Goal: Task Accomplishment & Management: Manage account settings

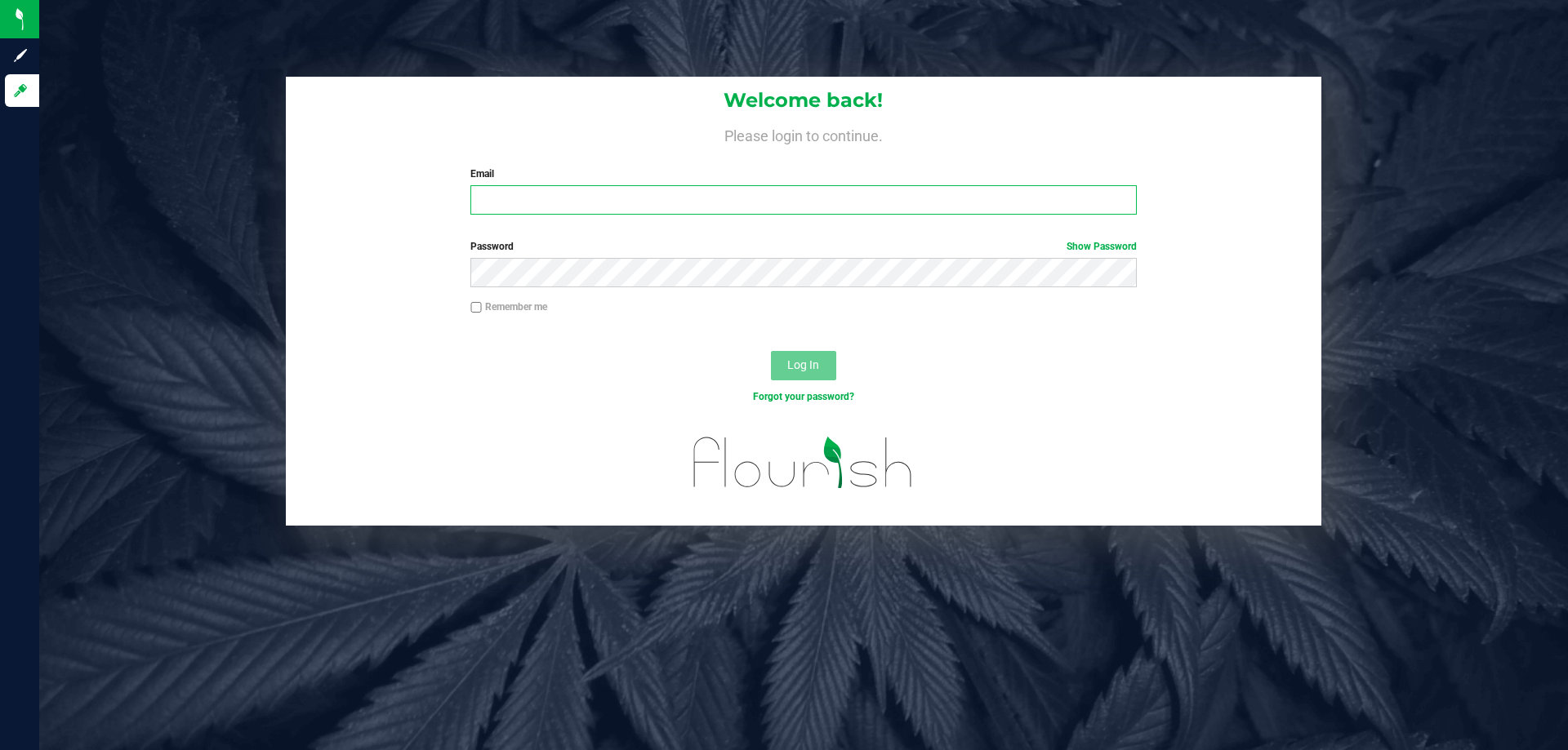
click at [864, 194] on input "Email" at bounding box center [804, 200] width 666 height 29
type input "smaileoi@liveparallel.com"
click at [771, 351] on button "Log In" at bounding box center [804, 366] width 65 height 29
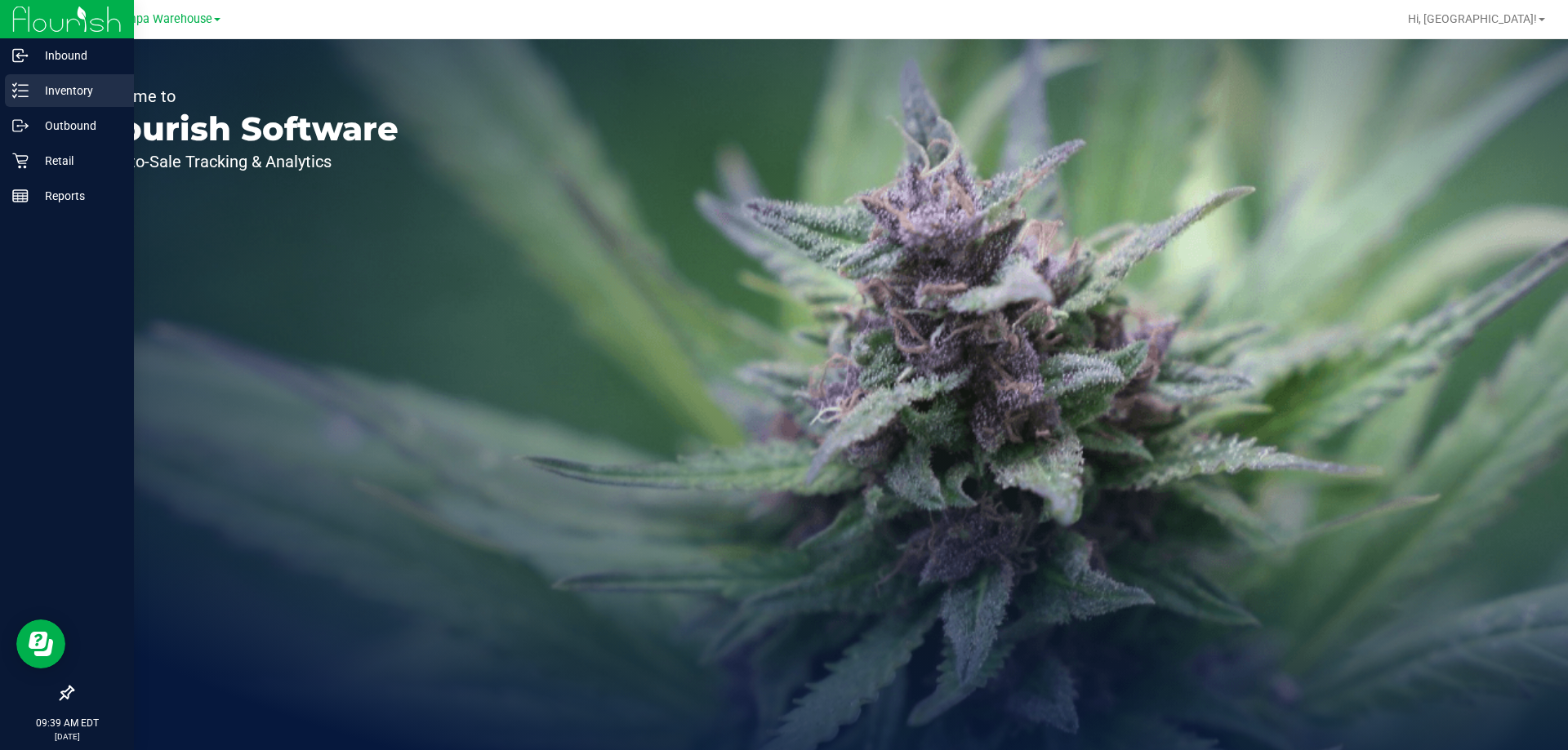
click at [28, 92] on icon at bounding box center [20, 90] width 16 height 16
click at [50, 120] on p "Outbound" at bounding box center [77, 126] width 98 height 20
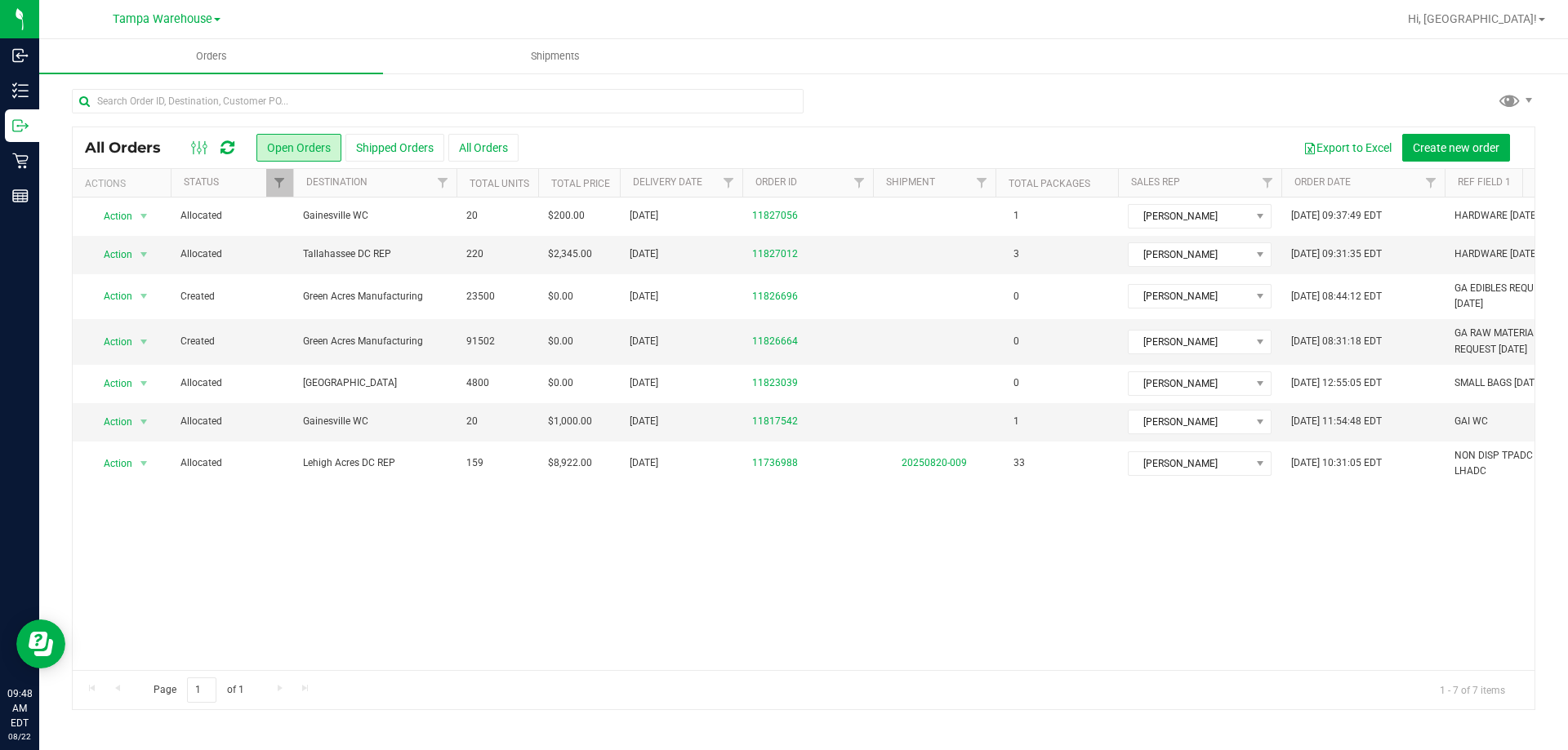
click at [231, 154] on icon at bounding box center [227, 147] width 14 height 16
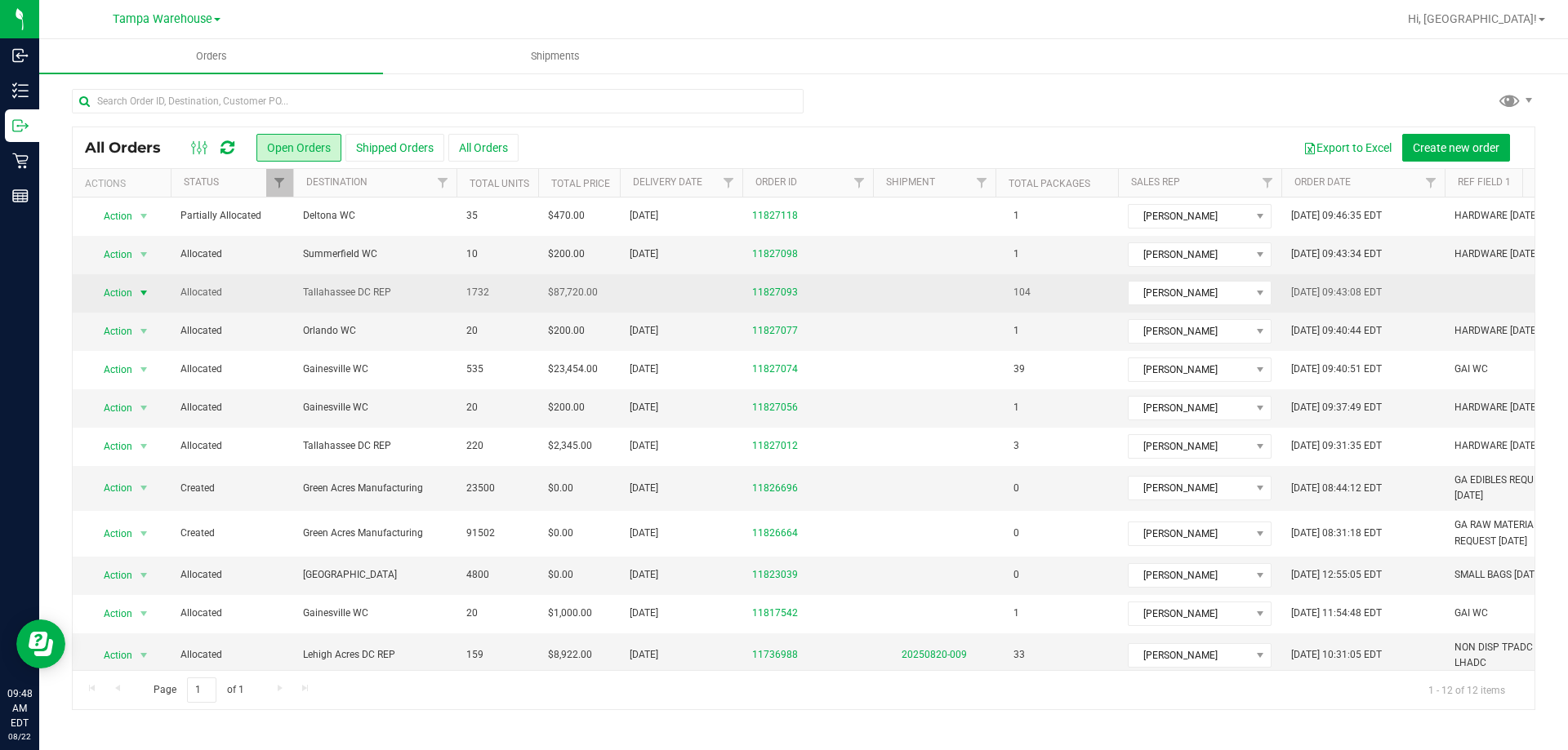
click at [105, 293] on span "Action" at bounding box center [110, 292] width 44 height 23
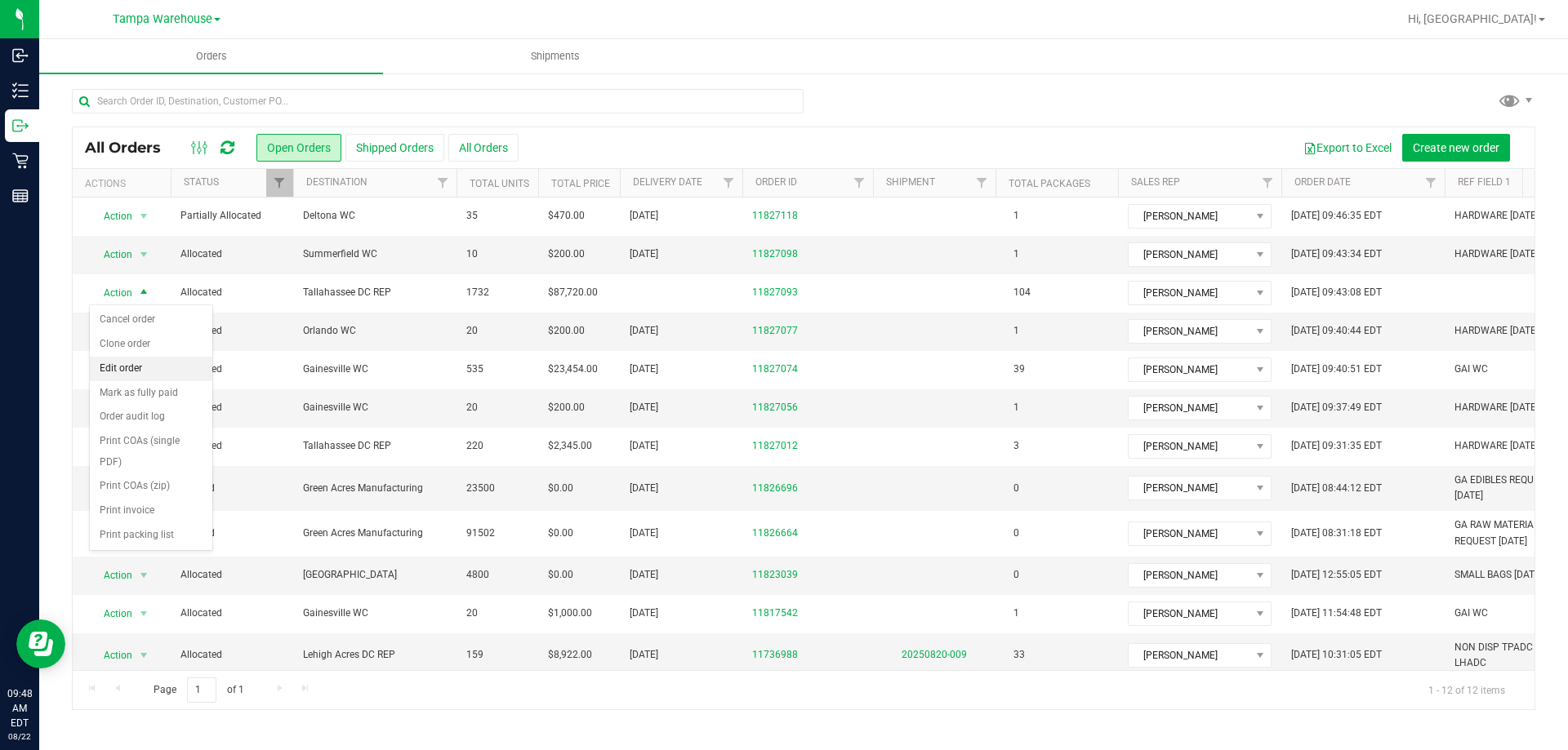
click at [122, 377] on li "Edit order" at bounding box center [151, 369] width 122 height 24
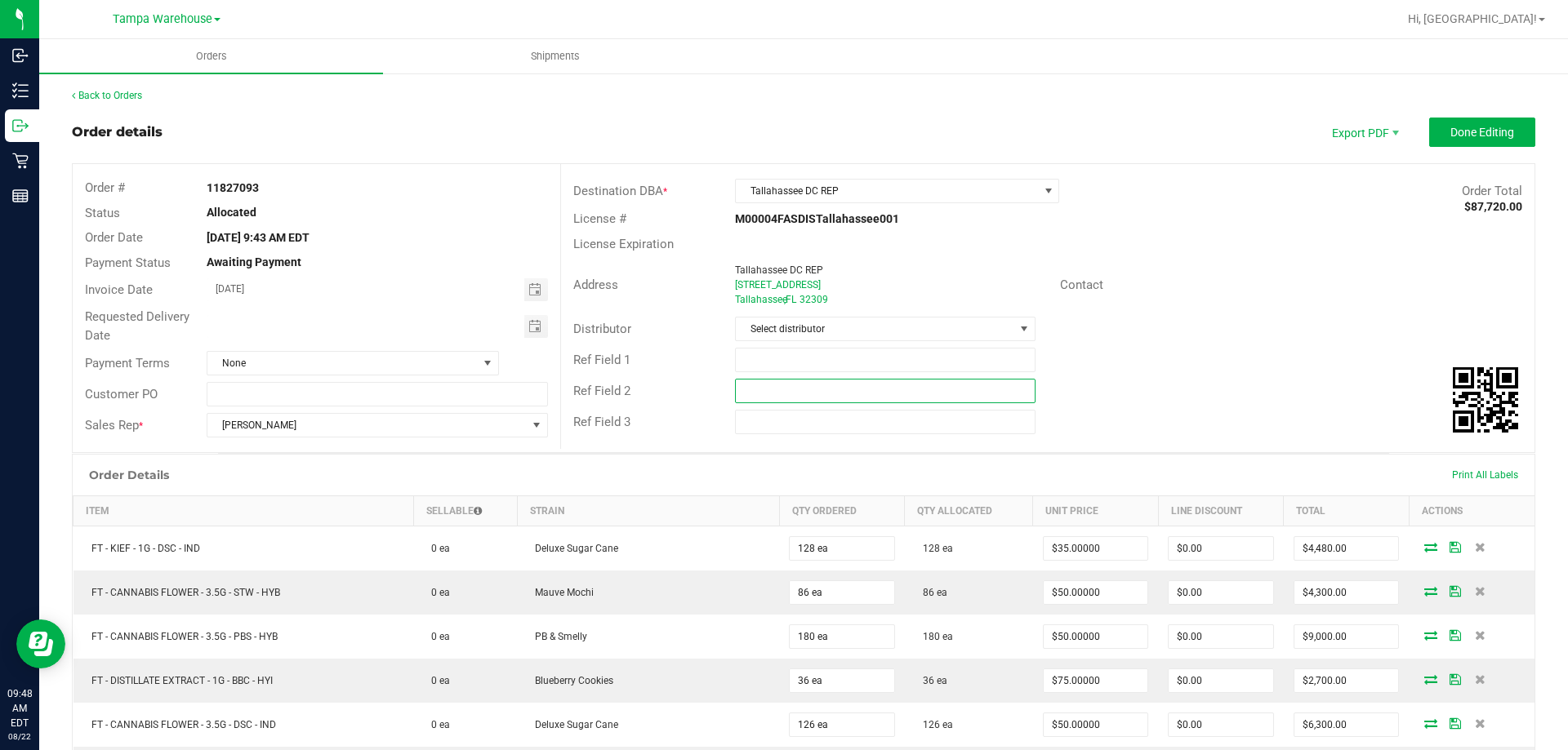
click at [762, 389] on input "text" at bounding box center [885, 390] width 299 height 24
paste input "cannabis"
type input "cannabis"
click at [772, 364] on input "text" at bounding box center [885, 360] width 299 height 24
type input "TAL DC PG1"
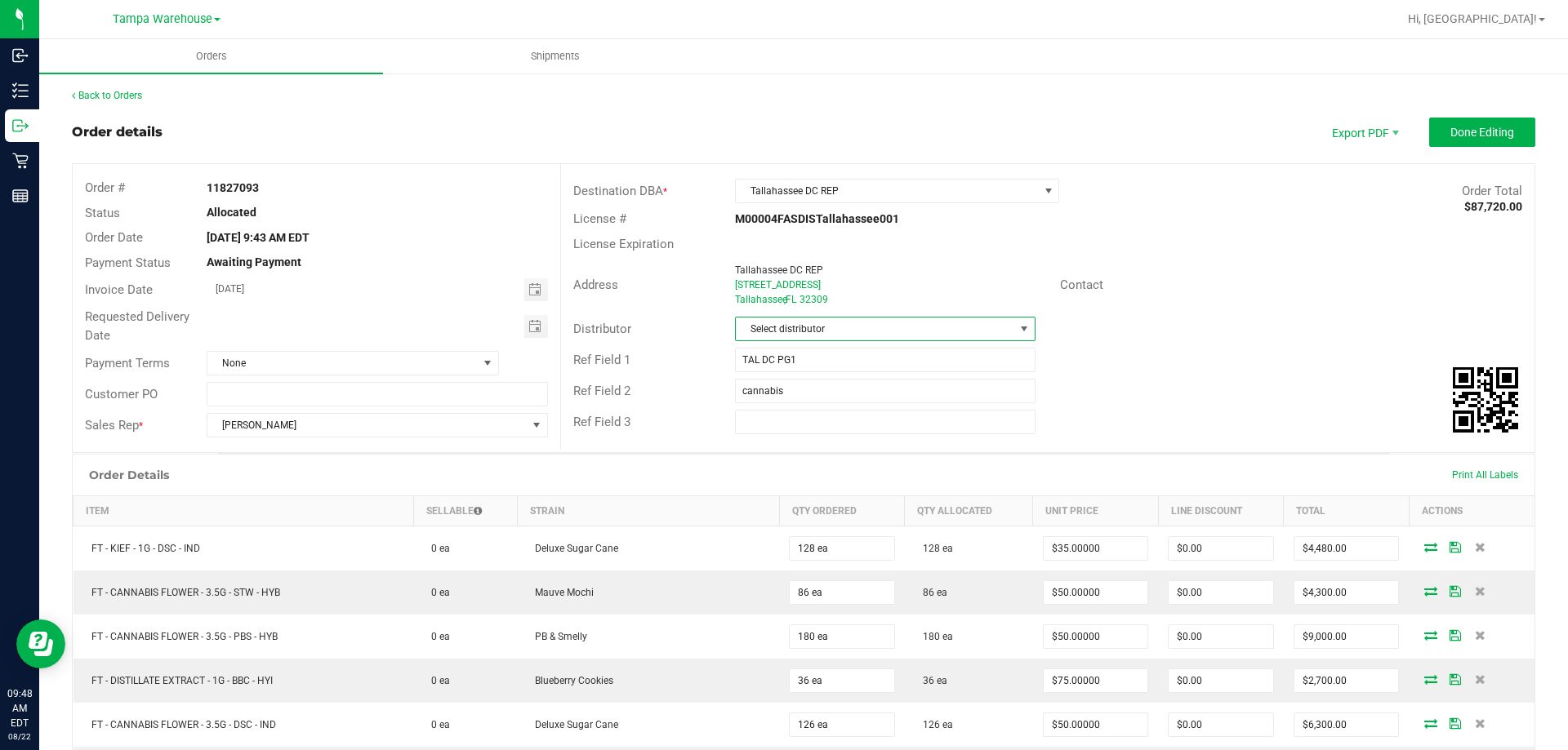
click at [788, 330] on span "Select distributor" at bounding box center [874, 329] width 278 height 23
type input "TAM"
click at [780, 421] on li "Tampa Warehouse" at bounding box center [880, 427] width 296 height 28
click at [528, 329] on span "Toggle calendar" at bounding box center [534, 326] width 13 height 13
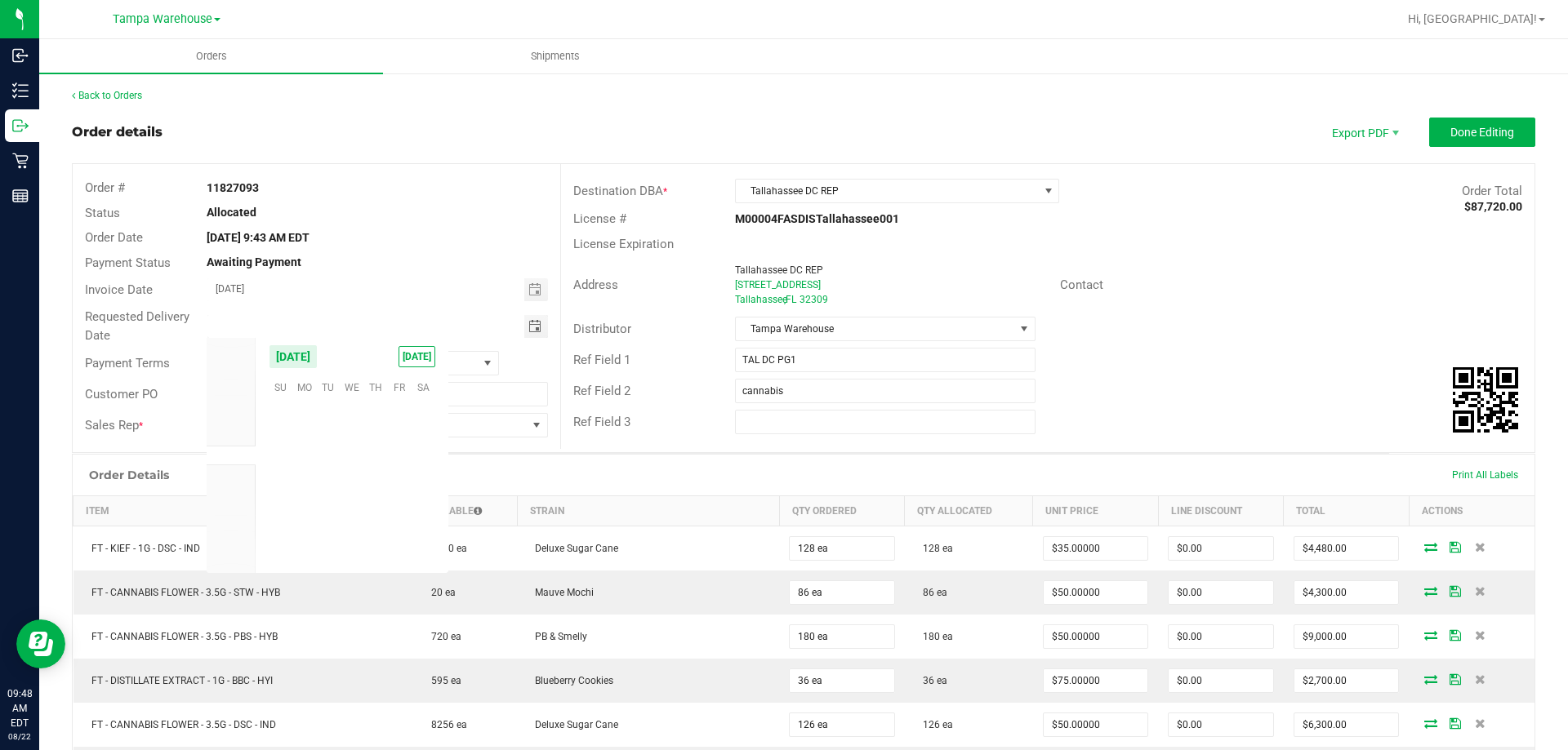
scroll to position [264596, 0]
click at [398, 481] on span "22" at bounding box center [400, 487] width 24 height 25
type input "[DATE]"
click at [1429, 133] on button "Done Editing" at bounding box center [1482, 132] width 106 height 29
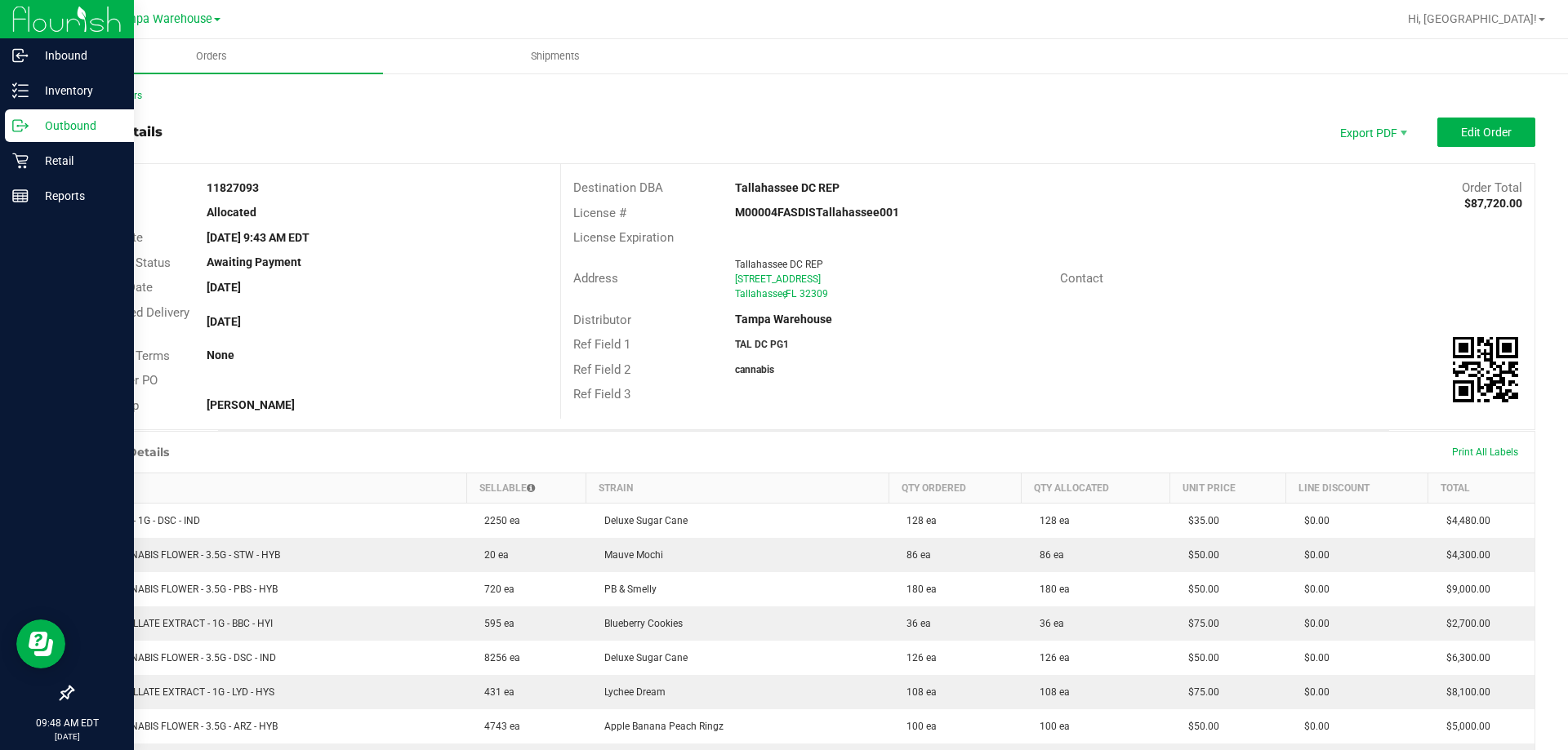
click at [36, 121] on p "Outbound" at bounding box center [77, 126] width 98 height 20
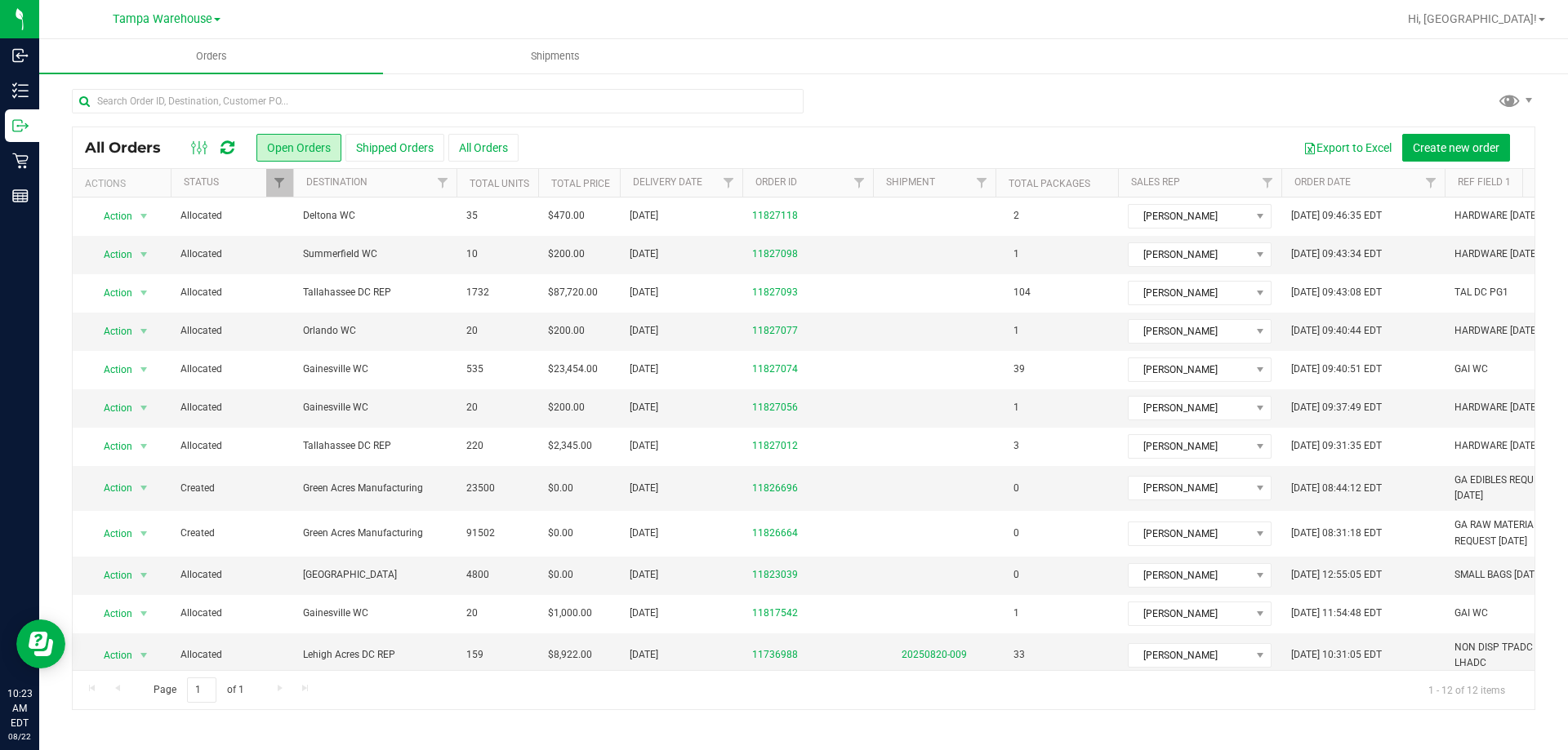
click at [234, 145] on icon at bounding box center [227, 147] width 14 height 16
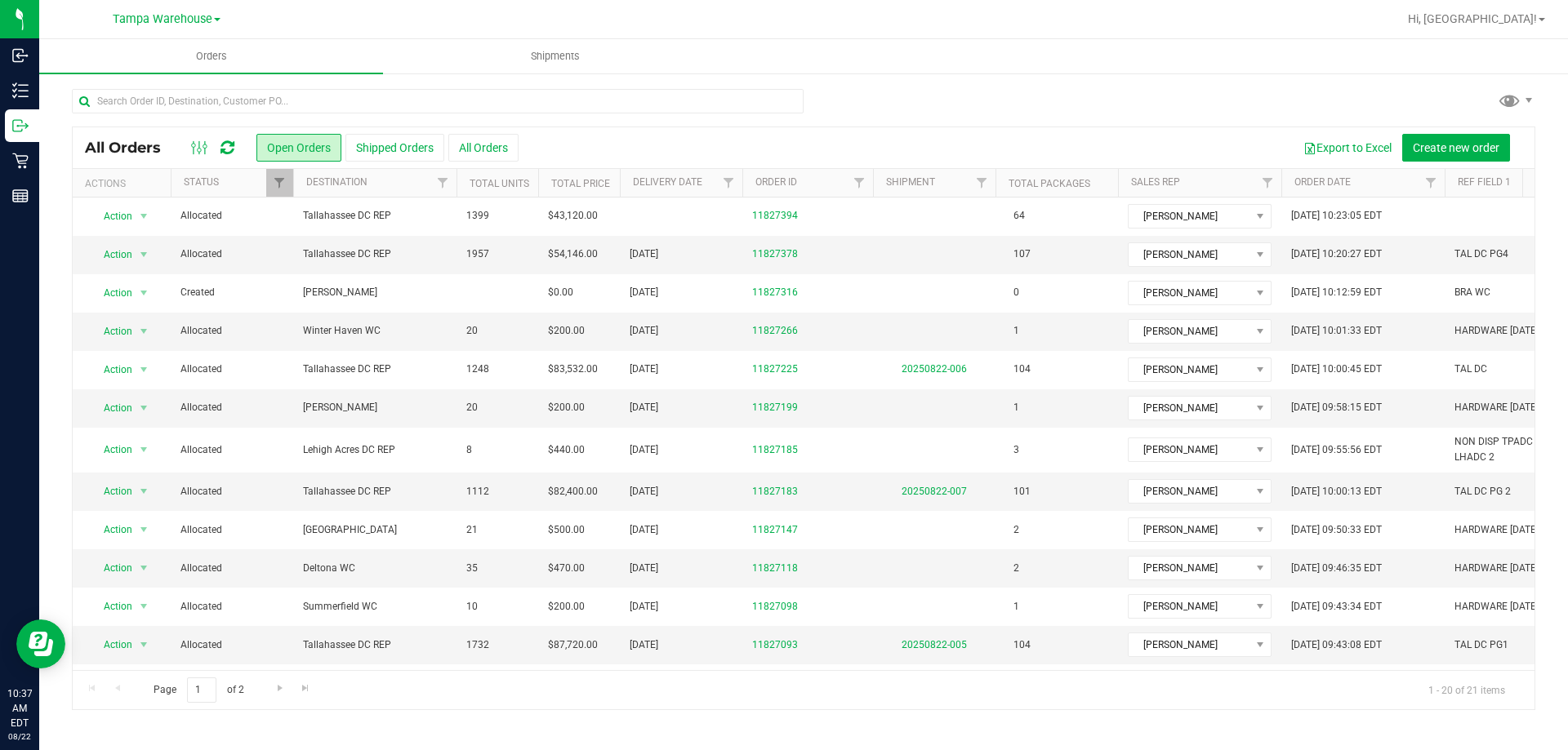
click at [229, 148] on icon at bounding box center [227, 147] width 14 height 16
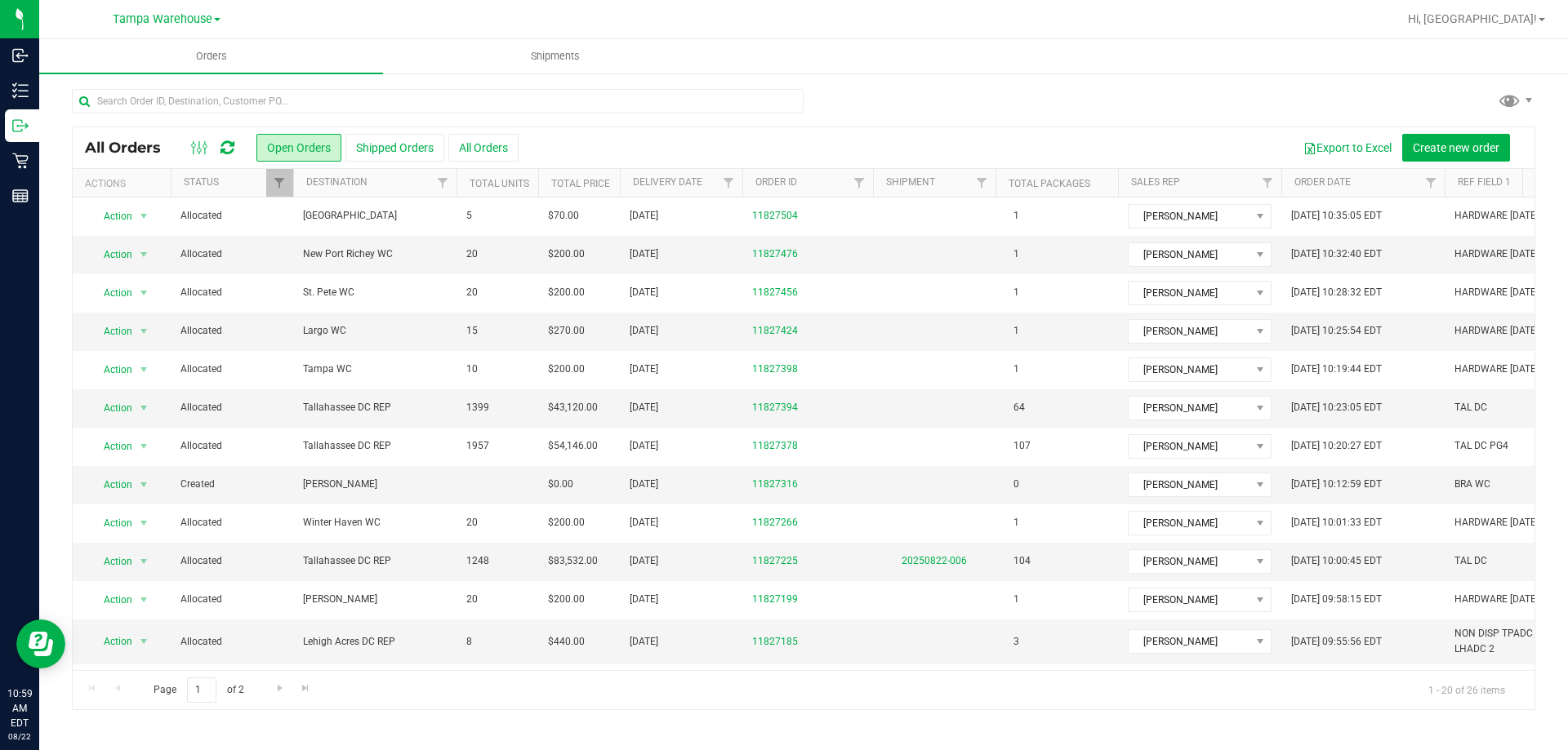
click at [231, 153] on icon at bounding box center [227, 147] width 14 height 16
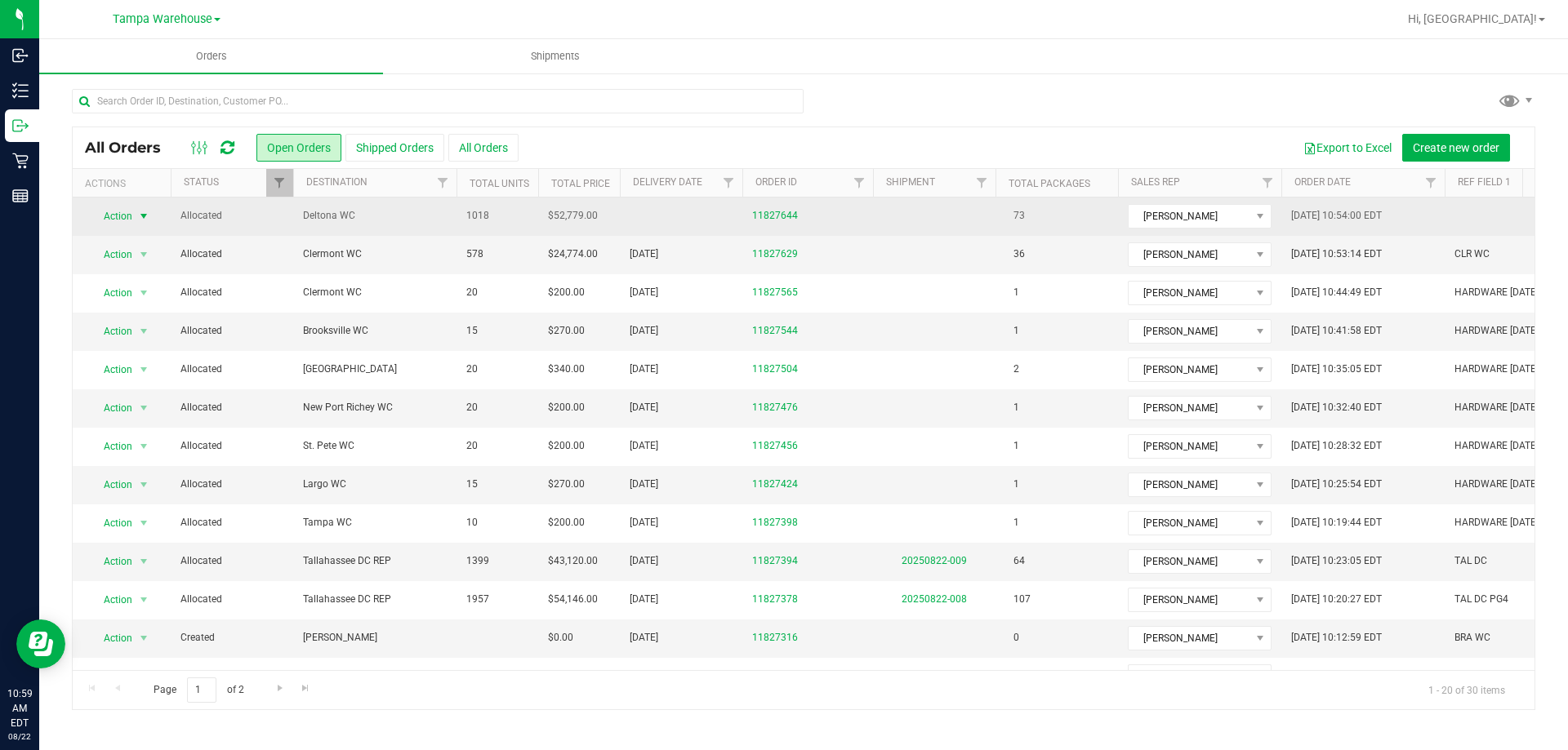
click at [114, 217] on span "Action" at bounding box center [110, 216] width 44 height 23
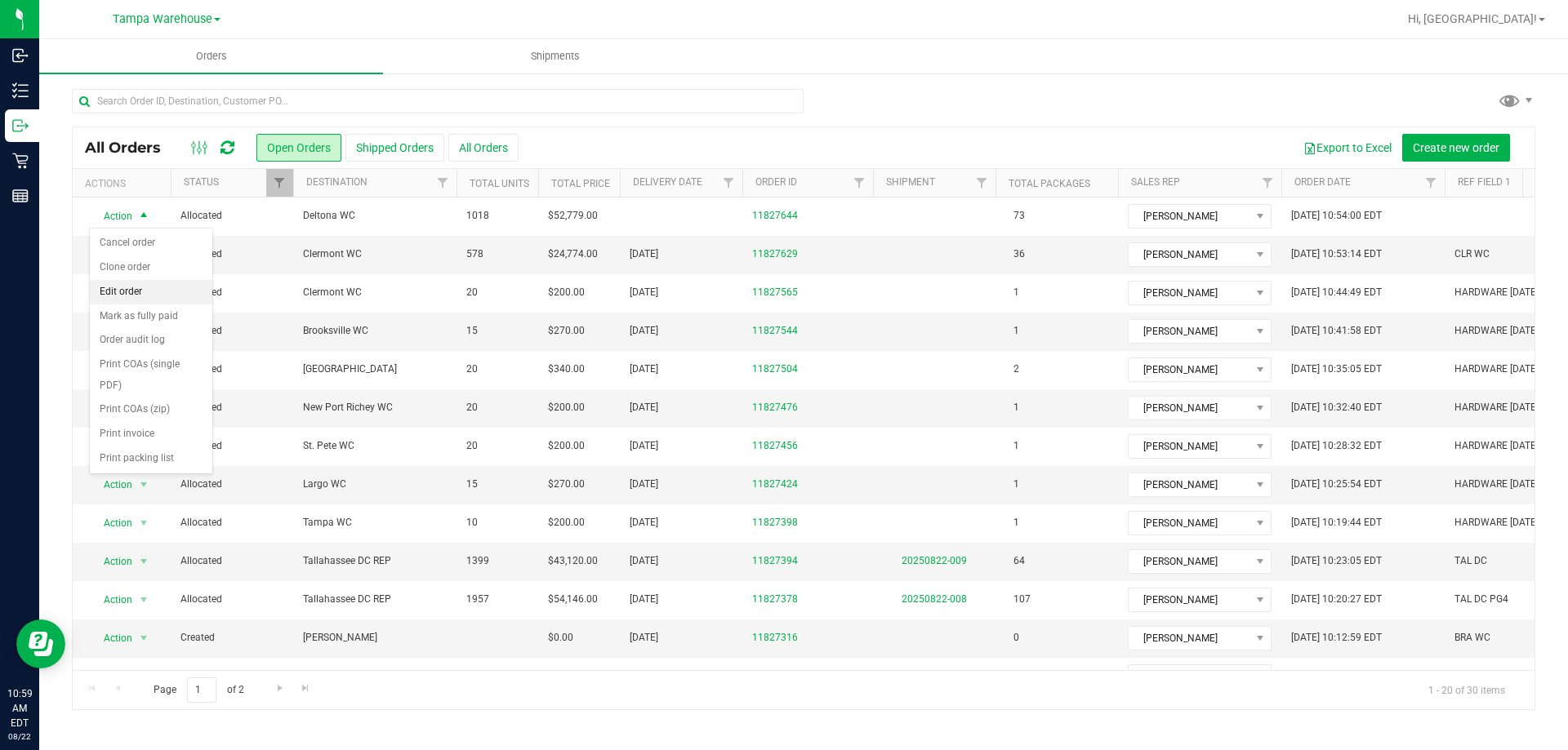
click at [131, 288] on li "Edit order" at bounding box center [151, 292] width 122 height 24
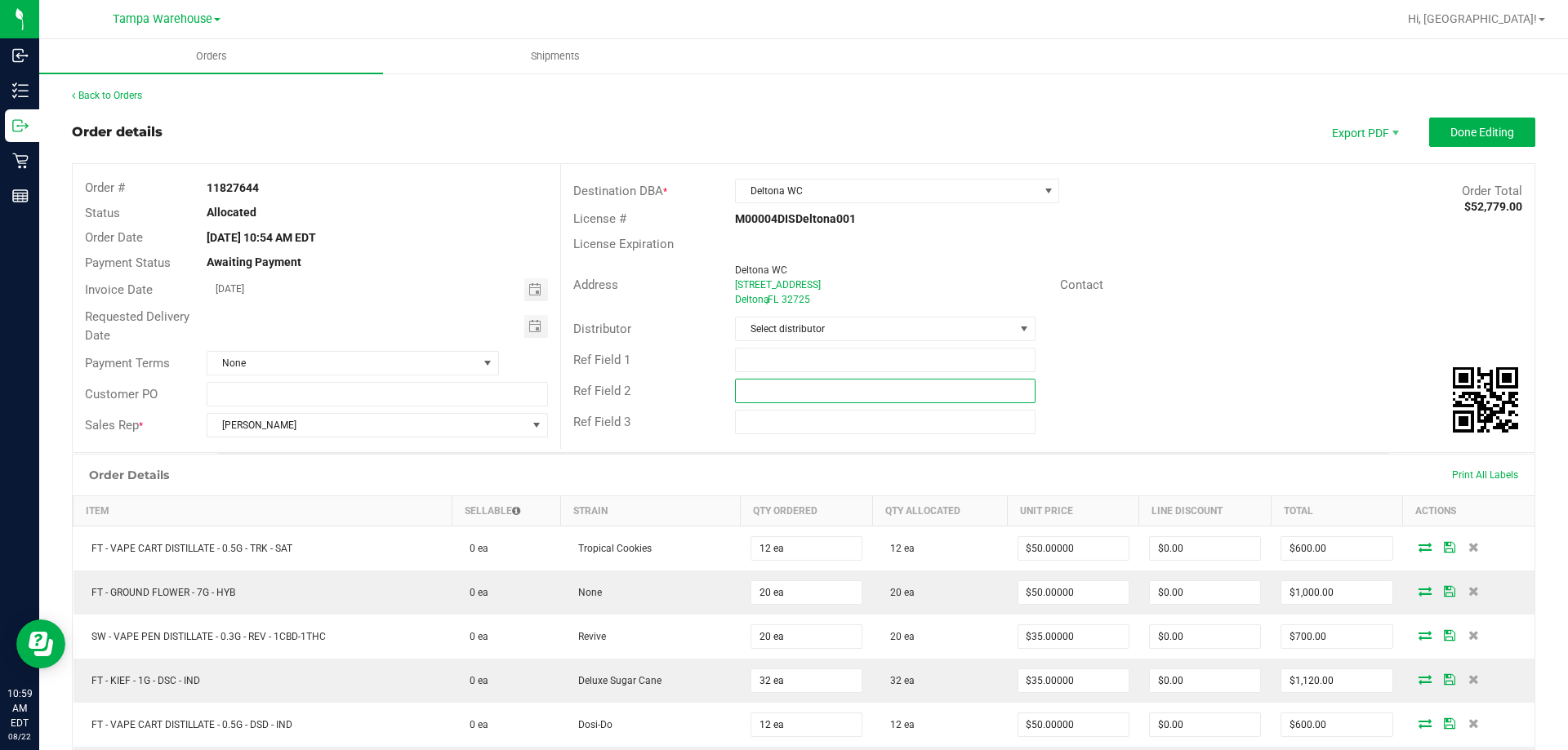
click at [840, 388] on input "text" at bounding box center [885, 390] width 299 height 24
paste input "cannabis"
type input "cannabis"
click at [836, 369] on input "text" at bounding box center [885, 360] width 299 height 24
type input "DLT WC"
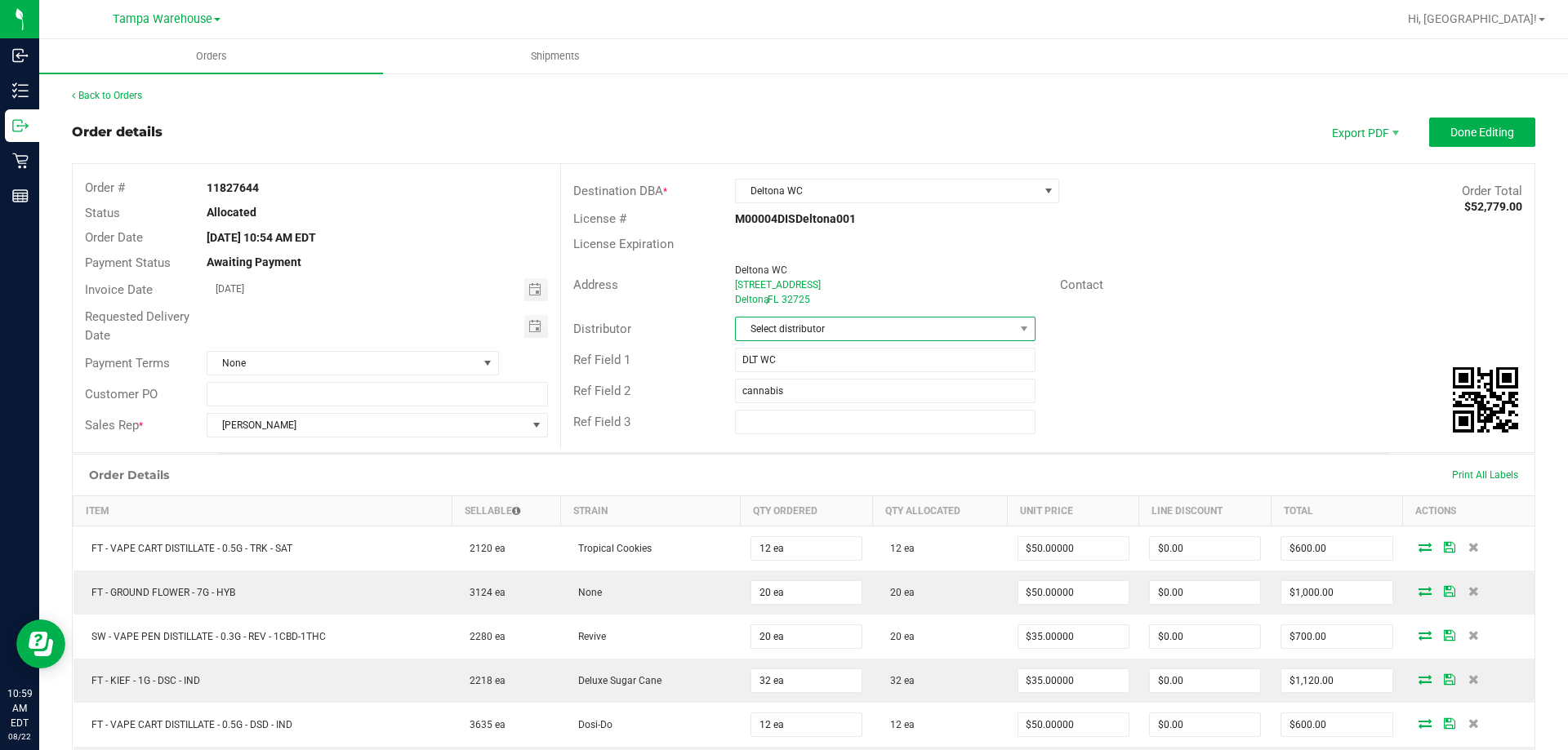
click at [860, 323] on span "Select distributor" at bounding box center [874, 329] width 278 height 23
type input "tam"
click at [818, 427] on li "Tampa Warehouse" at bounding box center [880, 427] width 296 height 28
click at [539, 328] on span "Toggle calendar" at bounding box center [536, 326] width 24 height 23
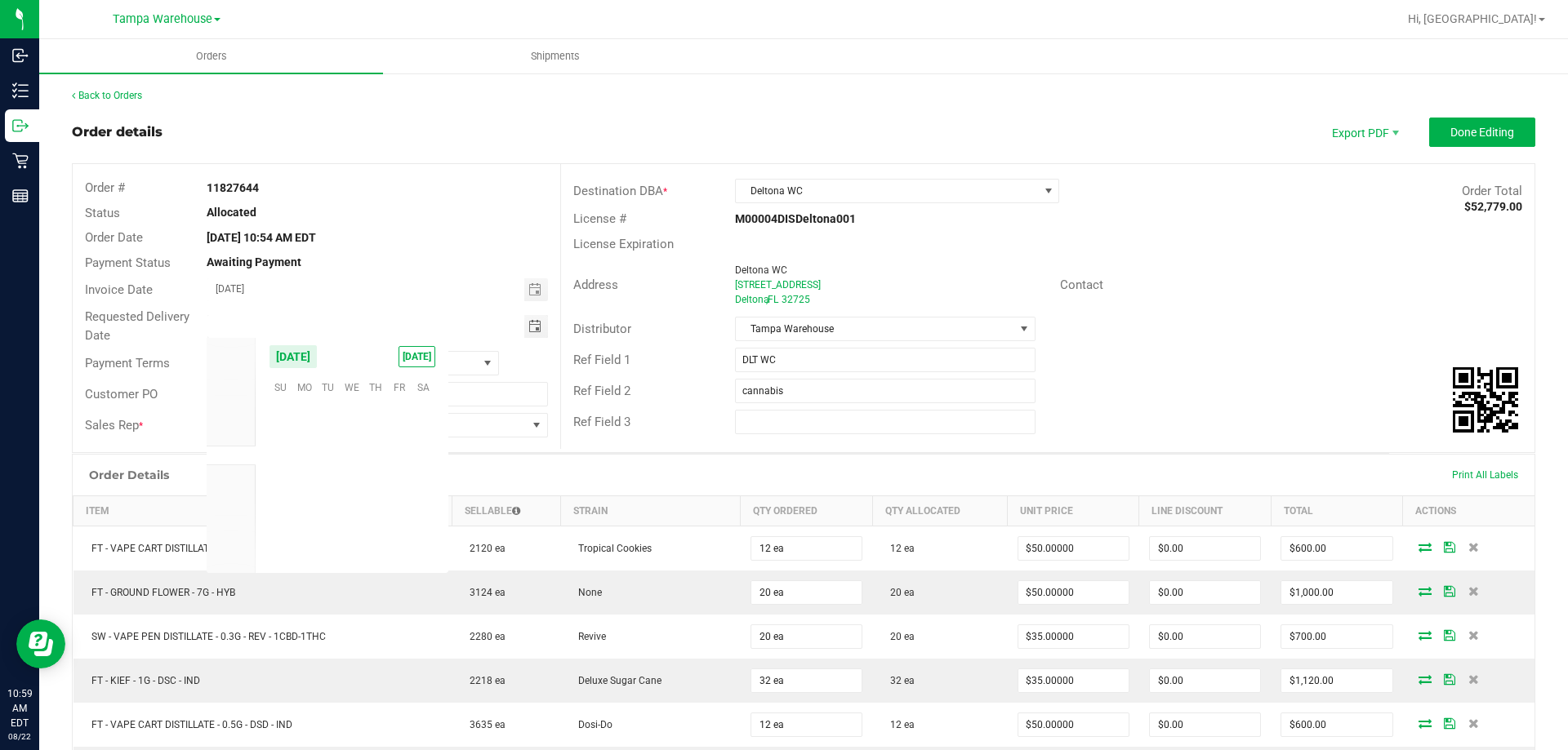
scroll to position [264596, 0]
click at [301, 509] on span "25" at bounding box center [305, 513] width 24 height 25
type input "08/25/2025"
click at [1495, 146] on button "Done Editing" at bounding box center [1482, 132] width 106 height 29
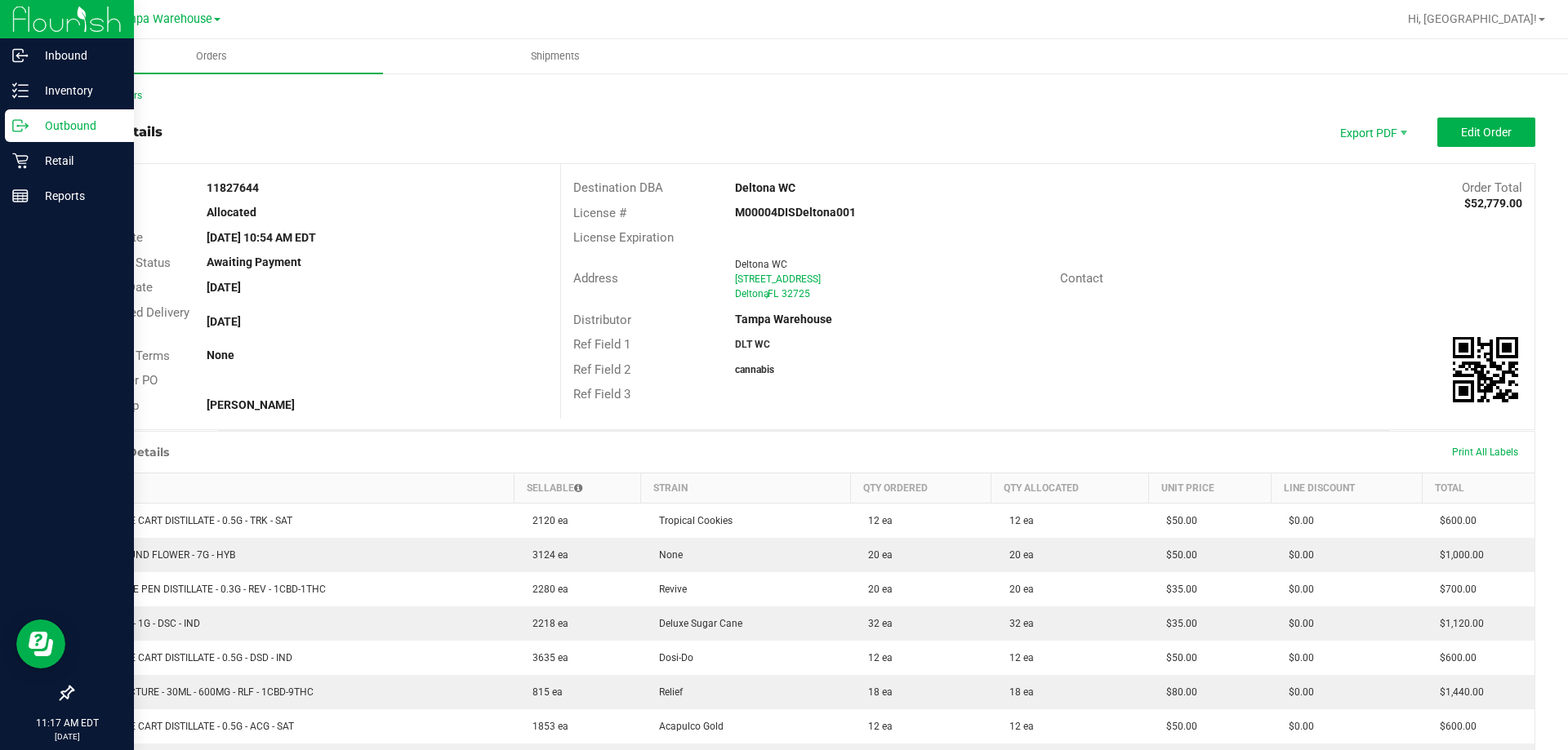
click at [89, 118] on p "Outbound" at bounding box center [77, 126] width 98 height 20
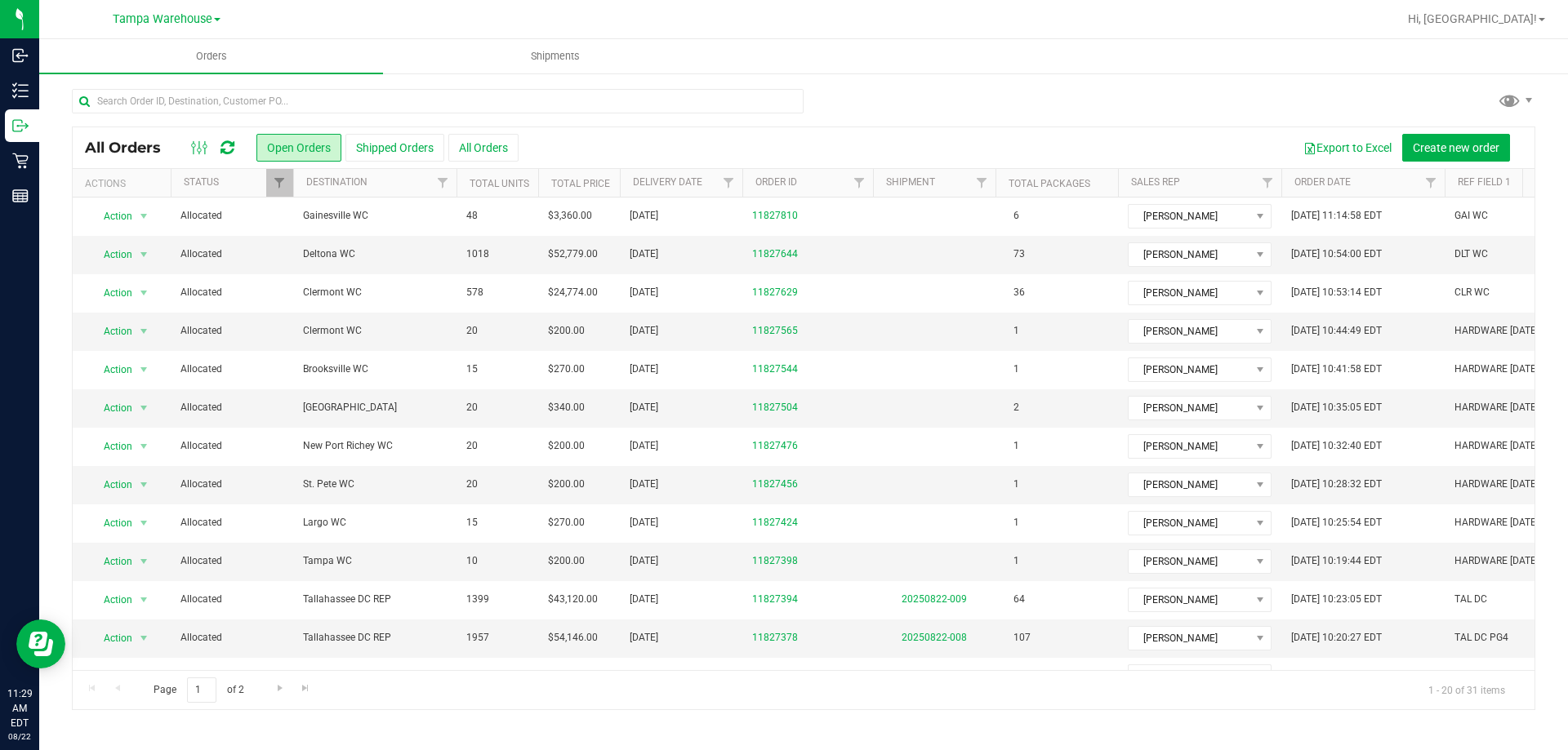
click at [226, 150] on icon at bounding box center [227, 147] width 14 height 16
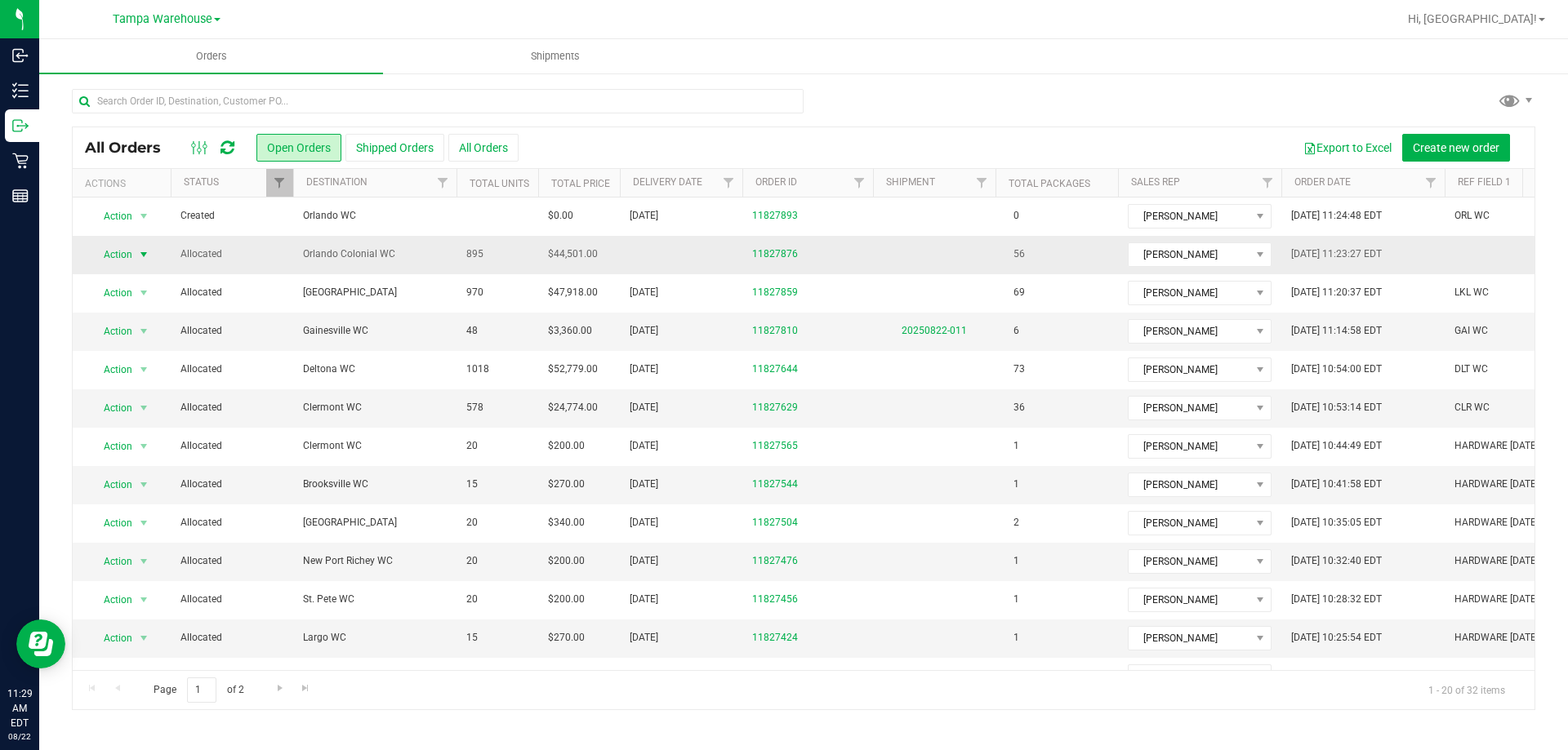
click at [119, 250] on span "Action" at bounding box center [110, 255] width 44 height 23
click at [142, 327] on li "Edit order" at bounding box center [151, 330] width 122 height 24
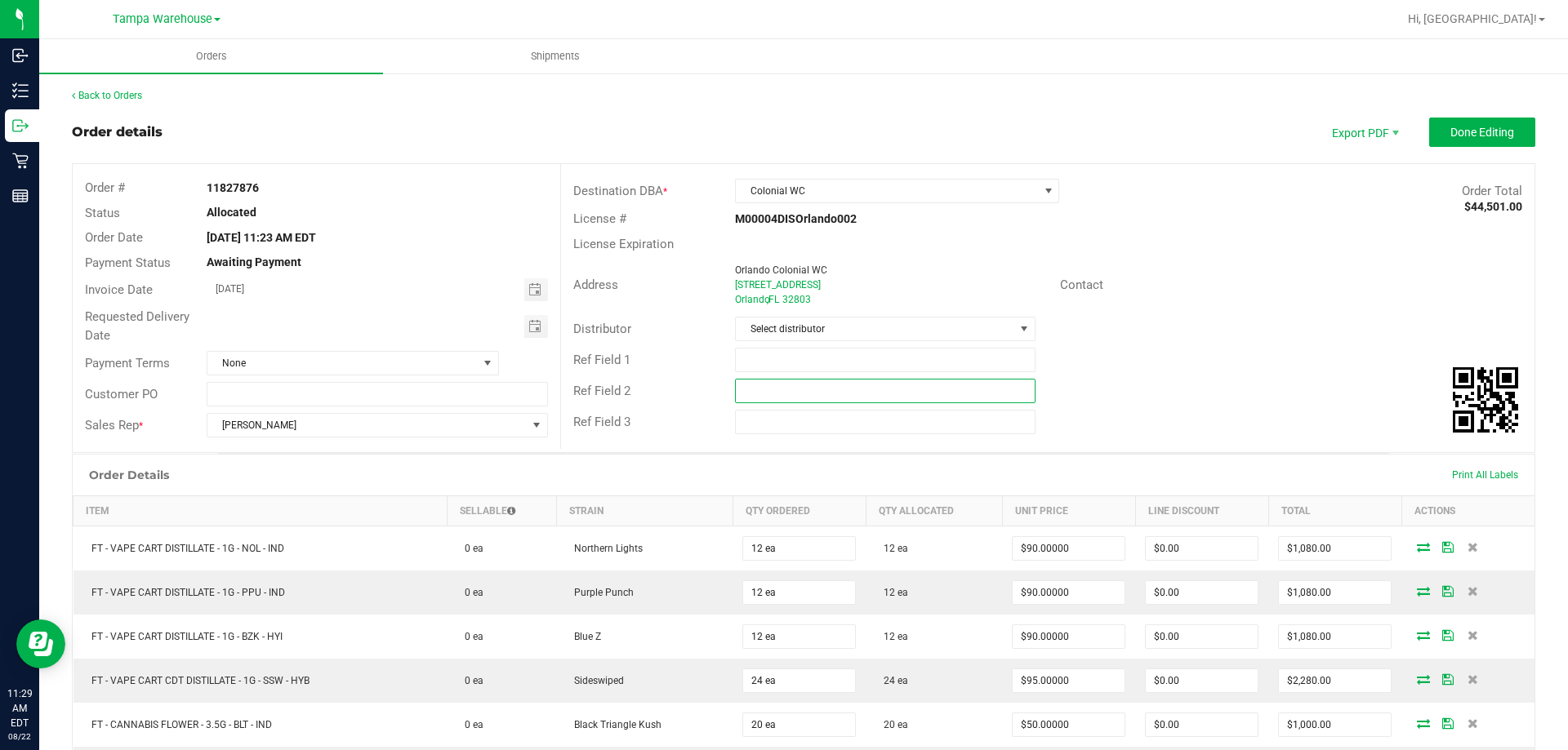
click at [774, 390] on input "text" at bounding box center [885, 390] width 299 height 24
paste input "cannabis"
type input "cannabis"
click at [775, 362] on input "text" at bounding box center [885, 360] width 299 height 24
type input "col wc"
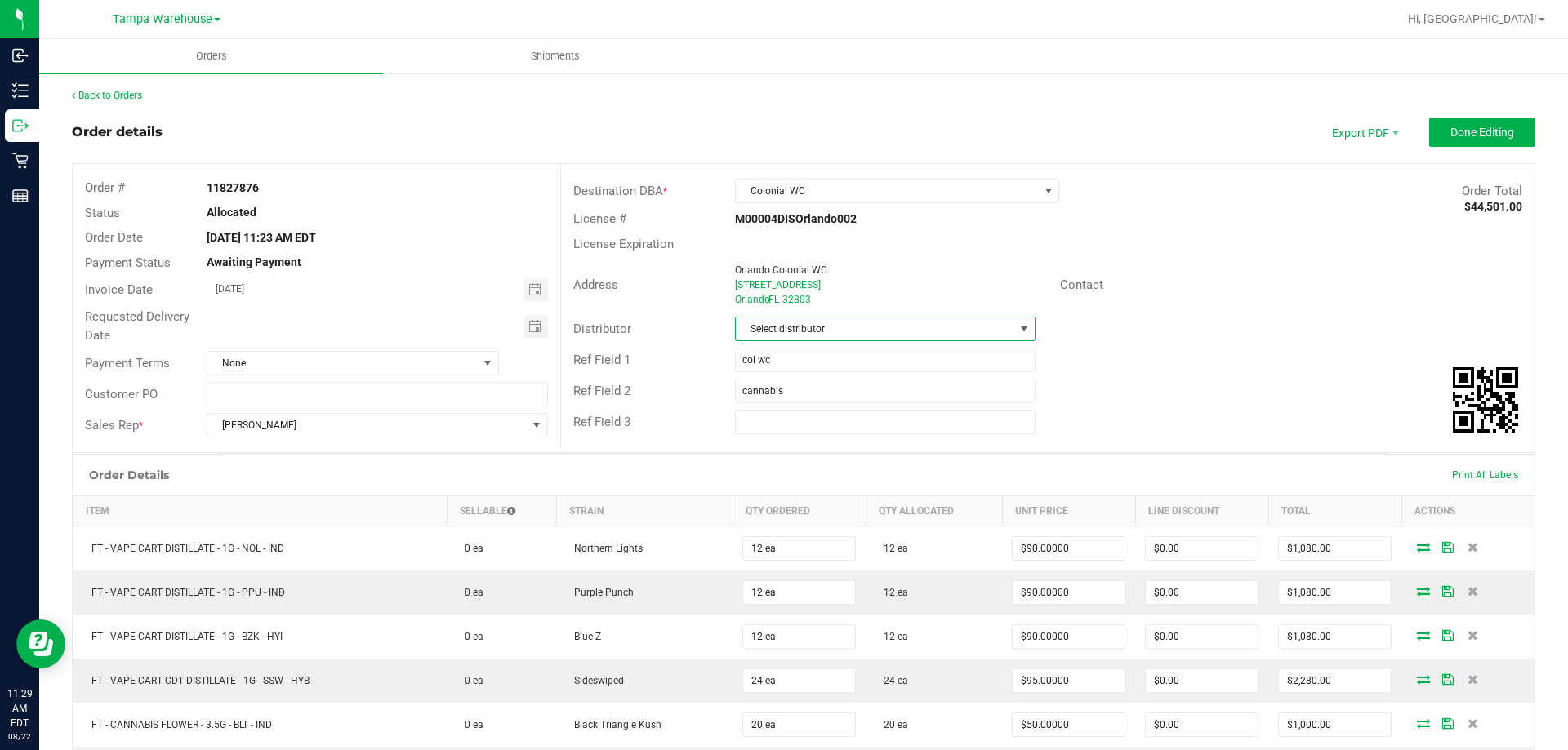
click at [787, 331] on span "Select distributor" at bounding box center [874, 329] width 278 height 23
type input "am"
click at [799, 447] on li "Tampa Warehouse" at bounding box center [880, 455] width 296 height 28
click at [530, 326] on span "Toggle calendar" at bounding box center [534, 326] width 13 height 13
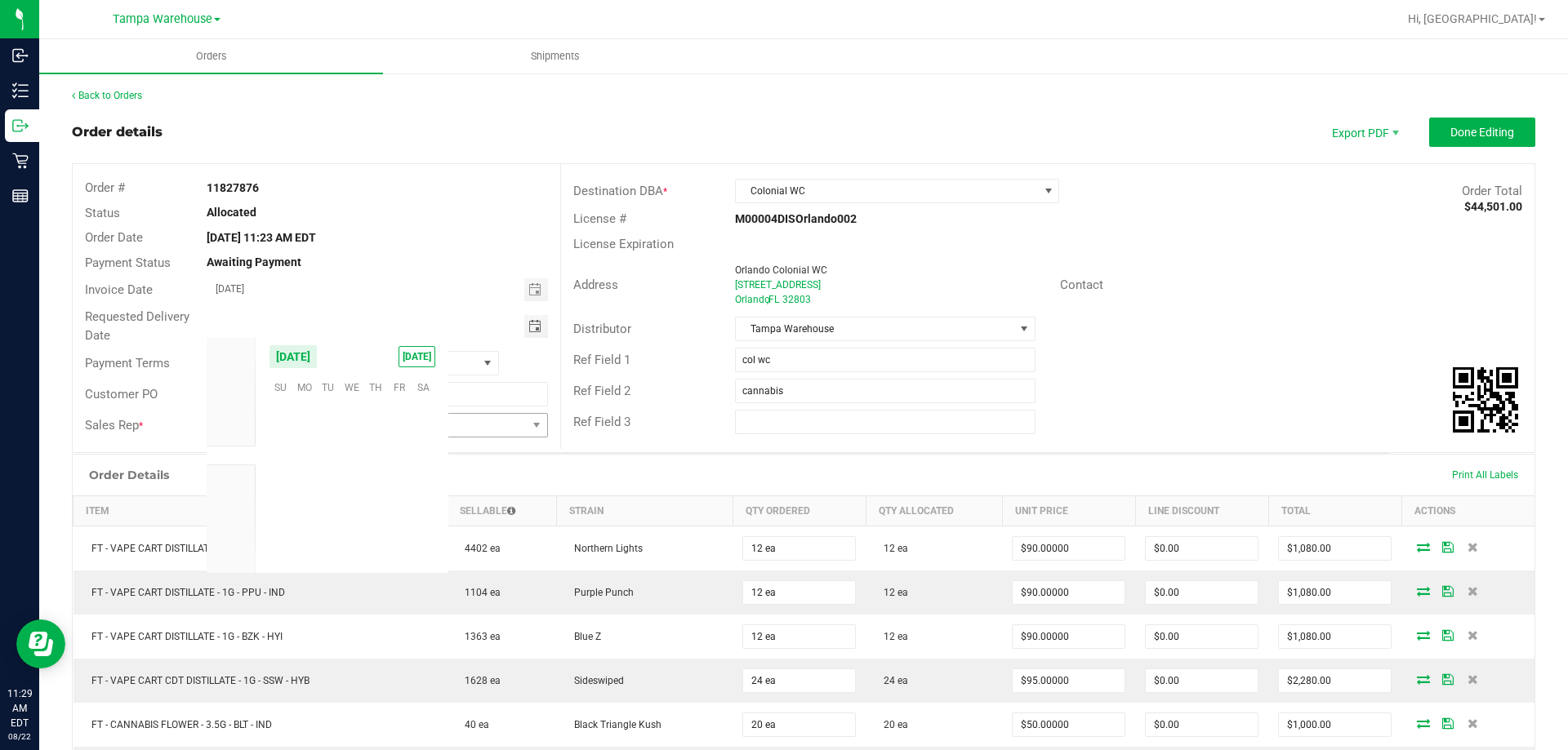
scroll to position [264596, 0]
click at [315, 513] on span "25" at bounding box center [305, 513] width 24 height 25
type input "08/25/2025"
click at [1461, 132] on span "Done Editing" at bounding box center [1483, 132] width 64 height 13
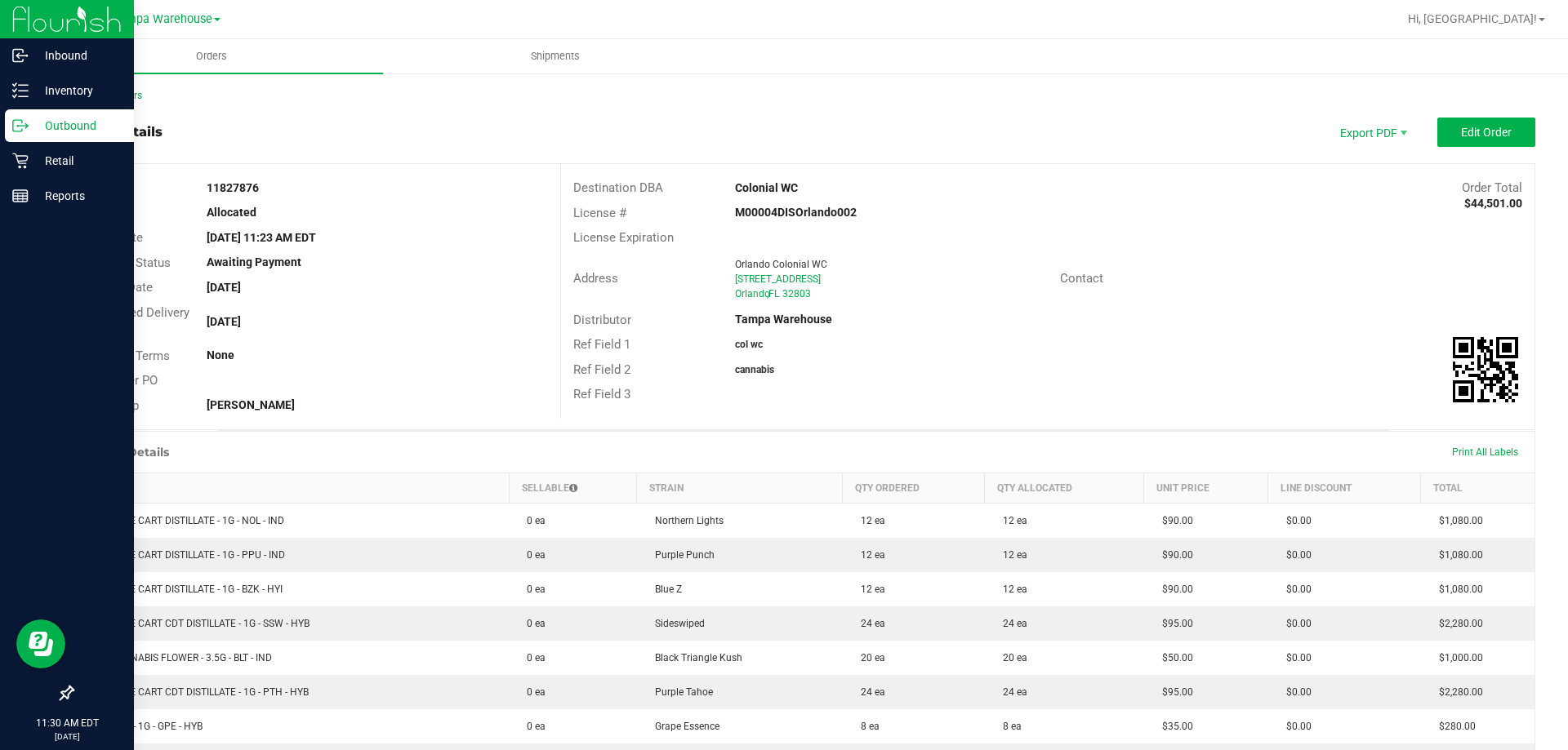
click at [42, 137] on div "Outbound" at bounding box center [70, 126] width 129 height 33
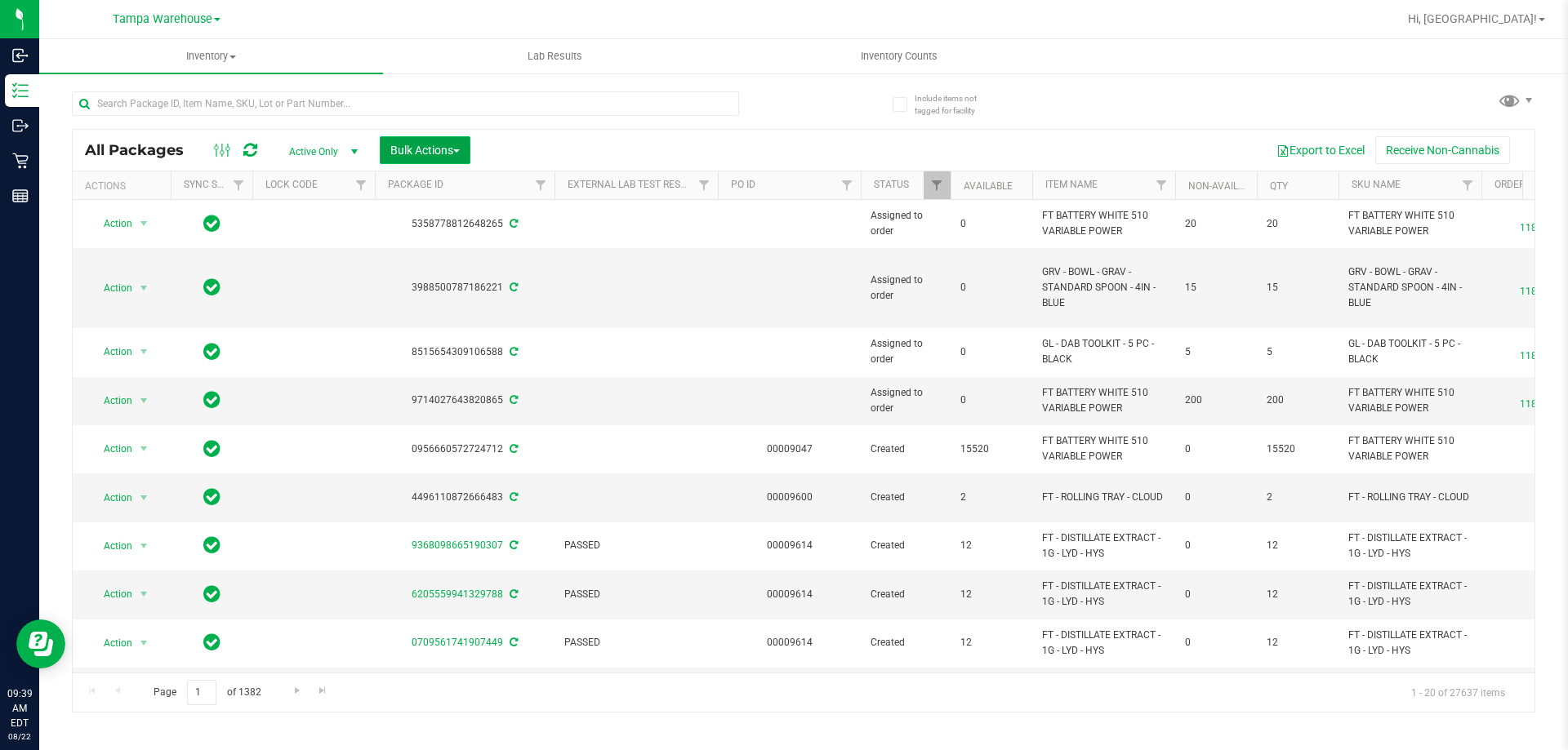
click at [425, 151] on span "Bulk Actions" at bounding box center [425, 150] width 70 height 13
click at [425, 181] on span "Add to outbound order" at bounding box center [445, 187] width 111 height 13
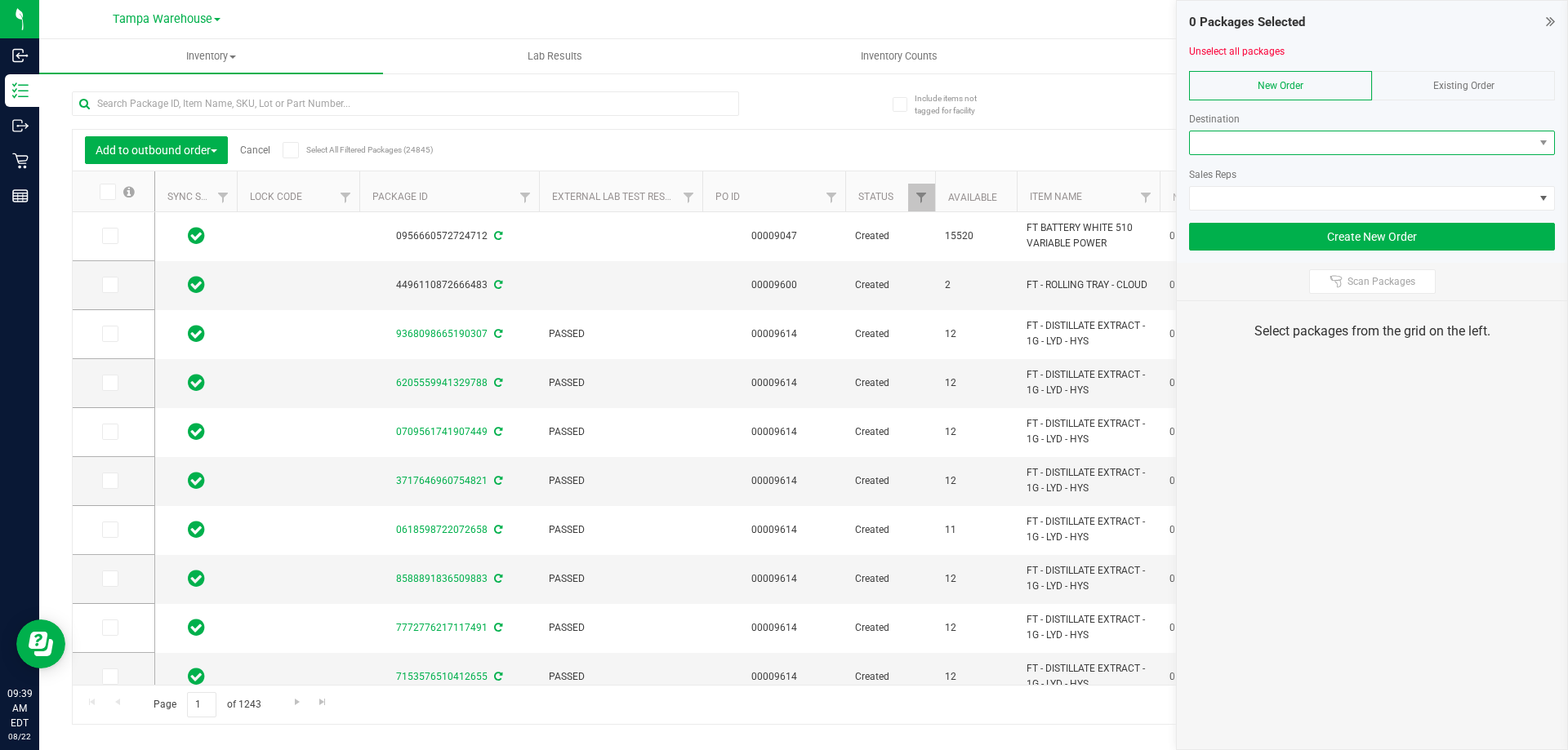
click at [1275, 142] on span at bounding box center [1362, 143] width 344 height 23
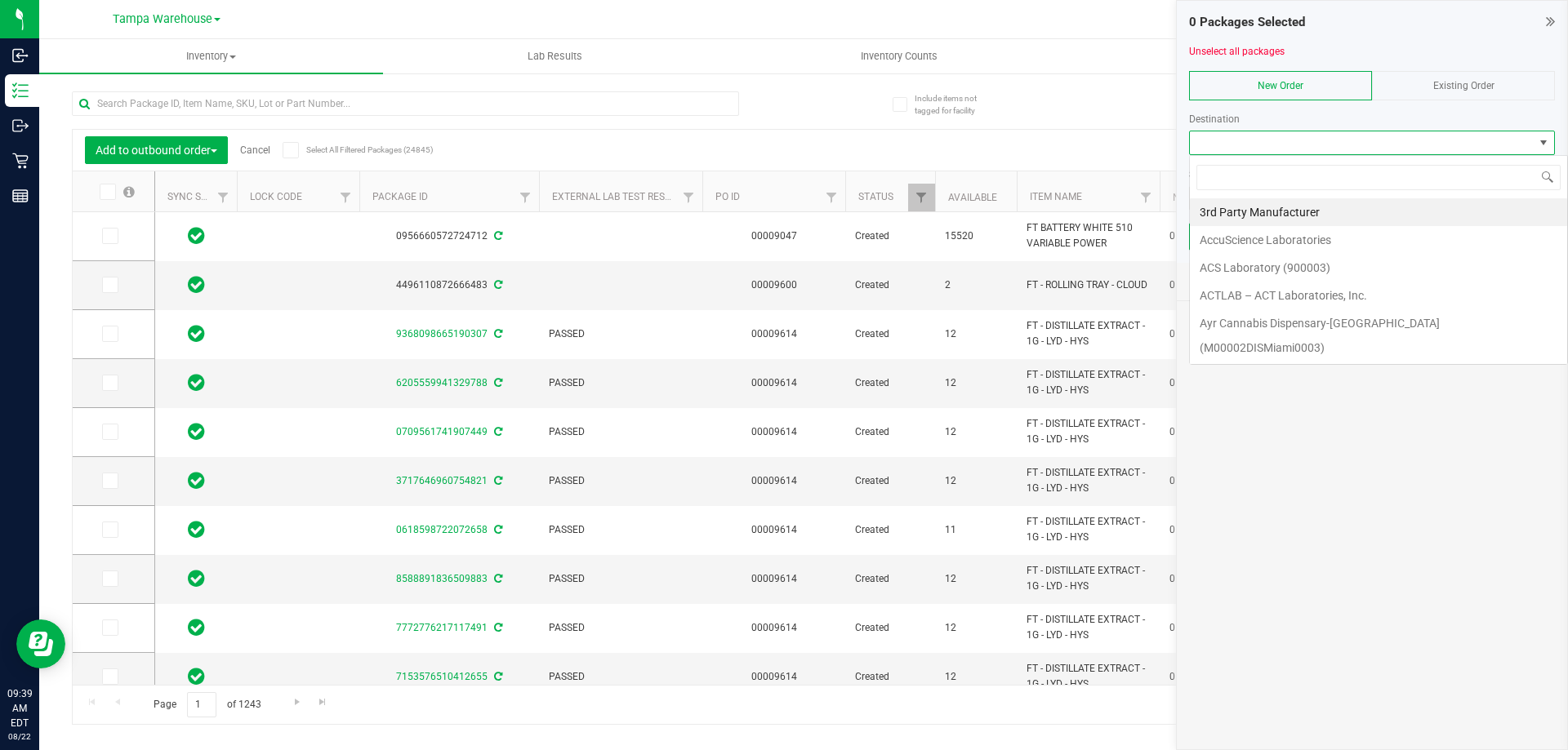
scroll to position [24, 366]
type input "tal"
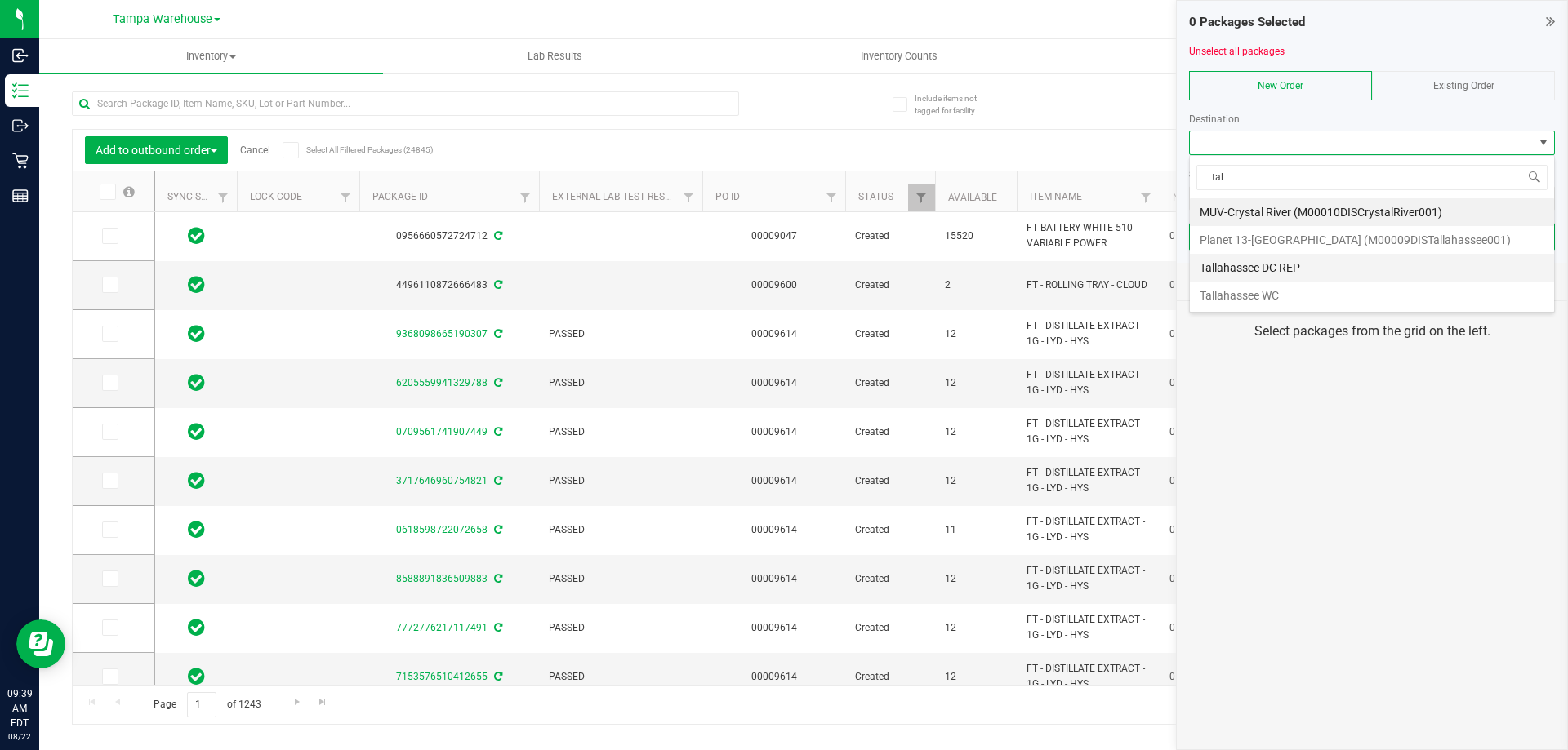
click at [1288, 273] on li "Tallahassee DC REP" at bounding box center [1372, 267] width 364 height 28
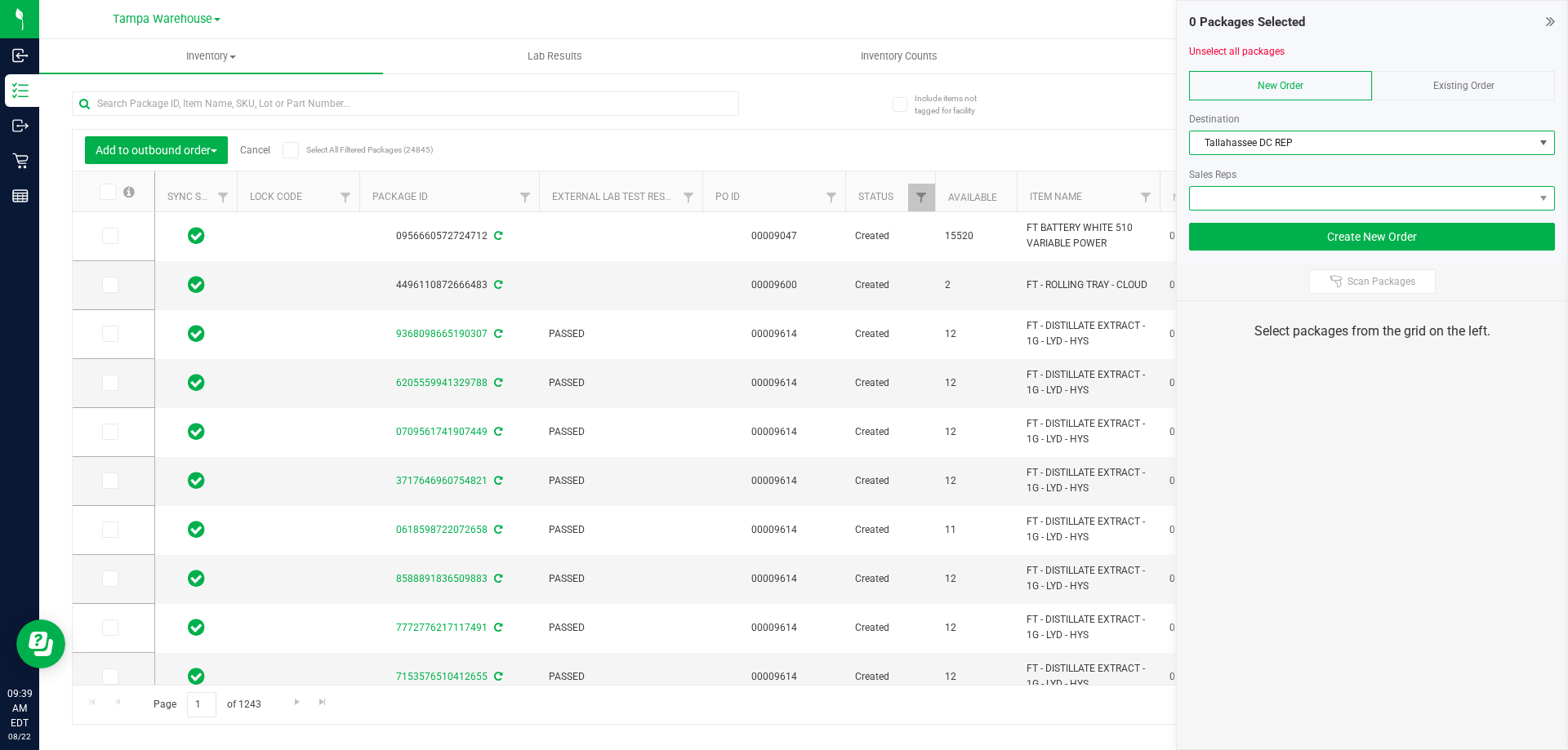
click at [1306, 199] on span at bounding box center [1362, 198] width 344 height 23
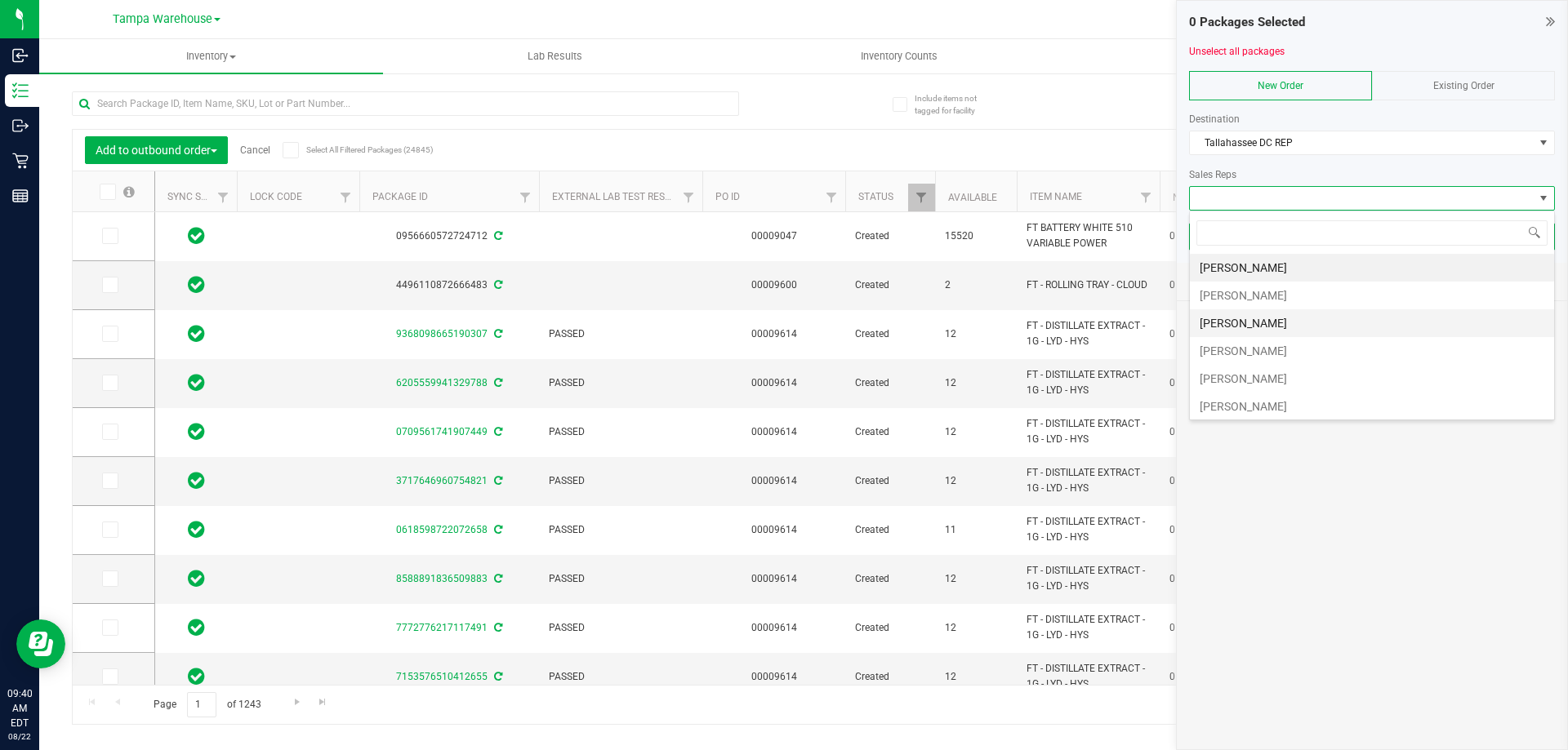
scroll to position [163, 0]
click at [1295, 280] on li "Sydney Maileoi" at bounding box center [1372, 271] width 364 height 28
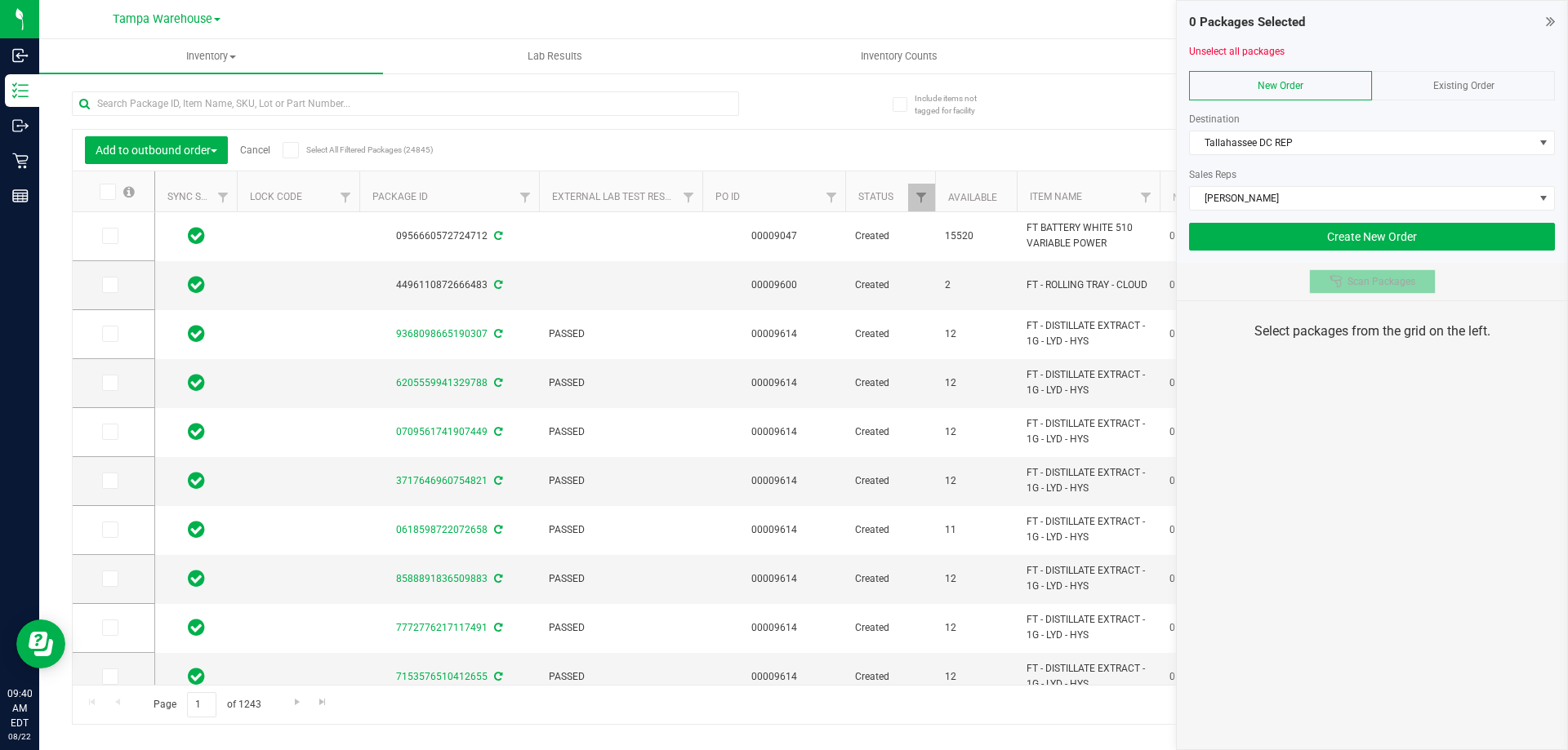
click at [1355, 282] on span "Scan Packages" at bounding box center [1381, 281] width 68 height 13
click at [1355, 368] on div "0 Packages Selected Unselect all packages New Order Existing Order Destination …" at bounding box center [1373, 375] width 392 height 750
click at [1434, 476] on div "0 Packages Selected Unselect all packages New Order Existing Order Destination …" at bounding box center [1373, 375] width 392 height 750
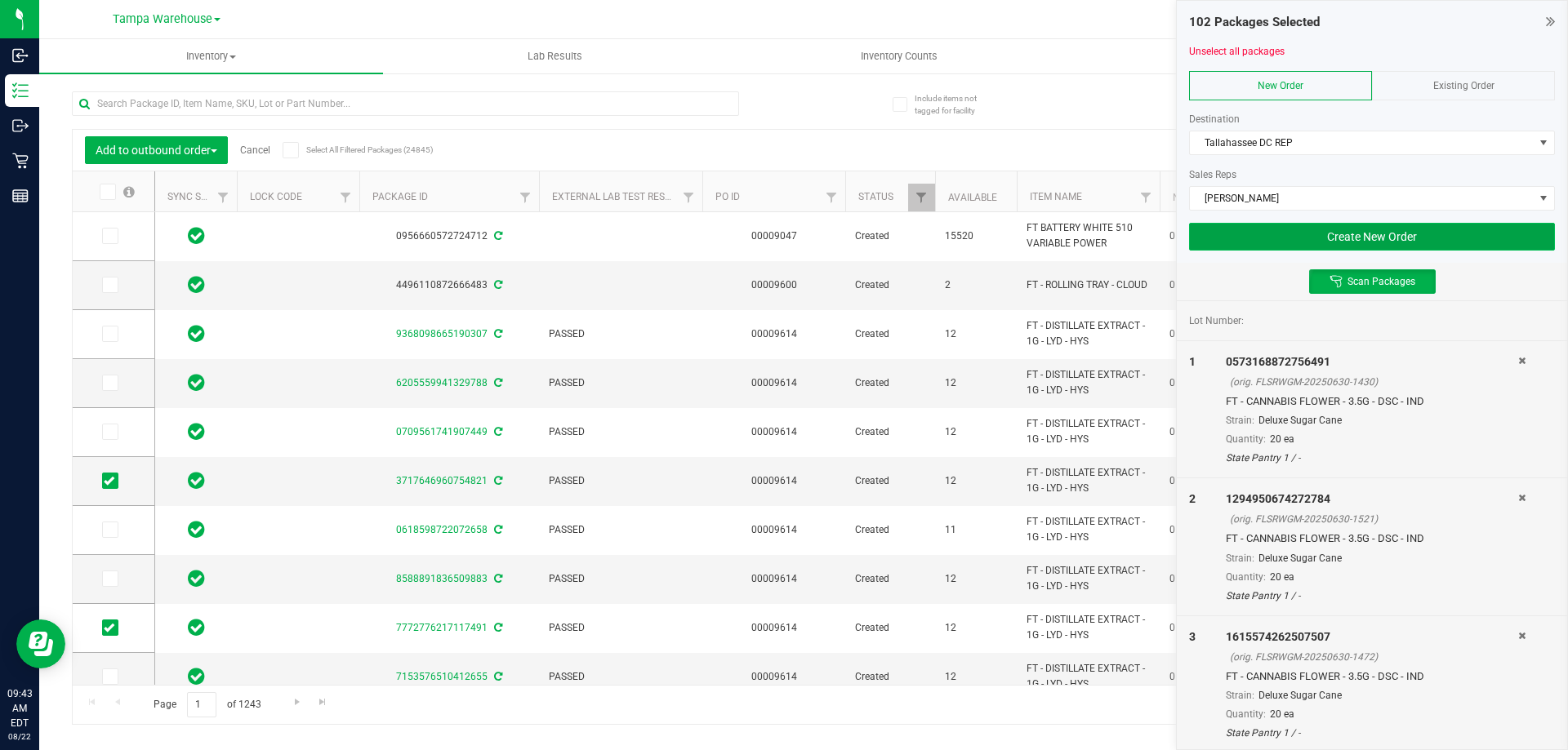
click at [1429, 225] on button "Create New Order" at bounding box center [1372, 237] width 366 height 28
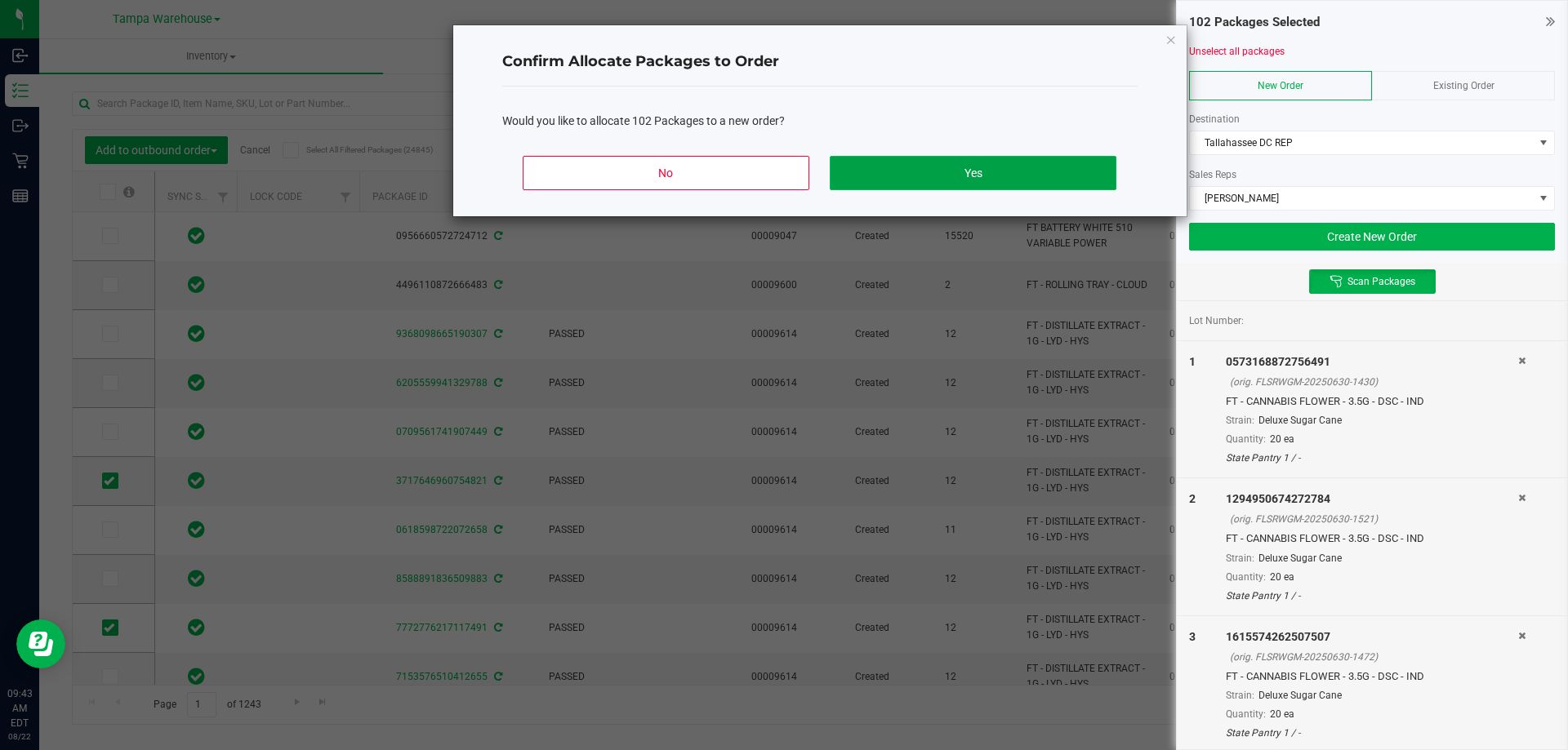
click at [1043, 175] on button "Yes" at bounding box center [972, 173] width 286 height 34
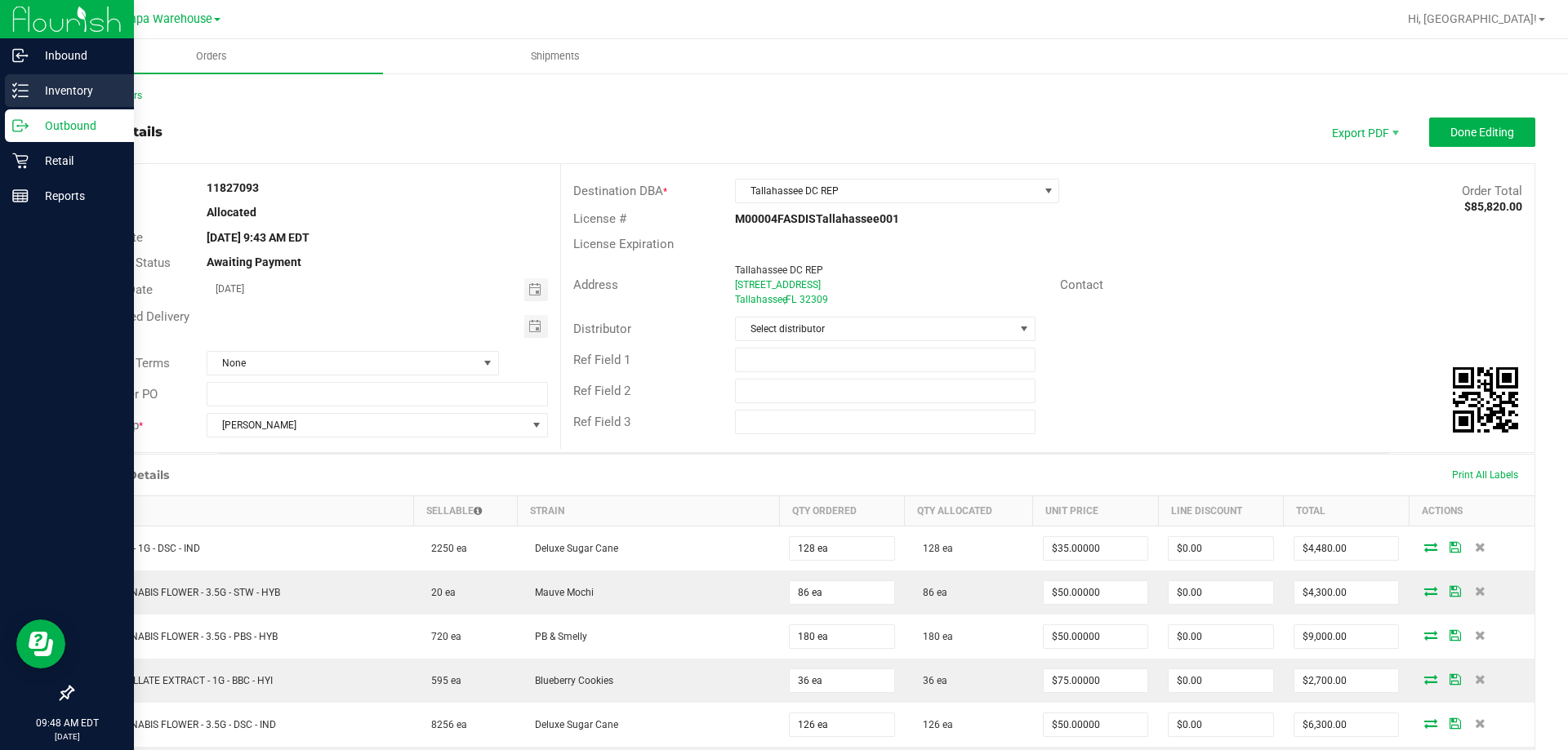
click at [27, 93] on icon at bounding box center [20, 90] width 16 height 16
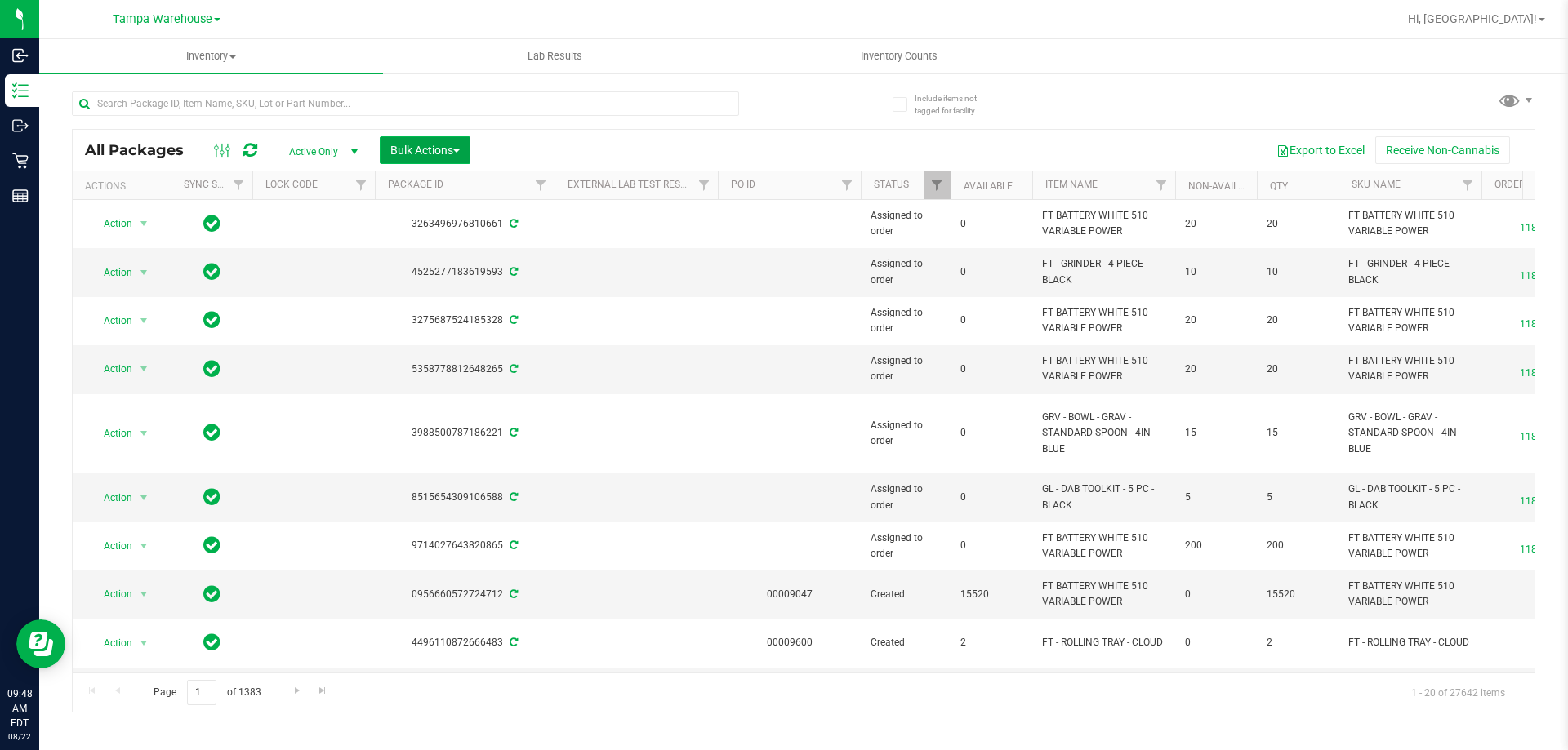
click at [453, 141] on button "Bulk Actions" at bounding box center [424, 151] width 90 height 28
click at [462, 181] on span "Add to outbound order" at bounding box center [445, 187] width 111 height 13
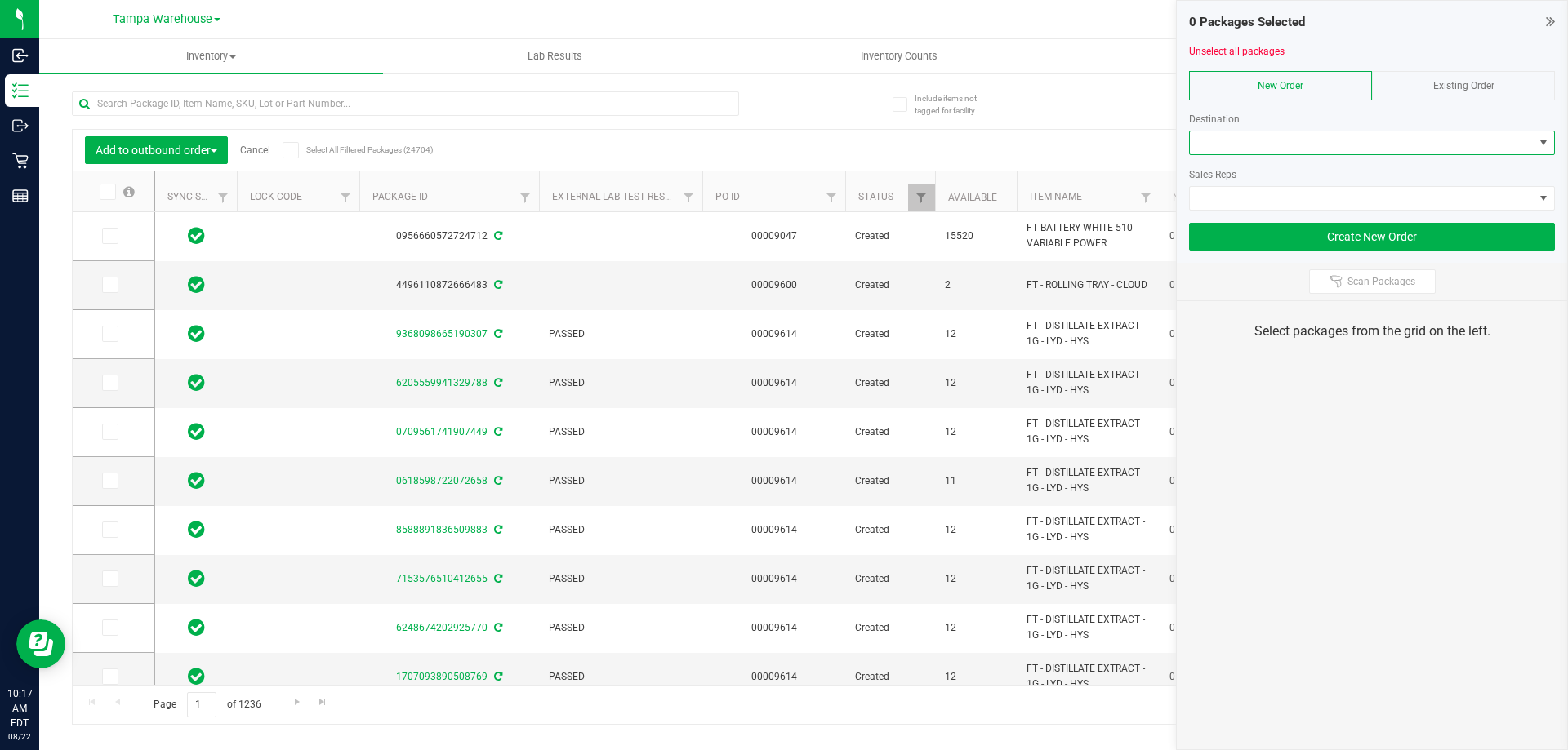
click at [1241, 138] on span at bounding box center [1362, 143] width 344 height 23
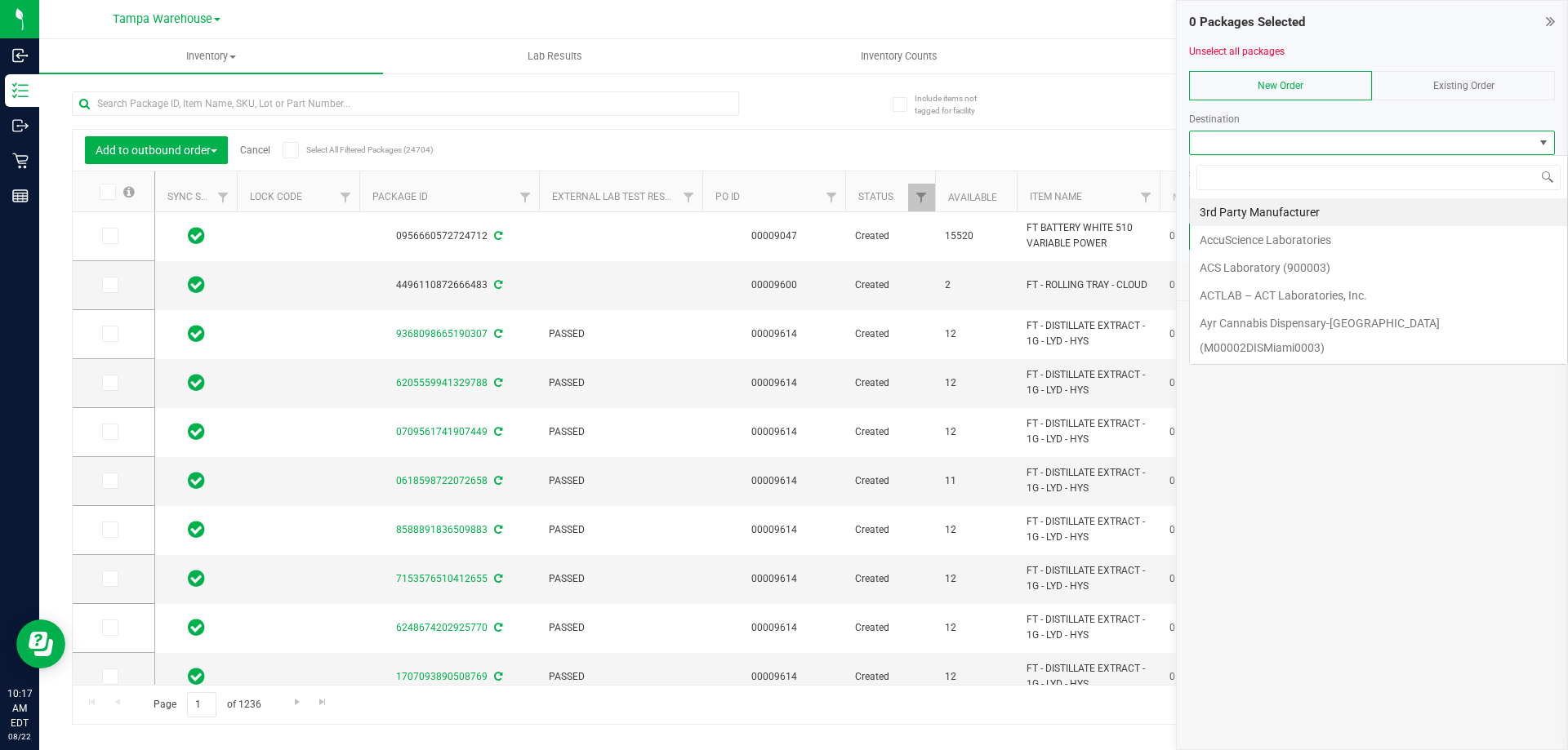
scroll to position [24, 366]
type input "tal"
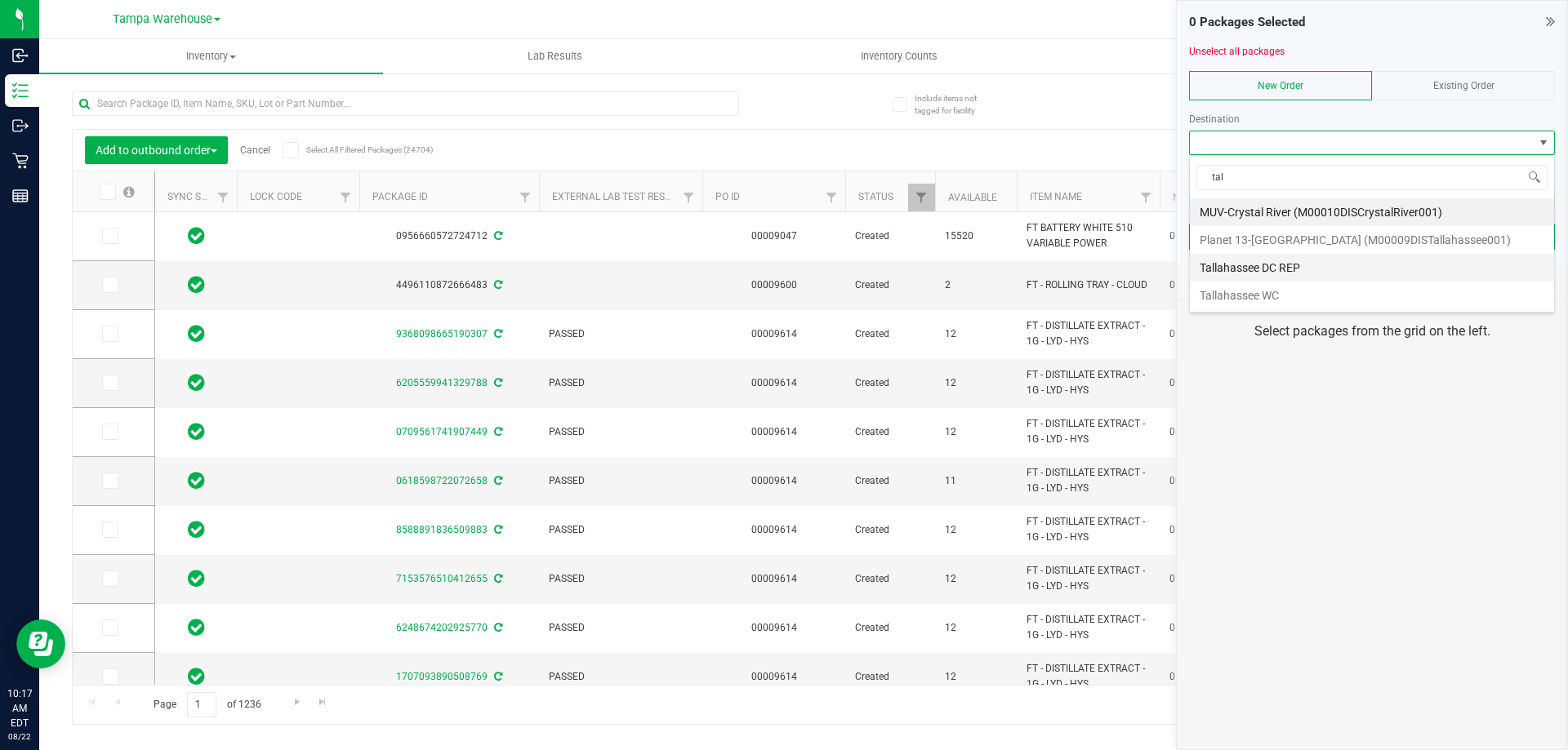
click at [1264, 268] on li "Tallahassee DC REP" at bounding box center [1372, 267] width 364 height 28
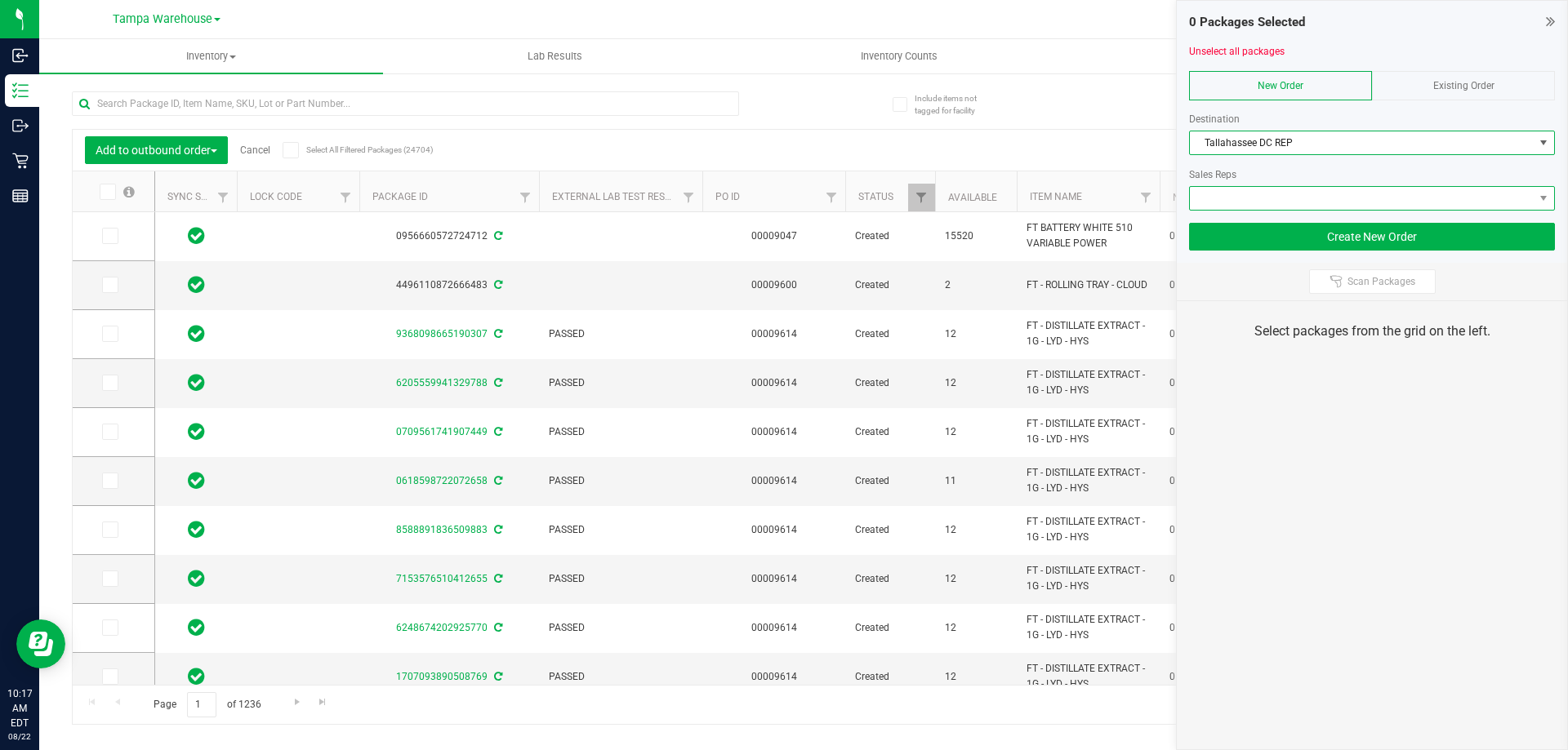
click at [1269, 206] on span at bounding box center [1362, 198] width 344 height 23
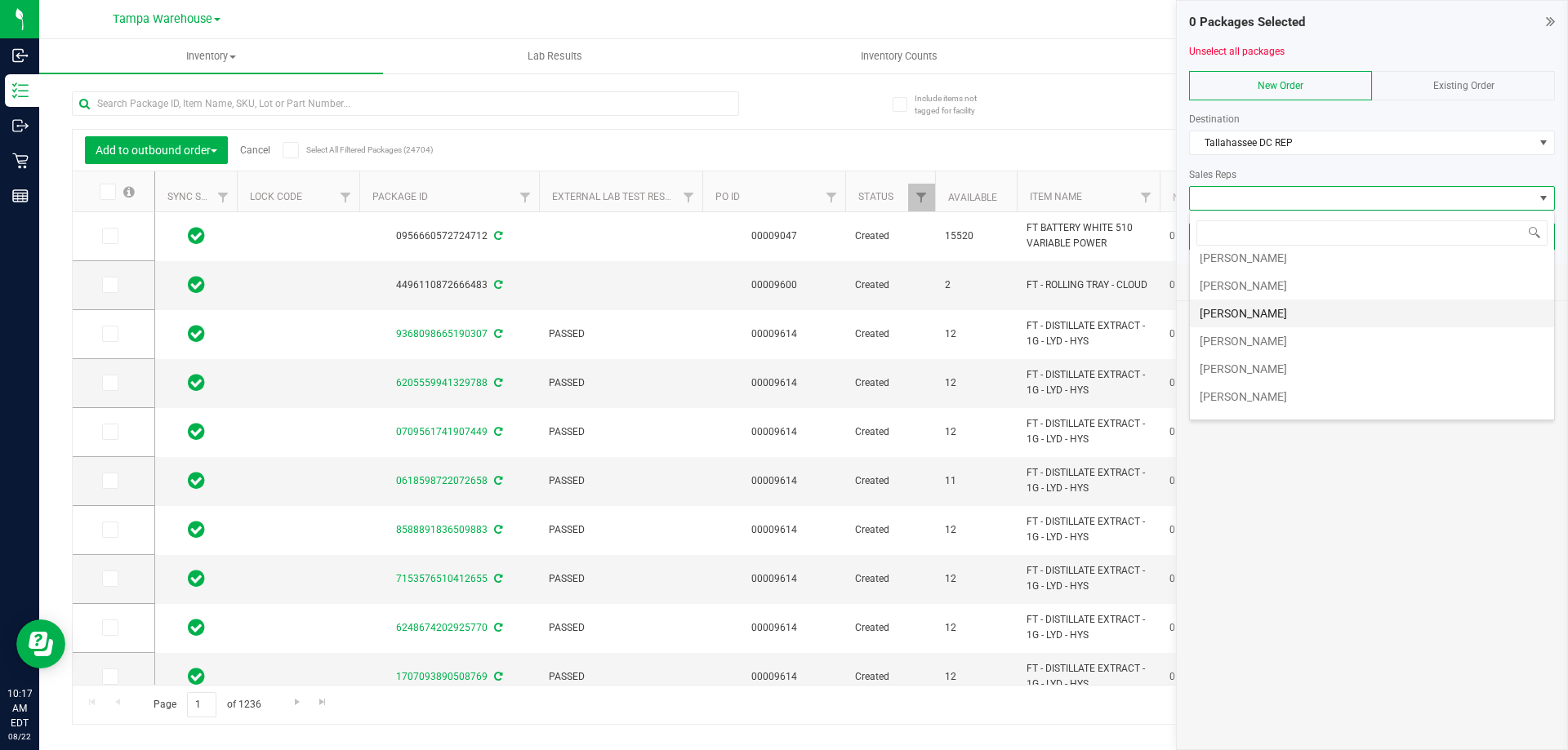
scroll to position [163, 0]
click at [1261, 274] on li "Sydney Maileoi" at bounding box center [1372, 271] width 364 height 28
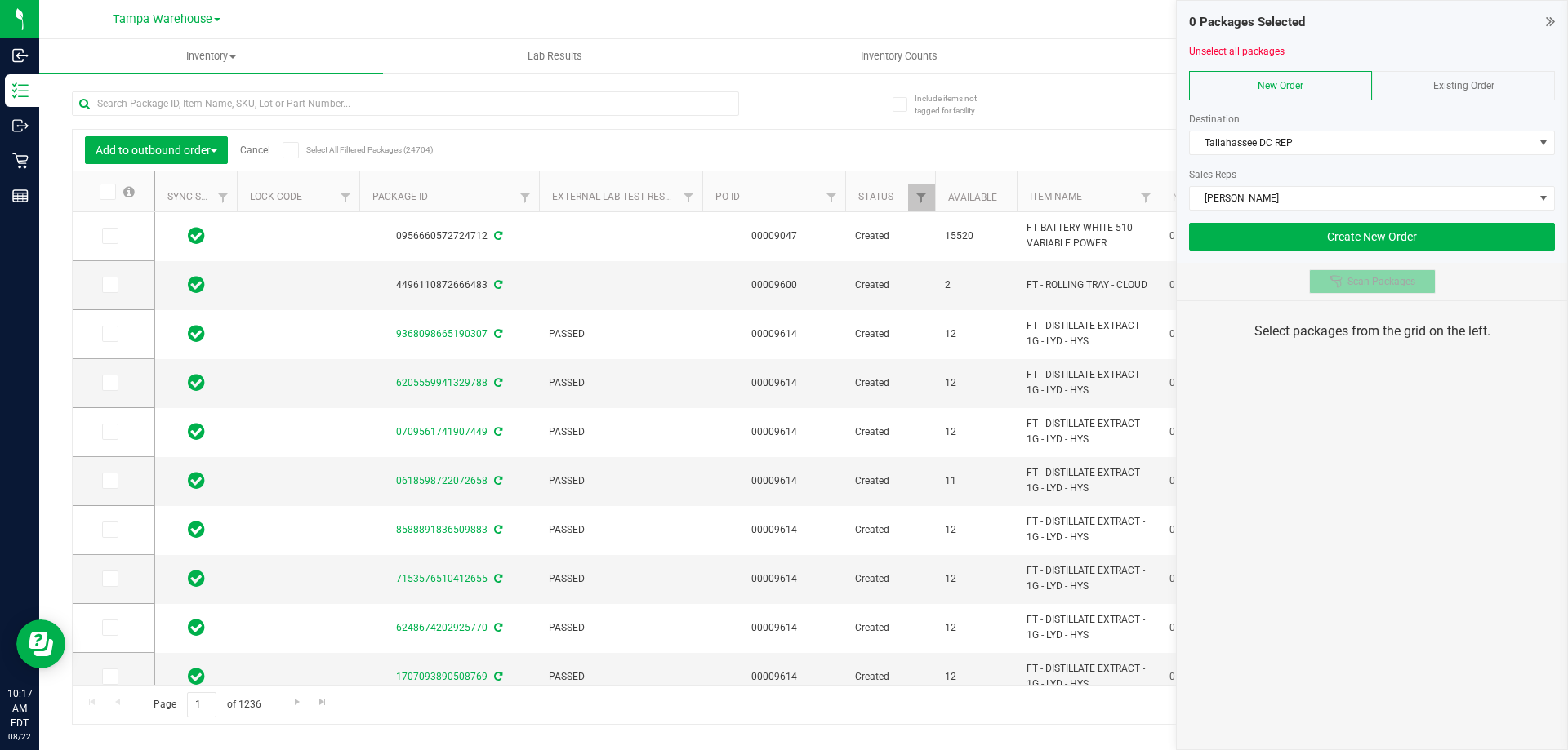
click at [1335, 280] on icon at bounding box center [1335, 280] width 11 height 11
click at [1320, 388] on div "0 Packages Selected Unselect all packages New Order Existing Order Destination …" at bounding box center [1373, 375] width 392 height 750
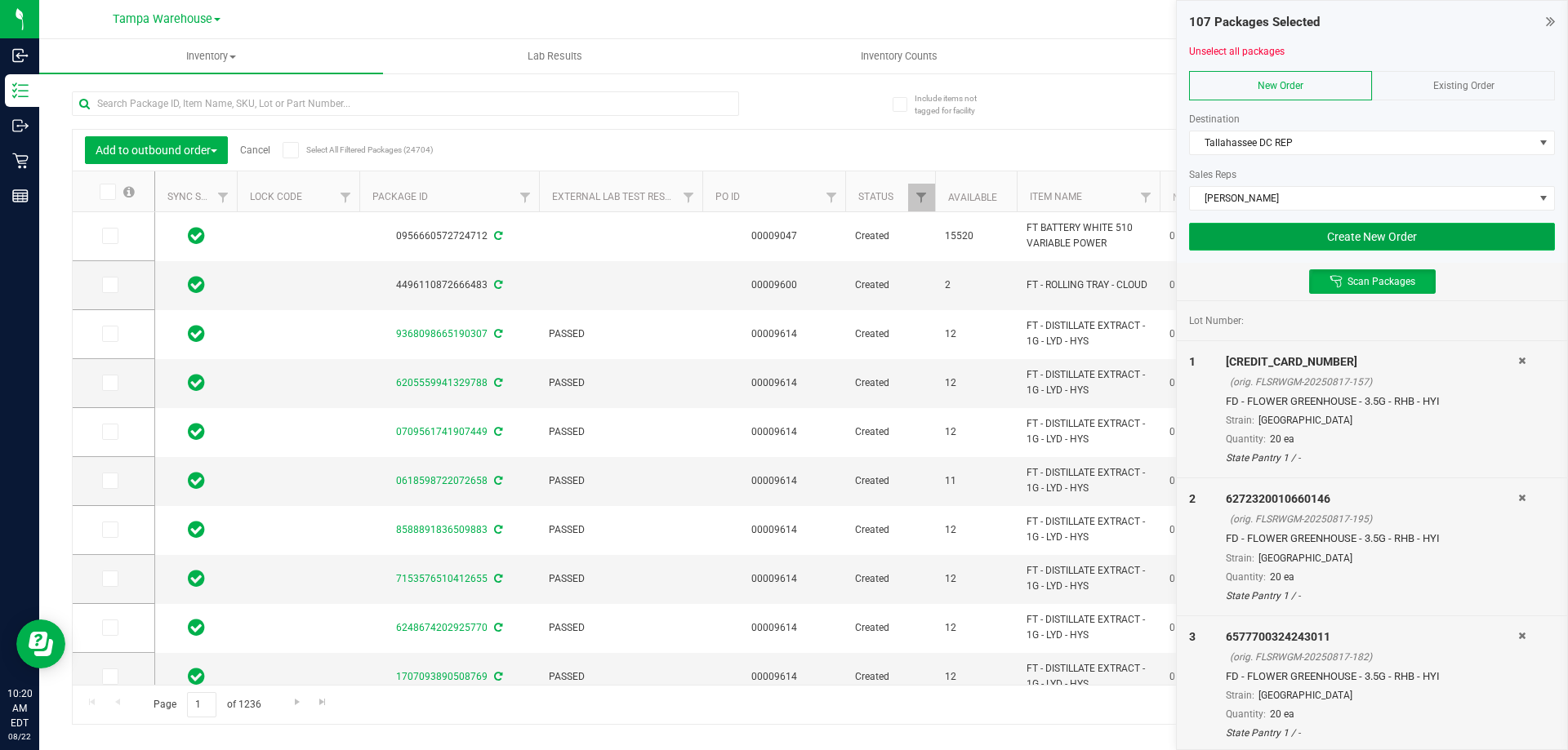
click at [1246, 227] on button "Create New Order" at bounding box center [1372, 237] width 366 height 28
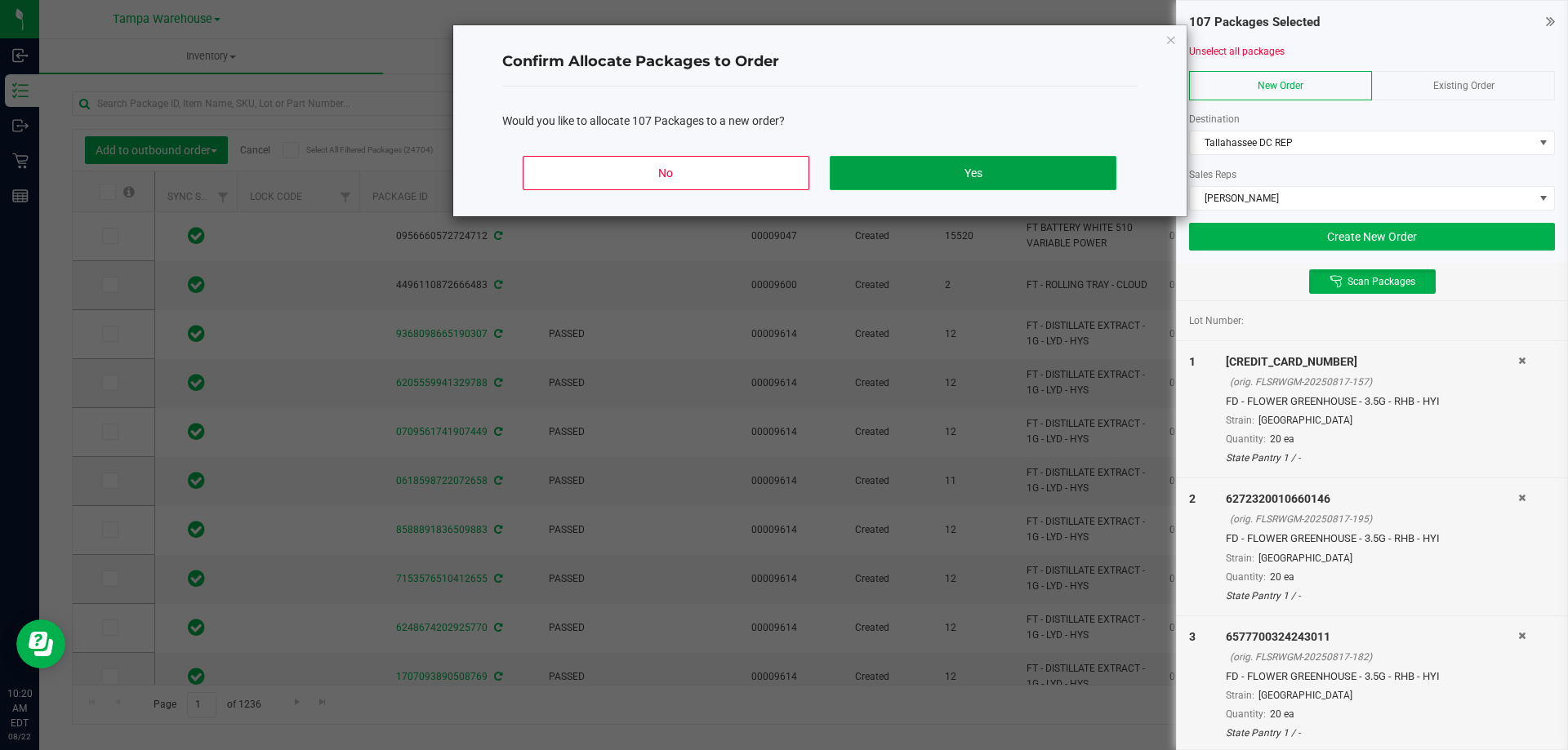
click at [1027, 175] on button "Yes" at bounding box center [972, 173] width 286 height 34
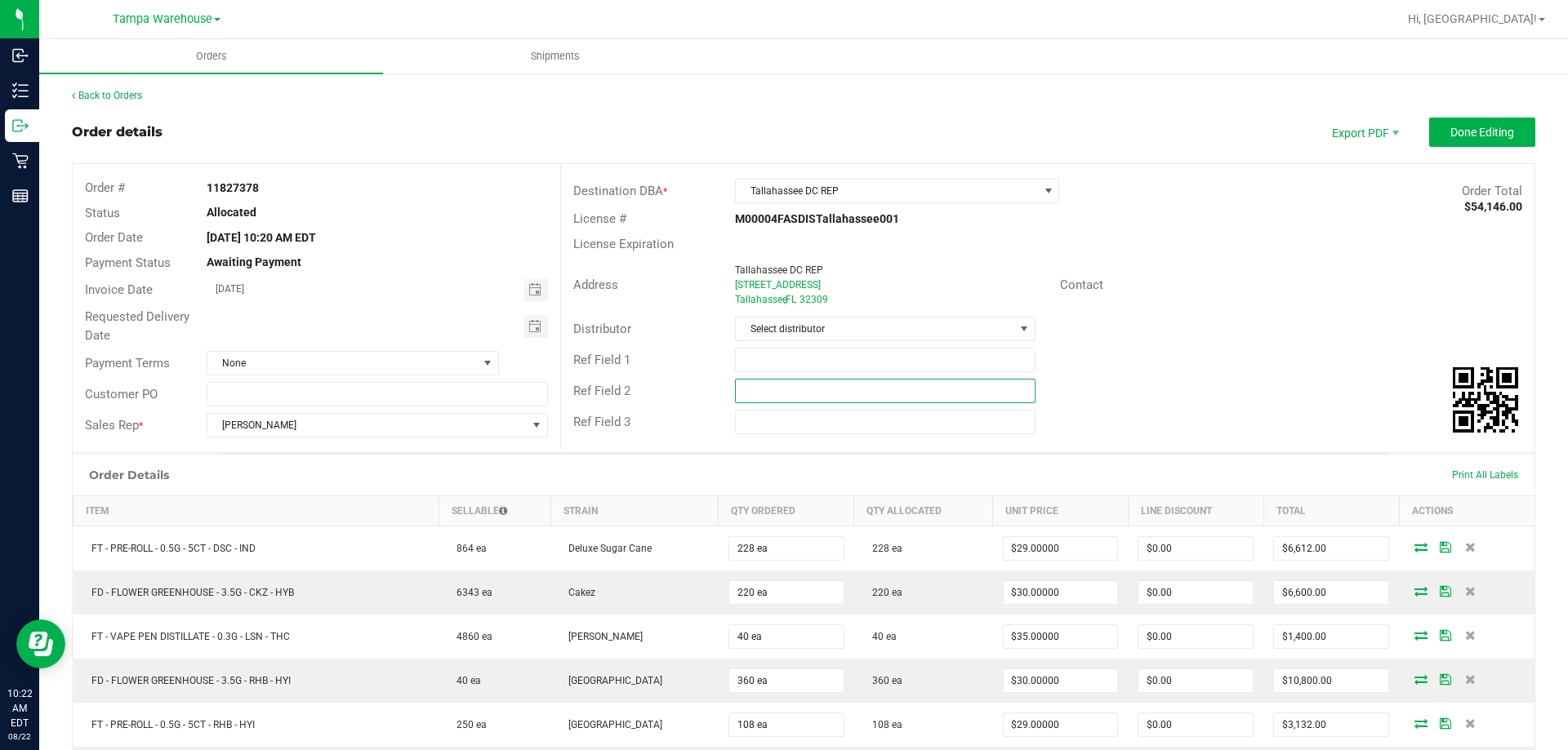
click at [827, 394] on input "text" at bounding box center [885, 390] width 299 height 24
paste input "cannabis"
type input "cannabis"
click at [812, 364] on input "text" at bounding box center [885, 360] width 299 height 24
type input "TAL DC PG4"
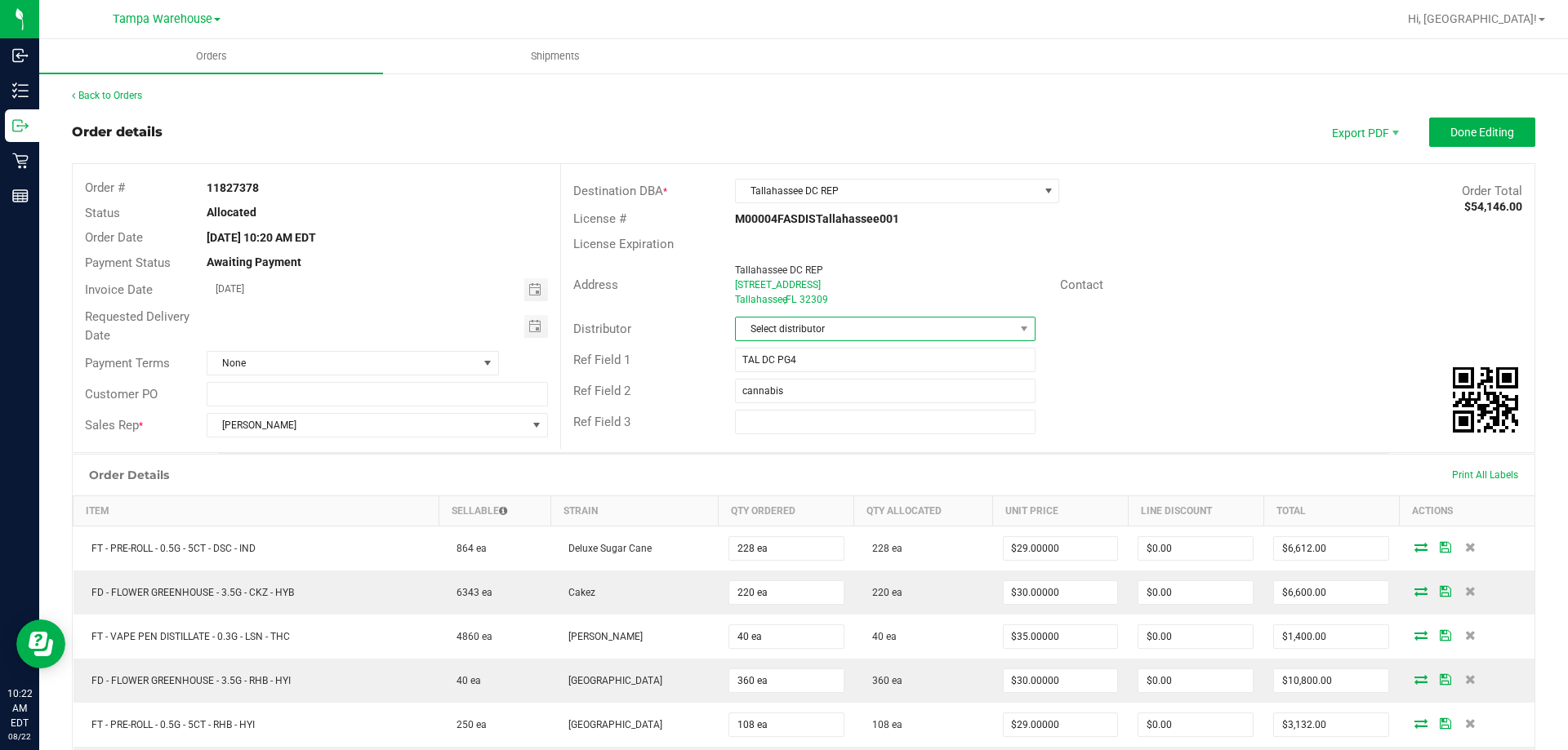
click at [814, 327] on span "Select distributor" at bounding box center [874, 329] width 278 height 23
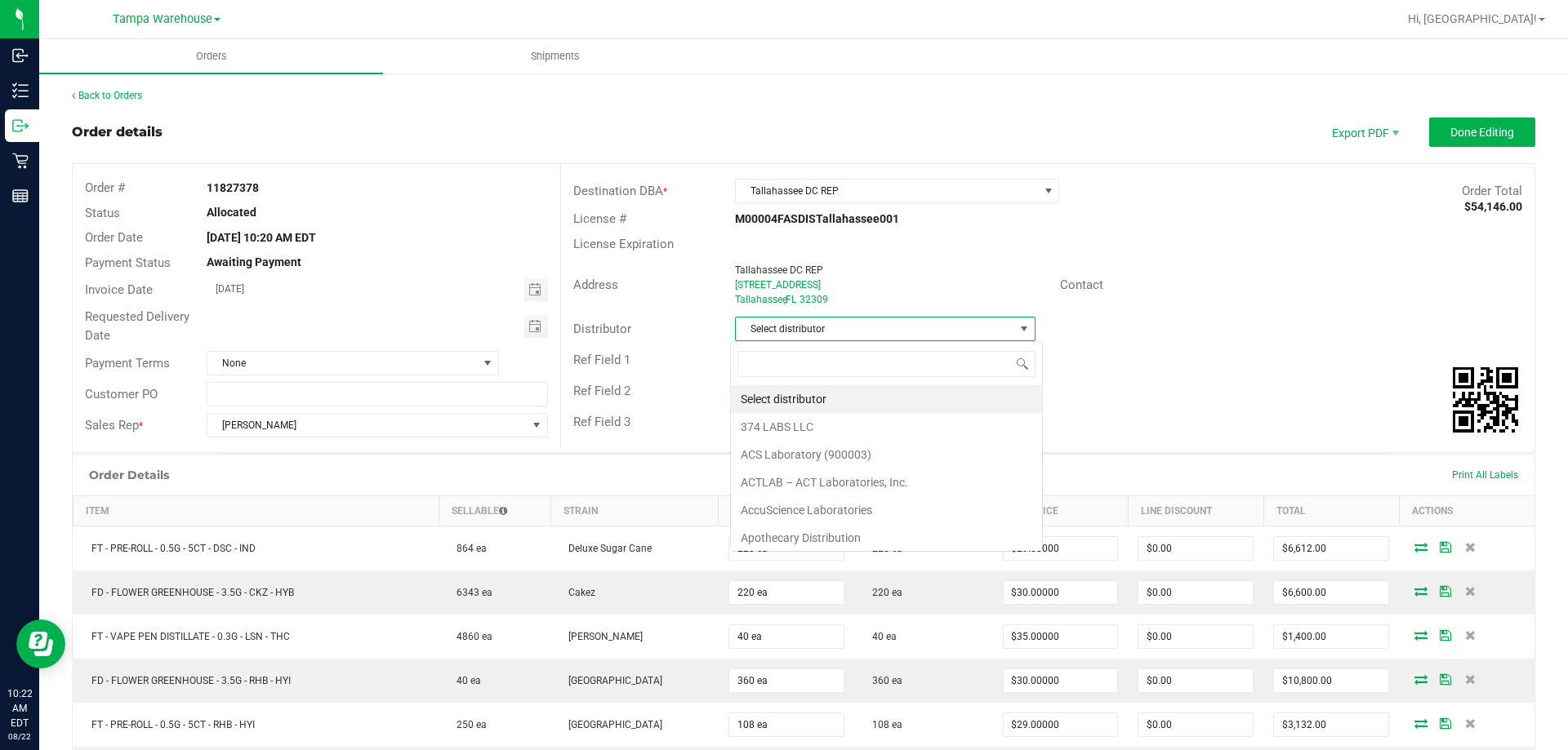
scroll to position [24, 298]
type input "TAM"
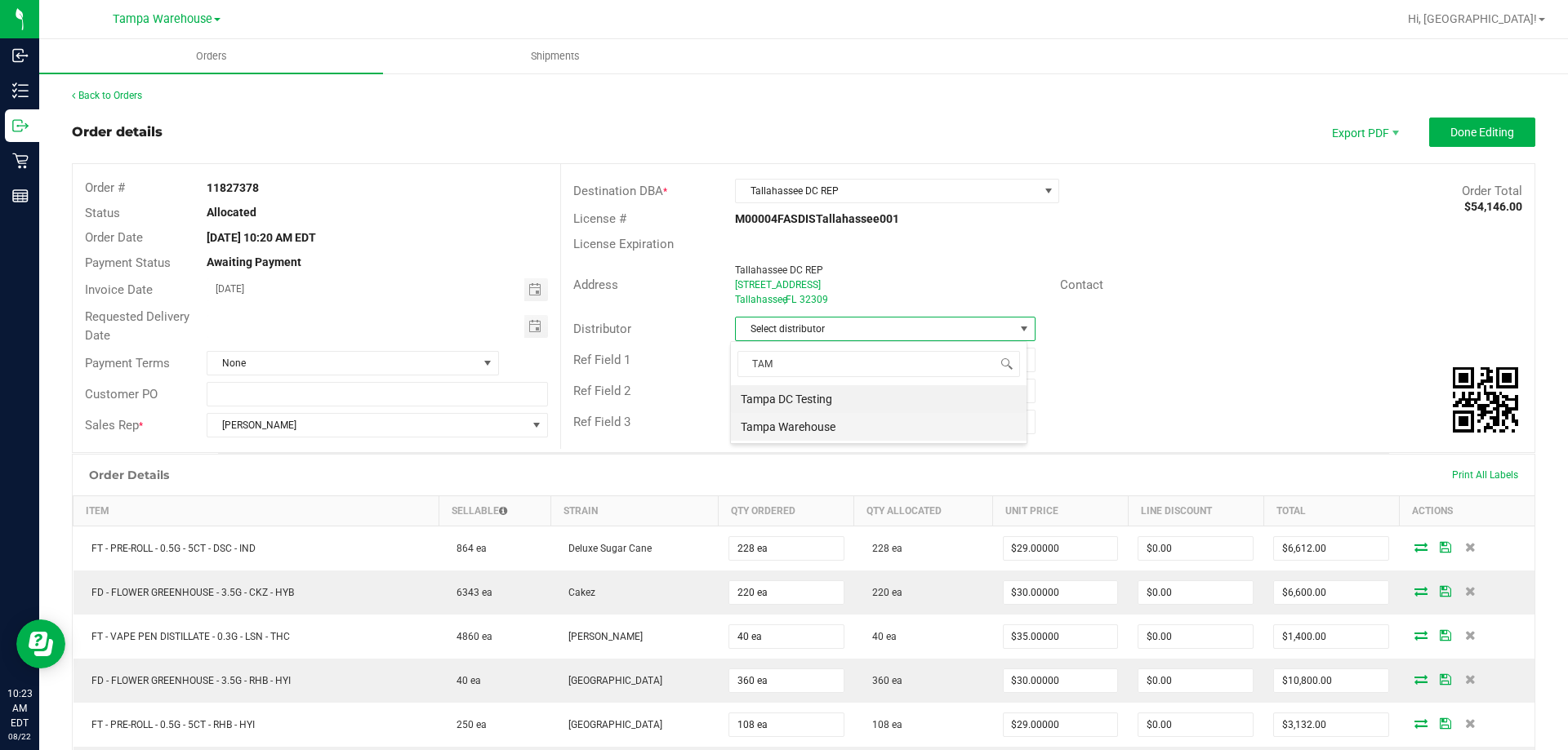
click at [825, 427] on li "Tampa Warehouse" at bounding box center [880, 427] width 296 height 28
click at [529, 323] on span "Toggle calendar" at bounding box center [534, 326] width 13 height 13
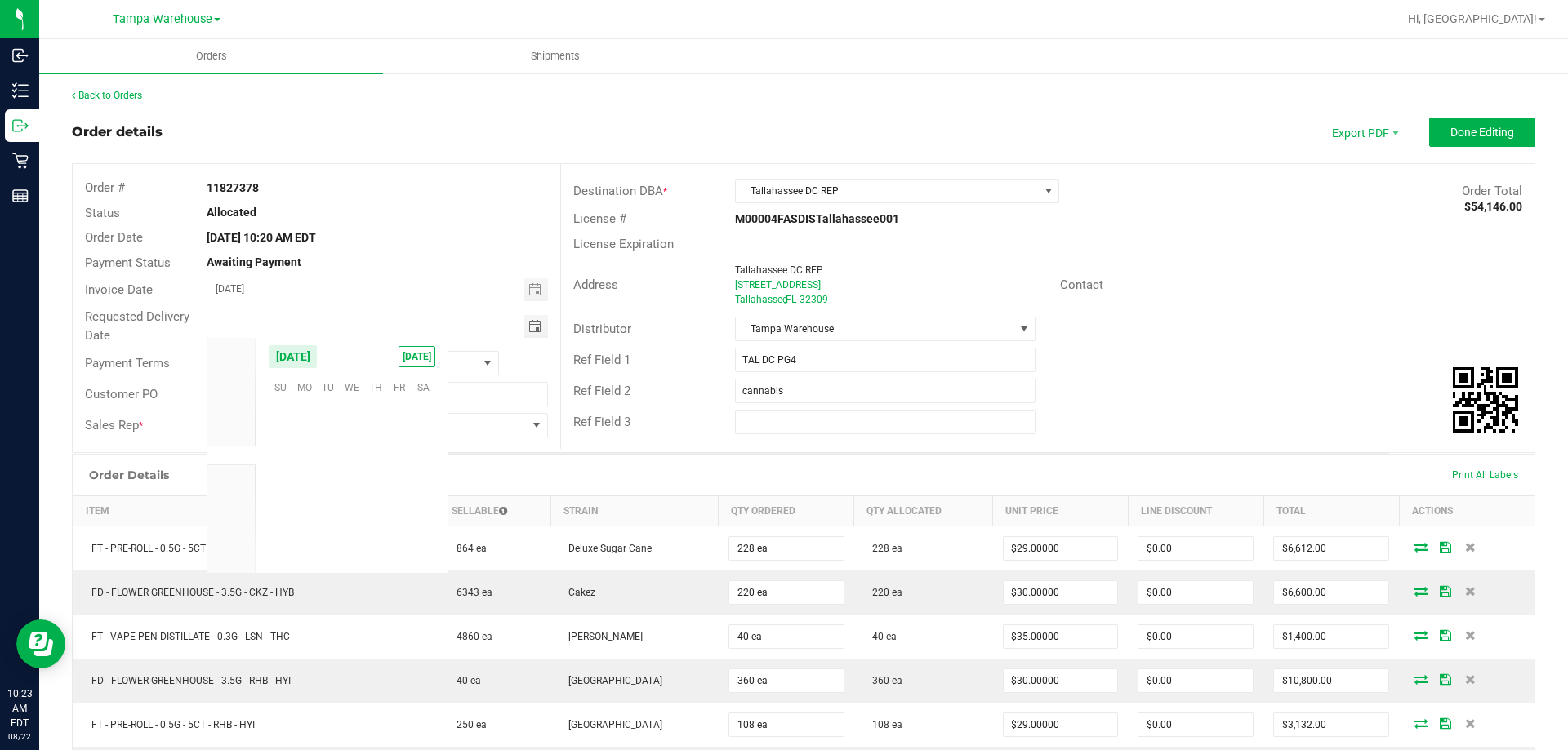
scroll to position [264596, 0]
click at [395, 479] on span "22" at bounding box center [400, 487] width 24 height 25
type input "[DATE]"
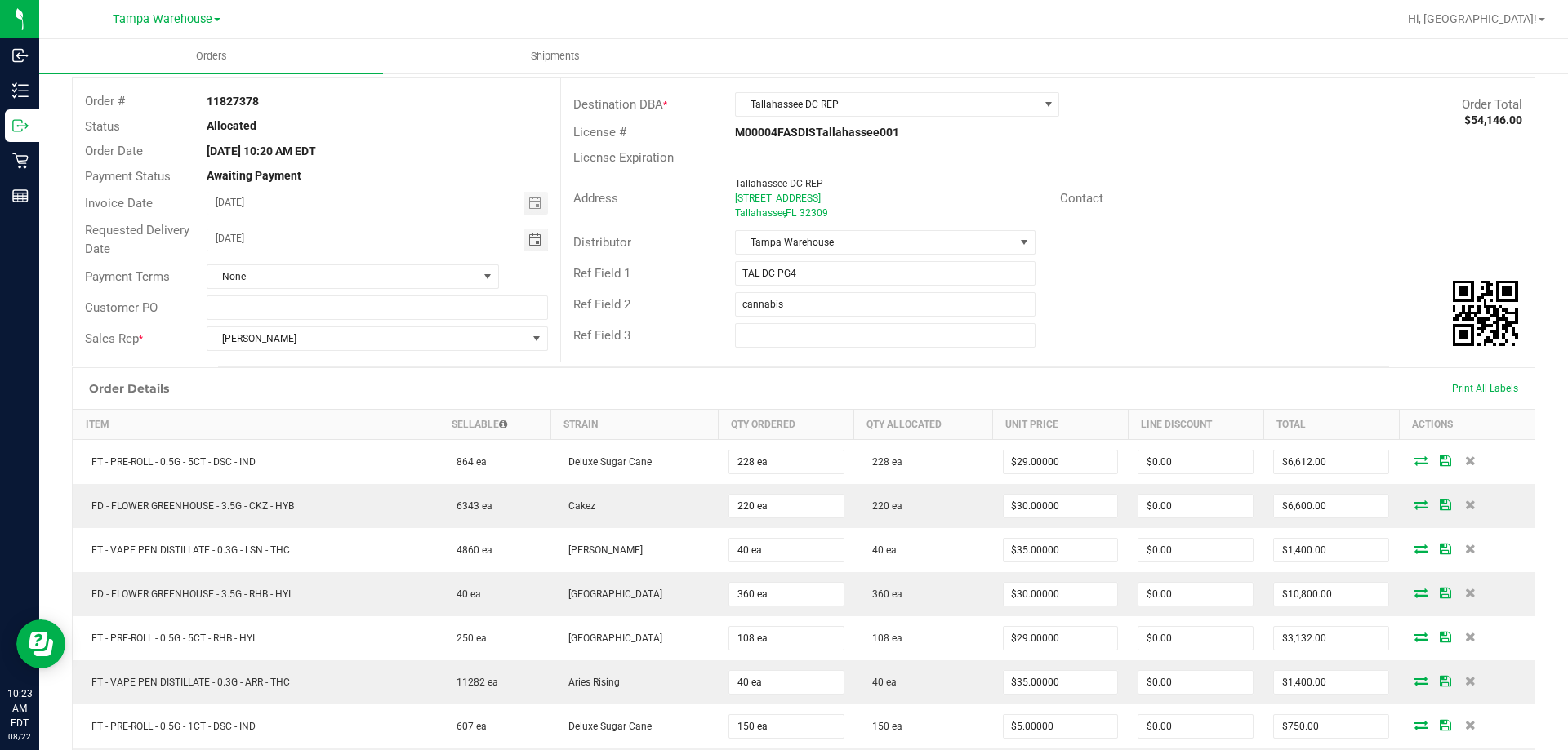
scroll to position [0, 0]
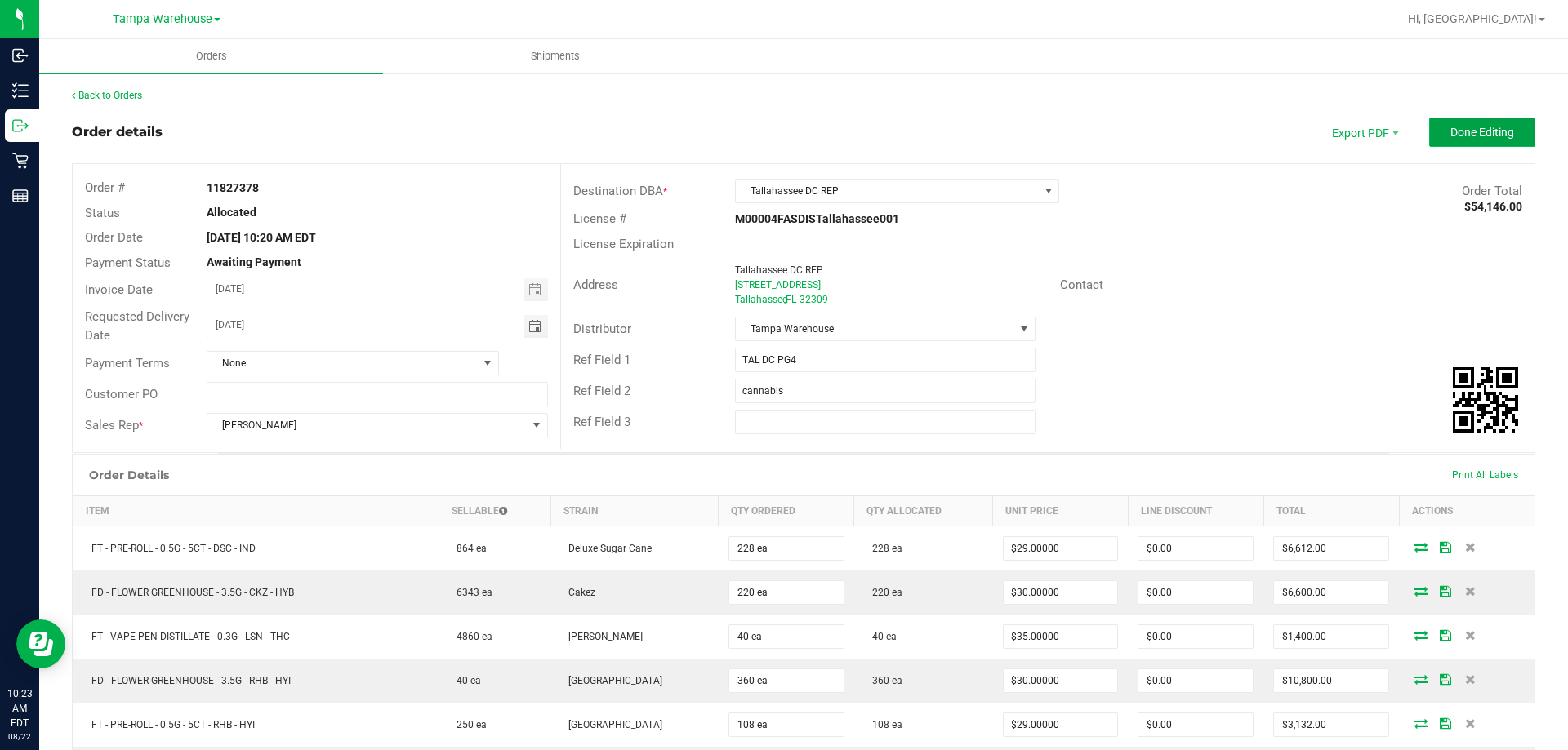
click at [1462, 126] on span "Done Editing" at bounding box center [1483, 132] width 64 height 13
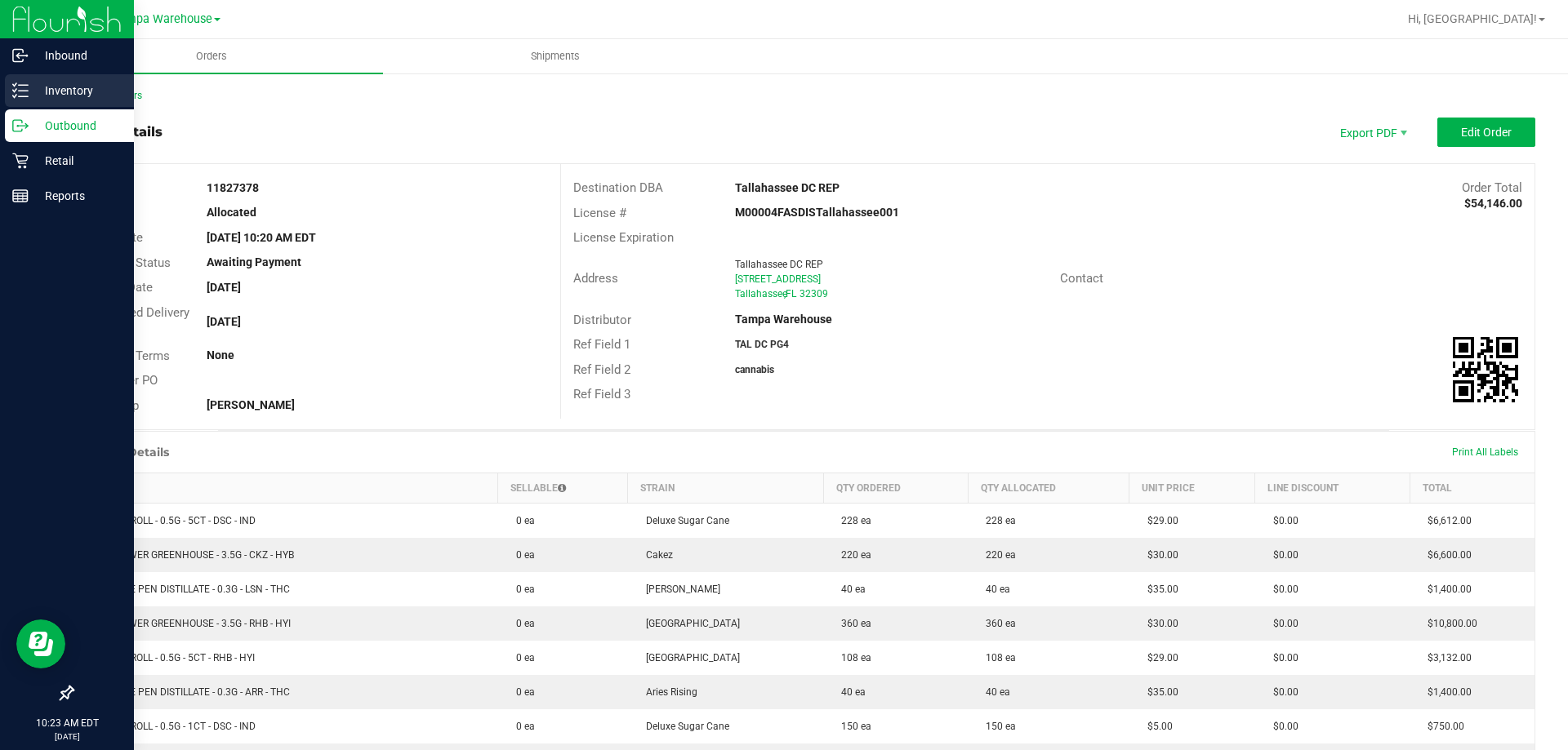
click at [31, 90] on p "Inventory" at bounding box center [77, 90] width 98 height 20
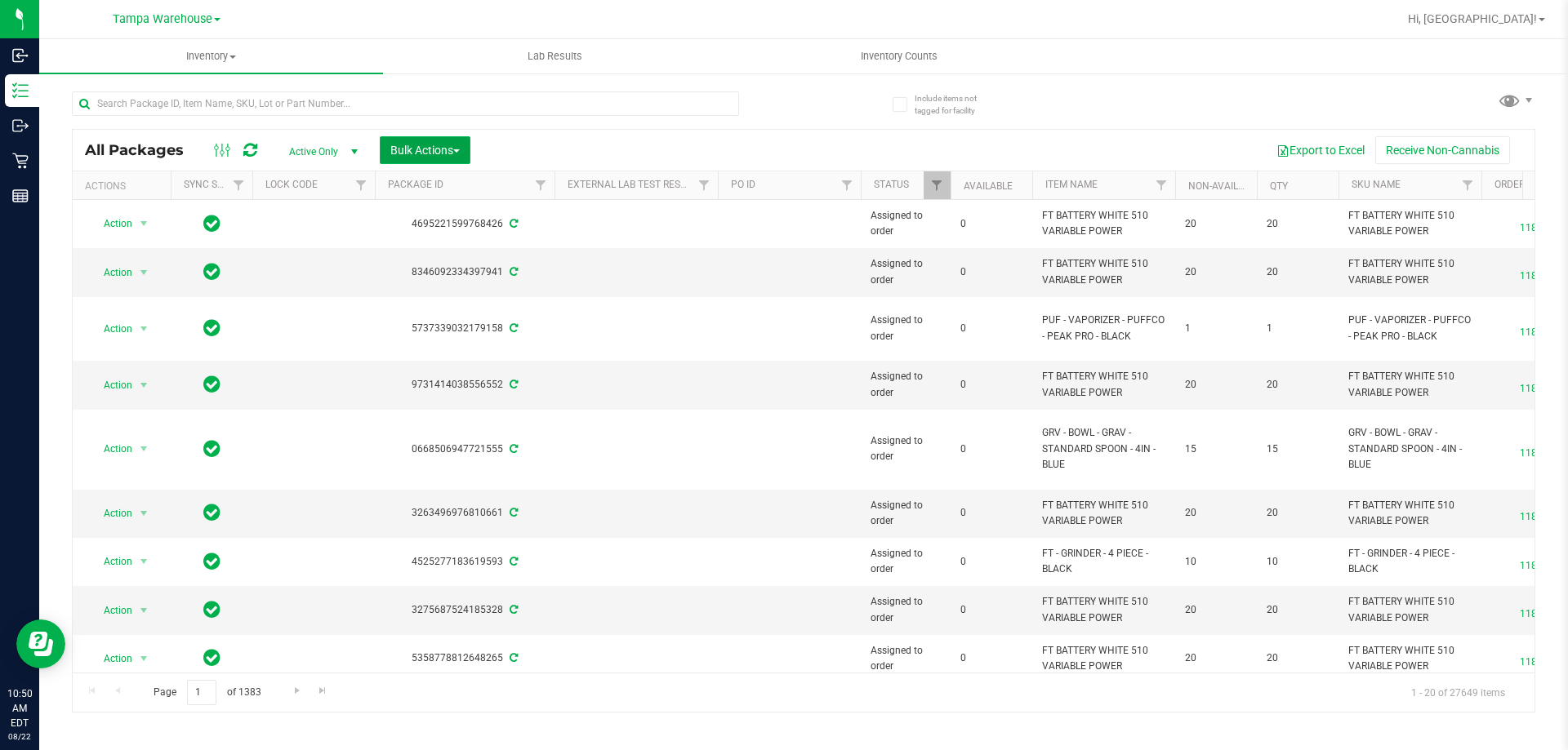
click at [456, 142] on button "Bulk Actions" at bounding box center [424, 151] width 90 height 28
click at [454, 184] on span "Add to outbound order" at bounding box center [445, 187] width 111 height 13
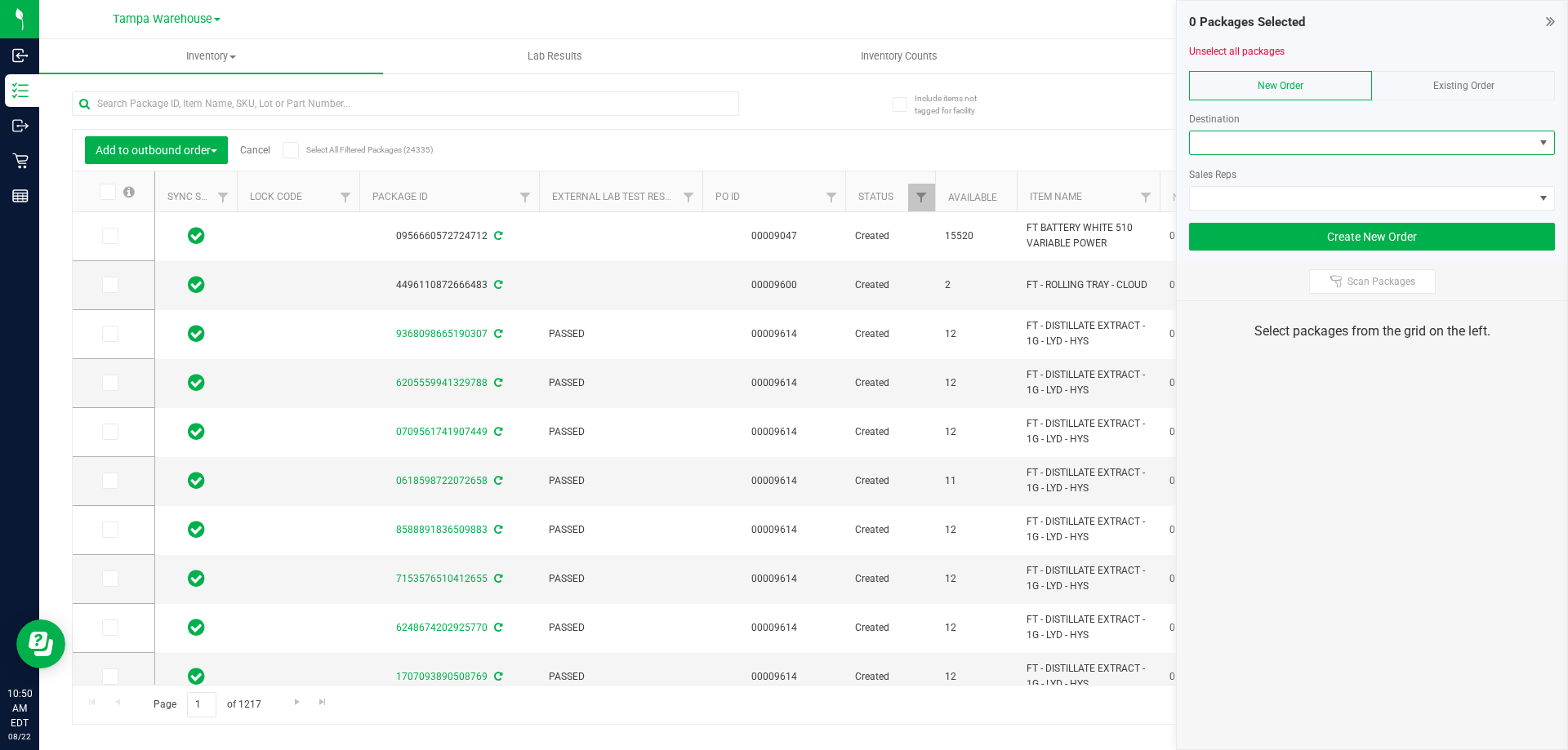
click at [1214, 146] on span at bounding box center [1362, 143] width 344 height 23
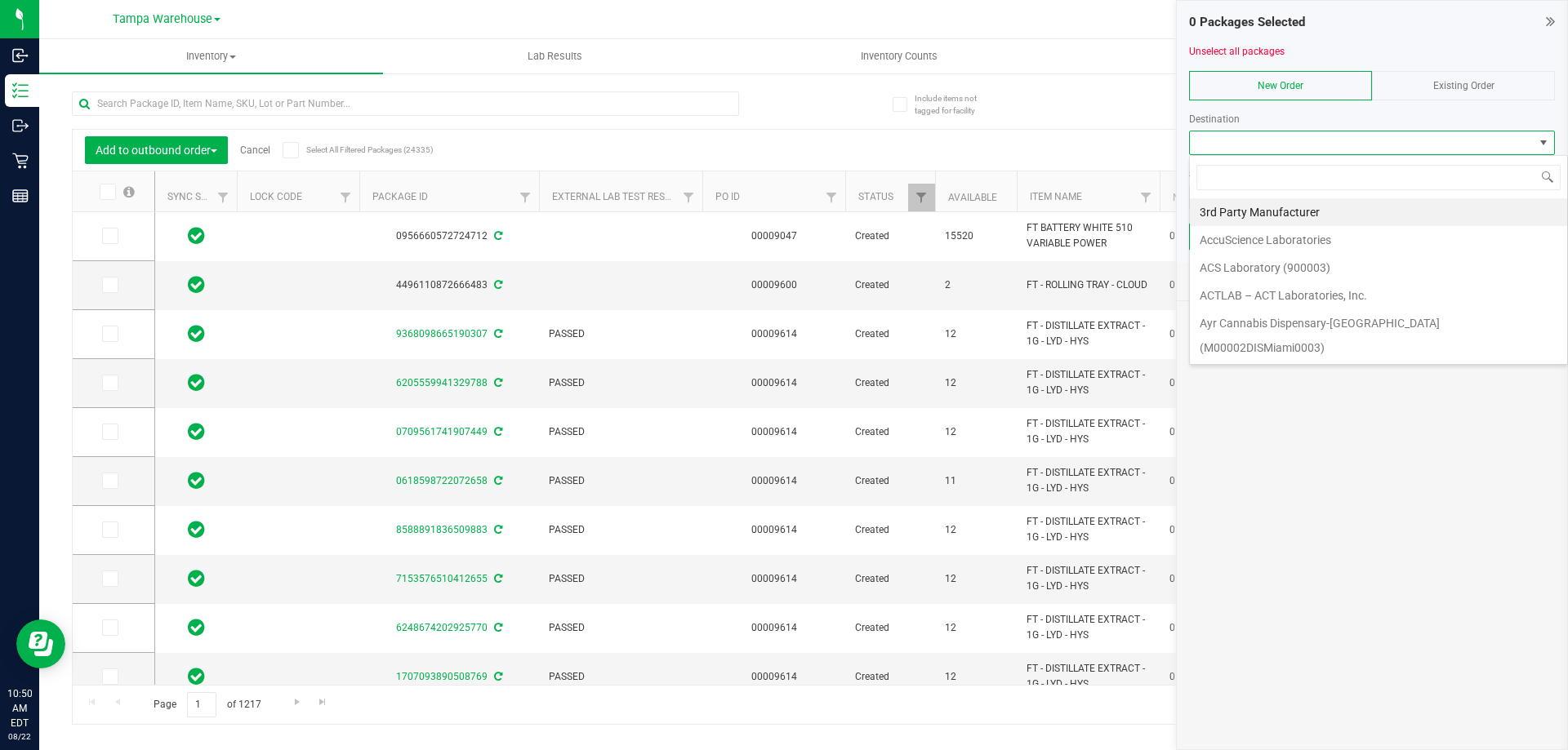
scroll to position [24, 366]
type input "DEL"
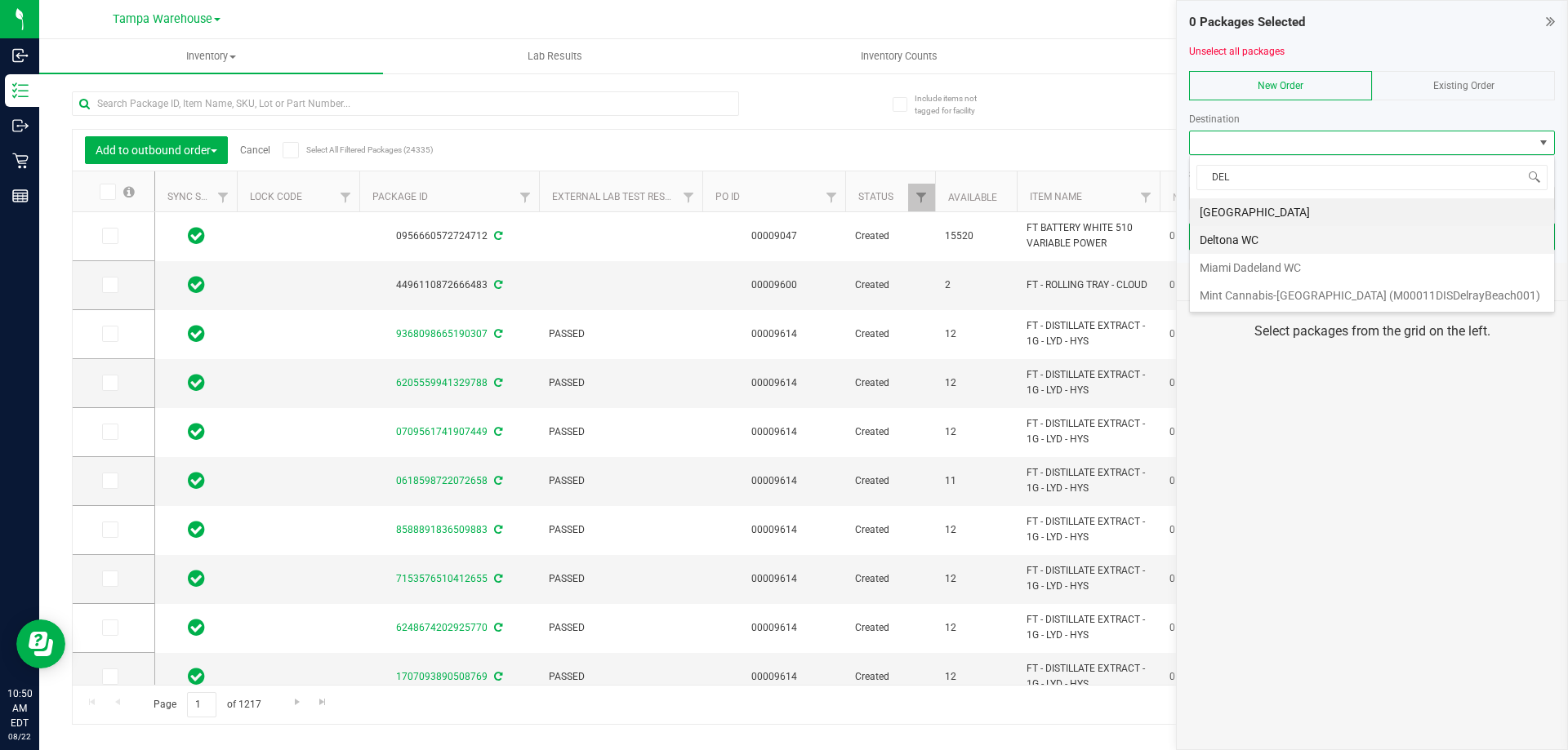
click at [1259, 233] on li "Deltona WC" at bounding box center [1372, 240] width 364 height 28
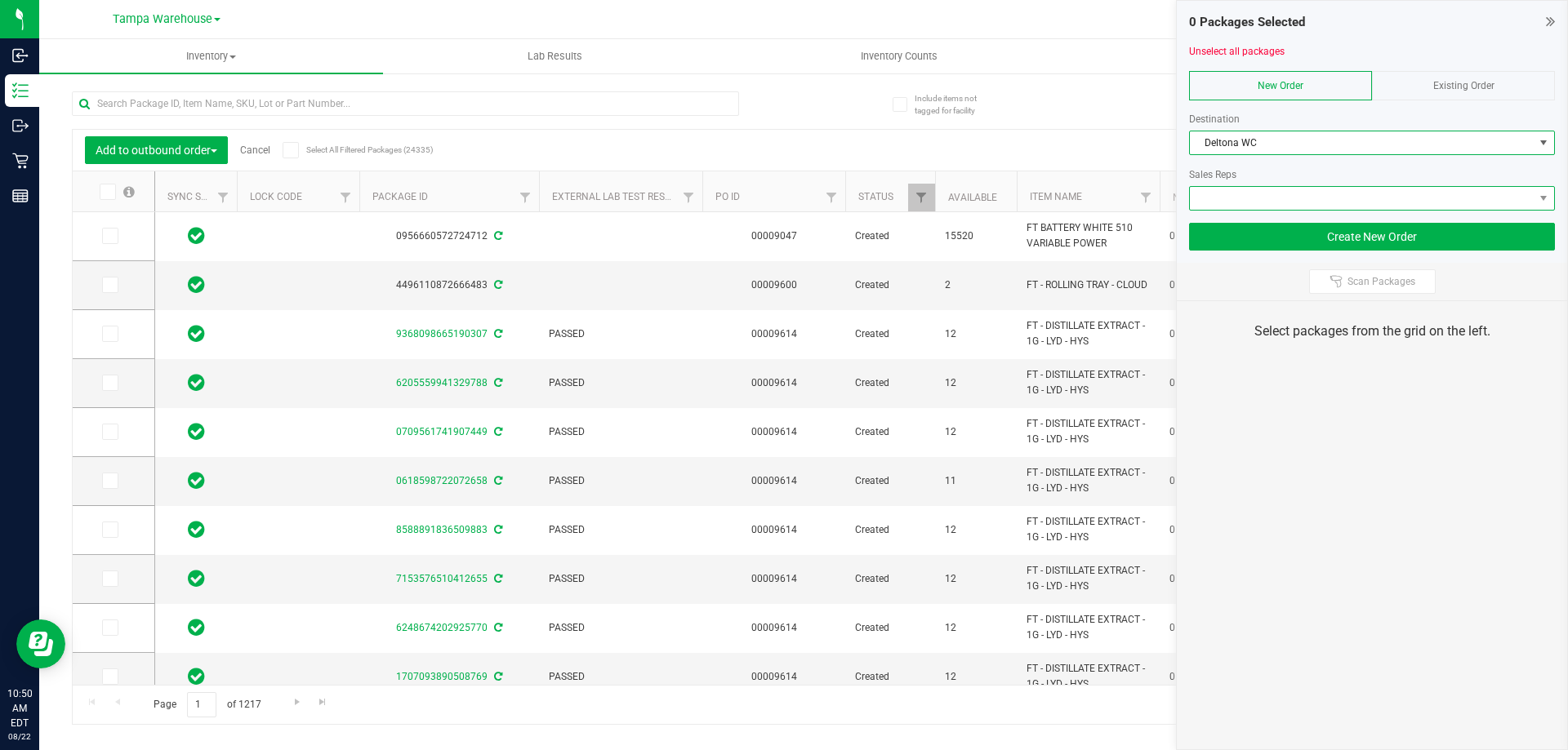
click at [1291, 203] on span at bounding box center [1362, 198] width 344 height 23
click at [1315, 202] on span at bounding box center [1362, 198] width 344 height 23
click at [1331, 197] on span at bounding box center [1362, 198] width 344 height 23
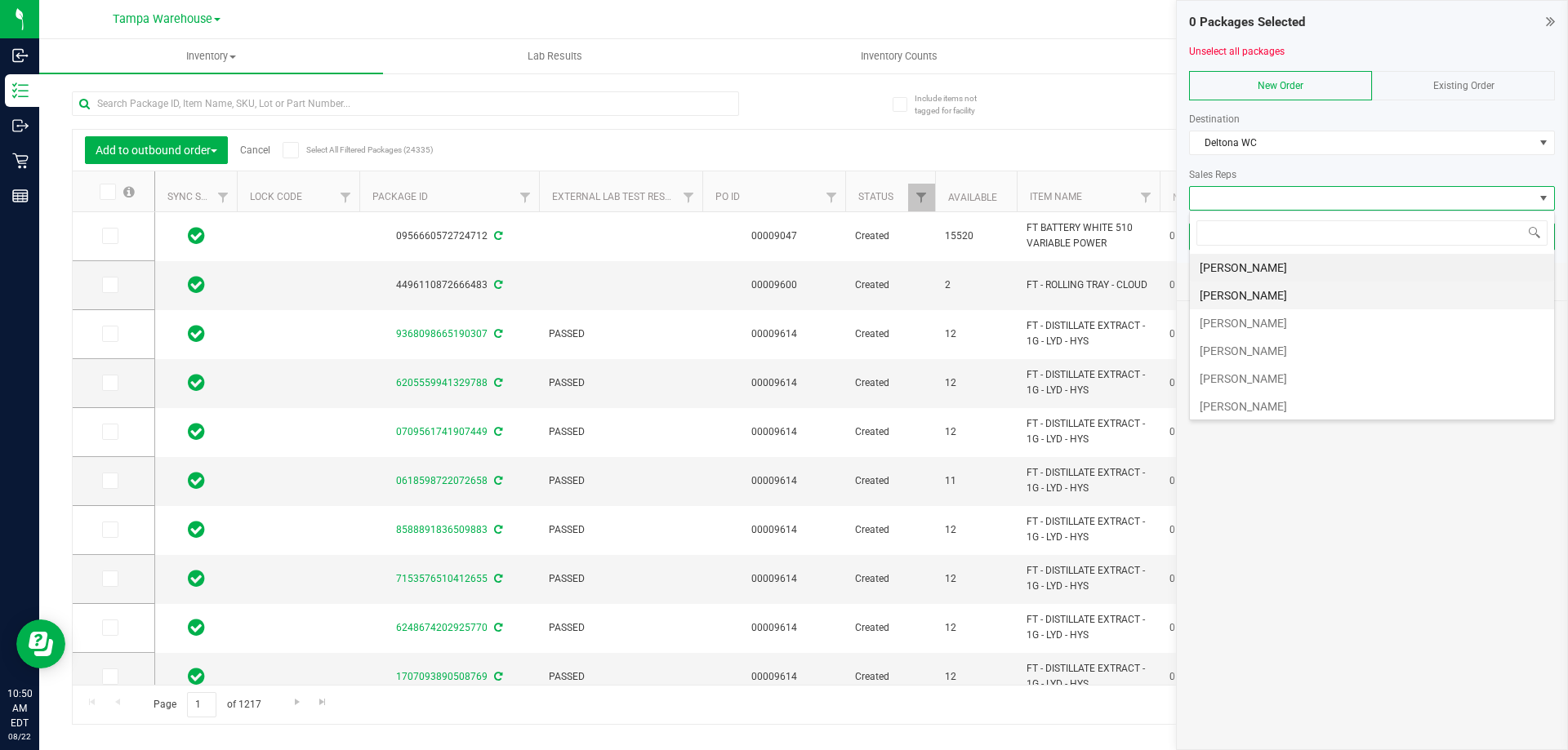
scroll to position [82, 0]
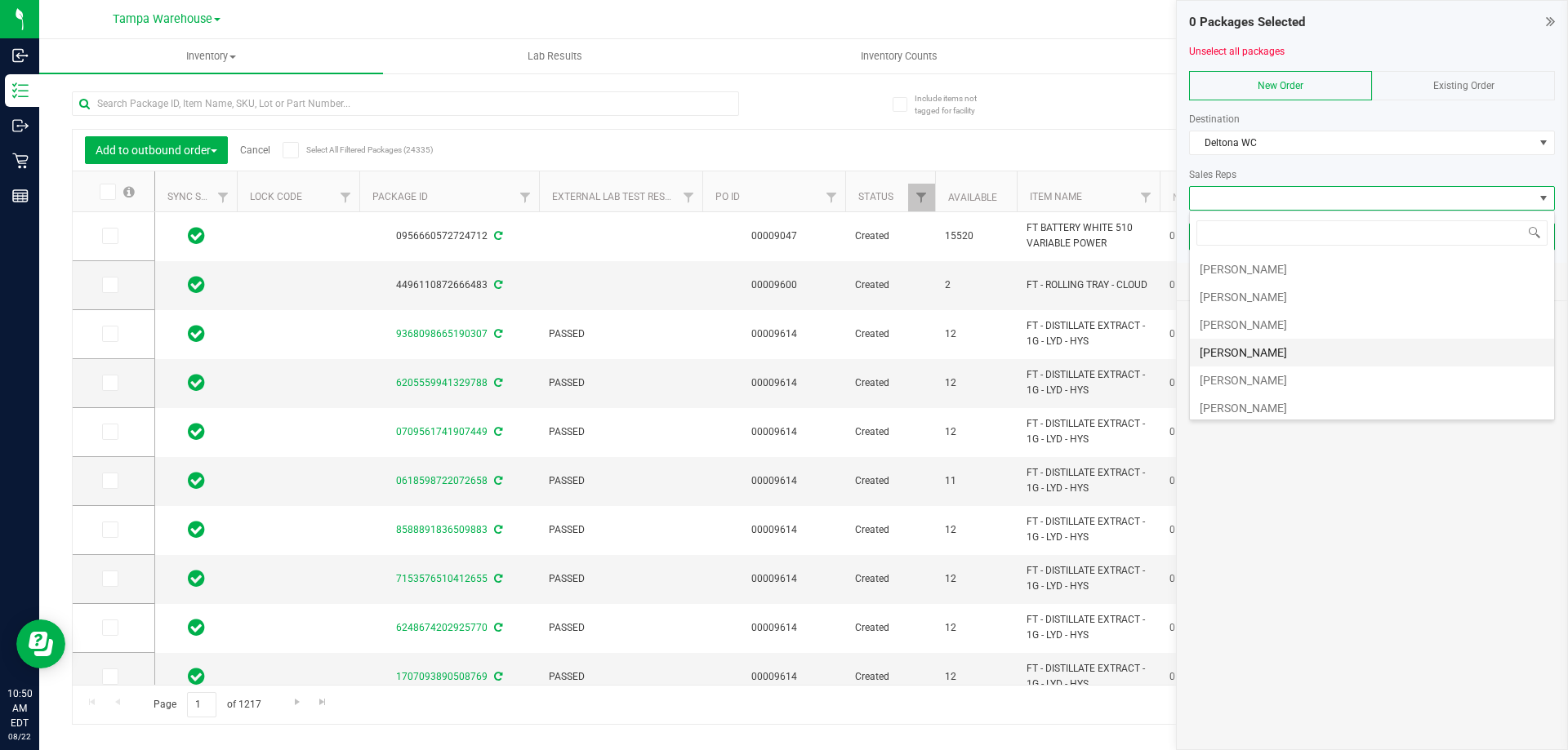
click at [1293, 348] on li "Sydney Maileoi" at bounding box center [1372, 353] width 364 height 28
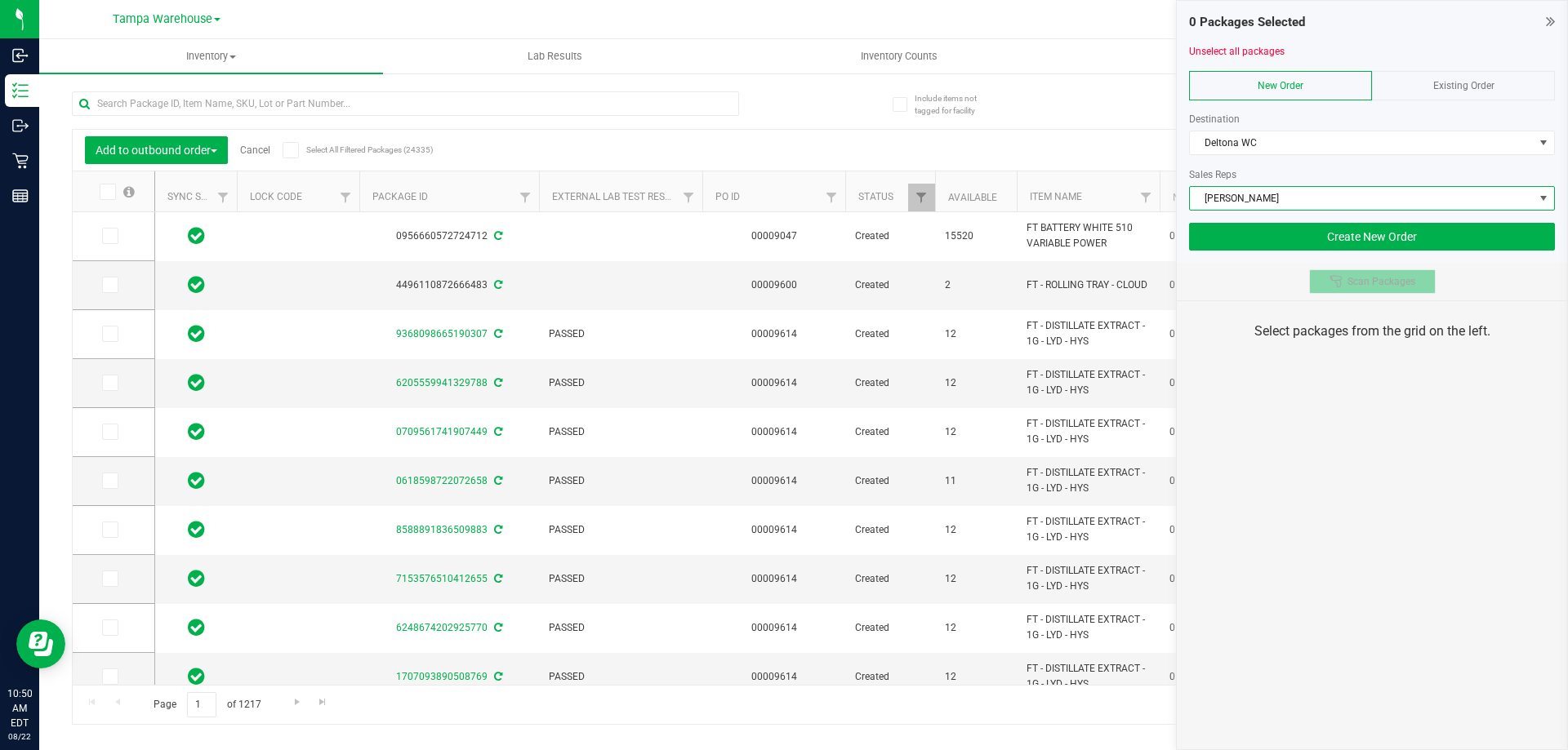
click at [1373, 270] on button "Scan Packages" at bounding box center [1373, 281] width 127 height 24
click at [1314, 507] on div "0 Packages Selected Unselect all packages New Order Existing Order Destination …" at bounding box center [1373, 375] width 392 height 750
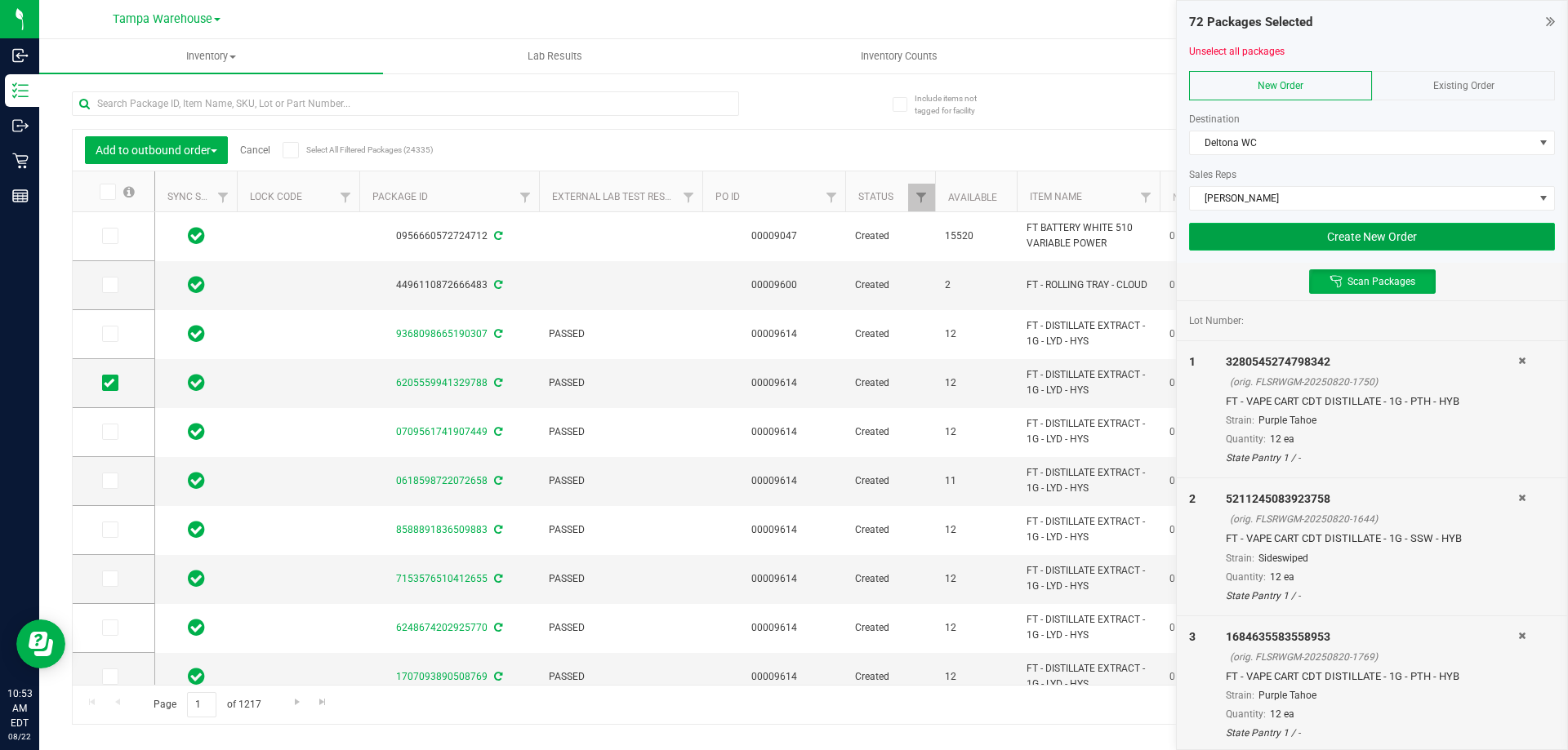
click at [1308, 232] on button "Create New Order" at bounding box center [1372, 237] width 366 height 28
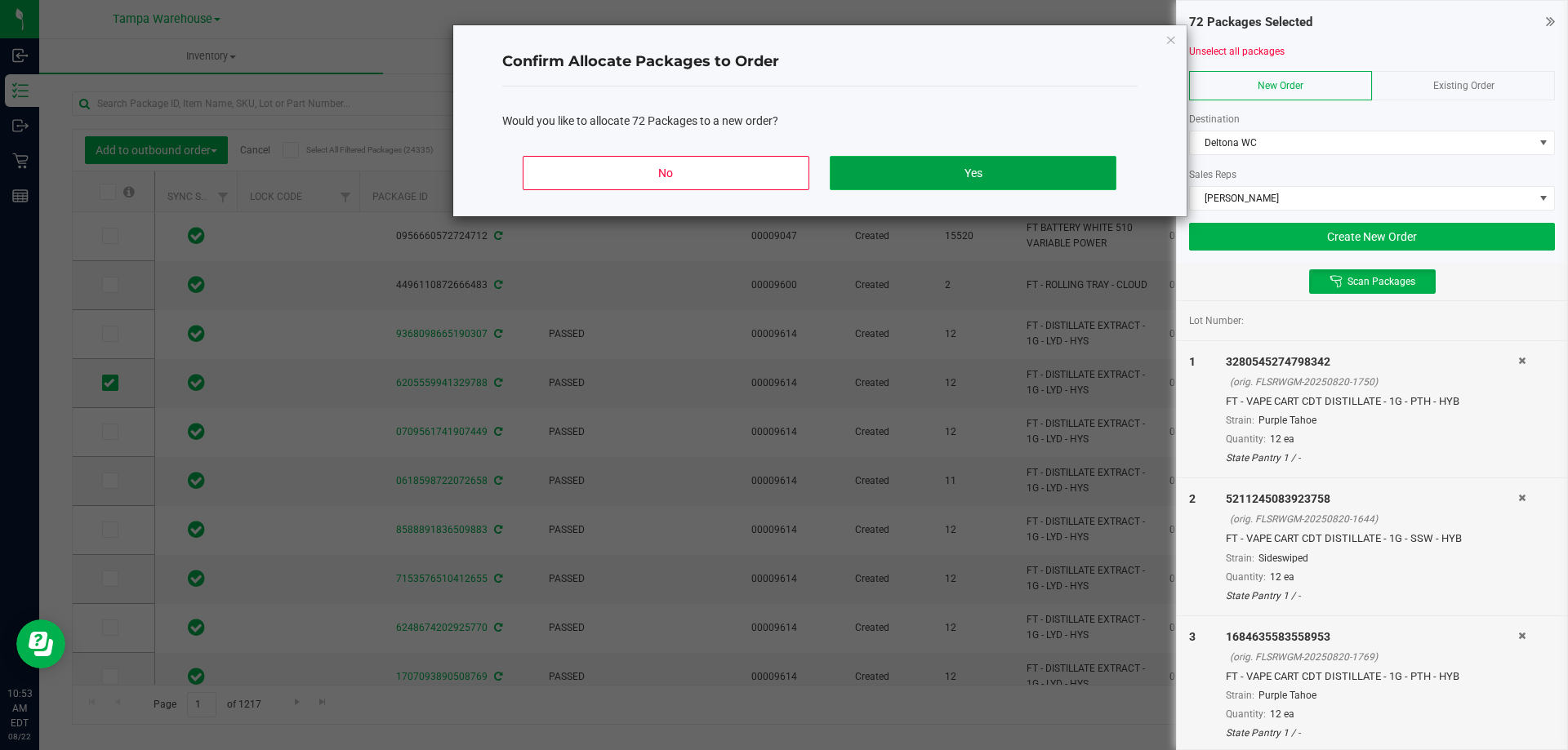
click at [1072, 176] on button "Yes" at bounding box center [972, 173] width 286 height 34
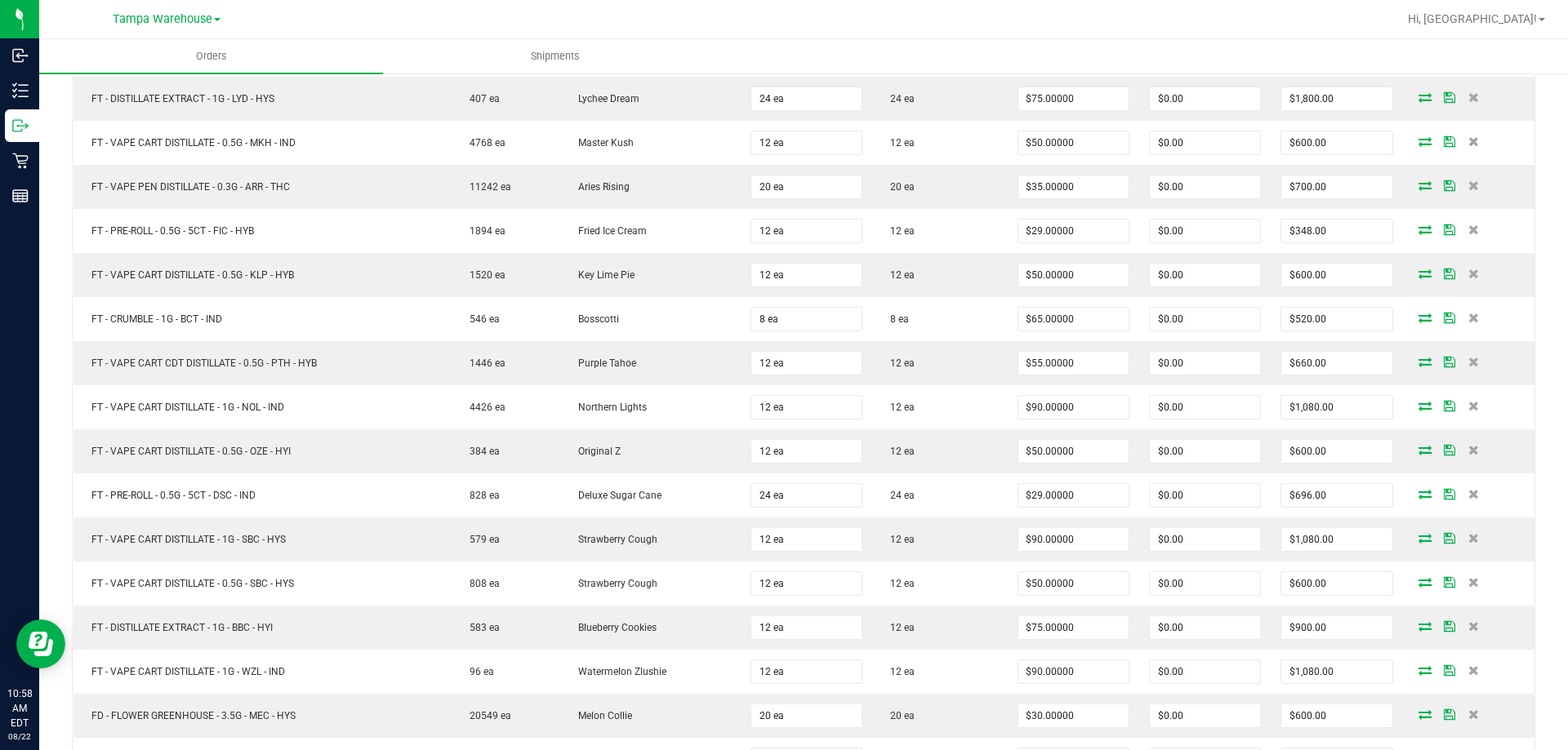
scroll to position [1878, 0]
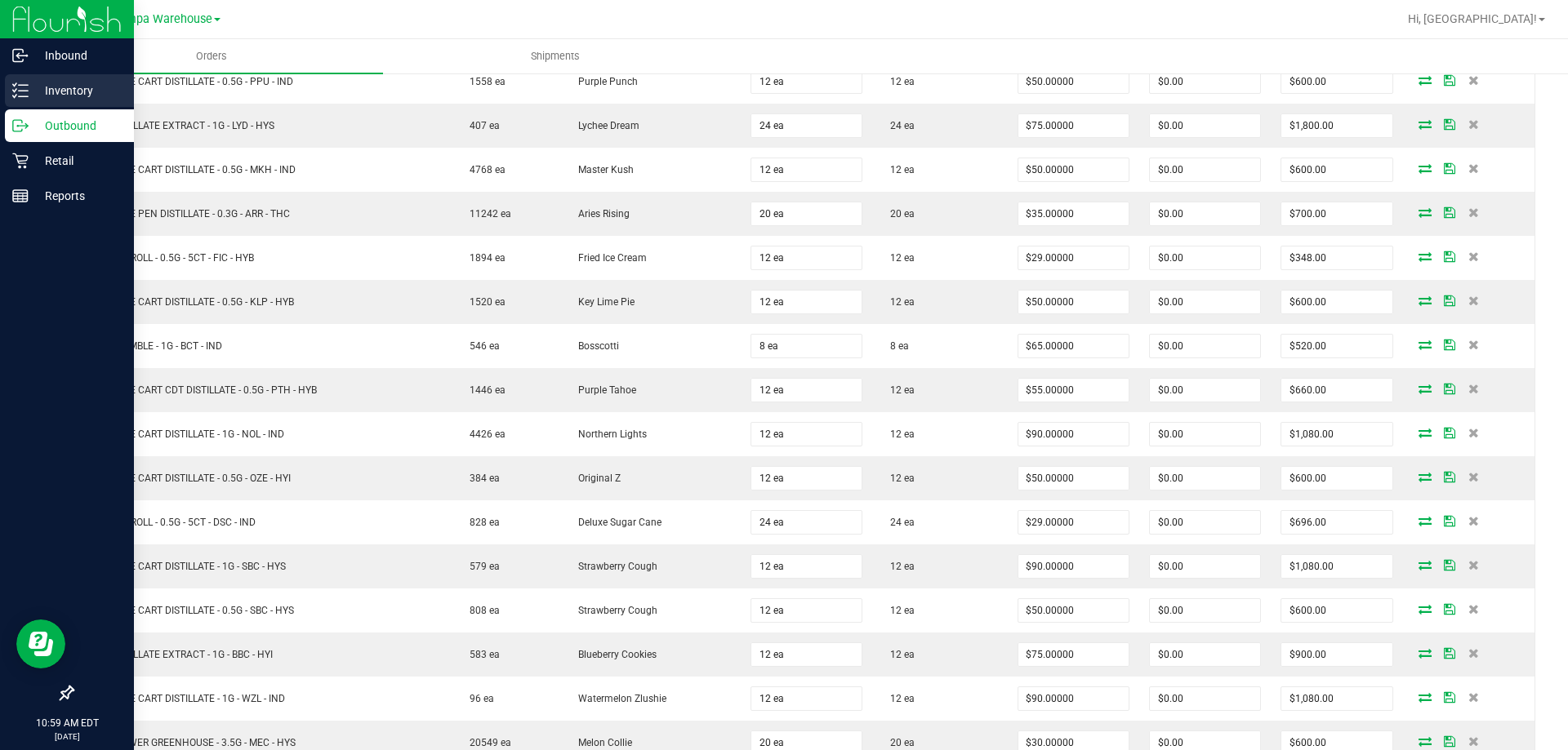
click at [79, 101] on div "Inventory" at bounding box center [70, 90] width 129 height 33
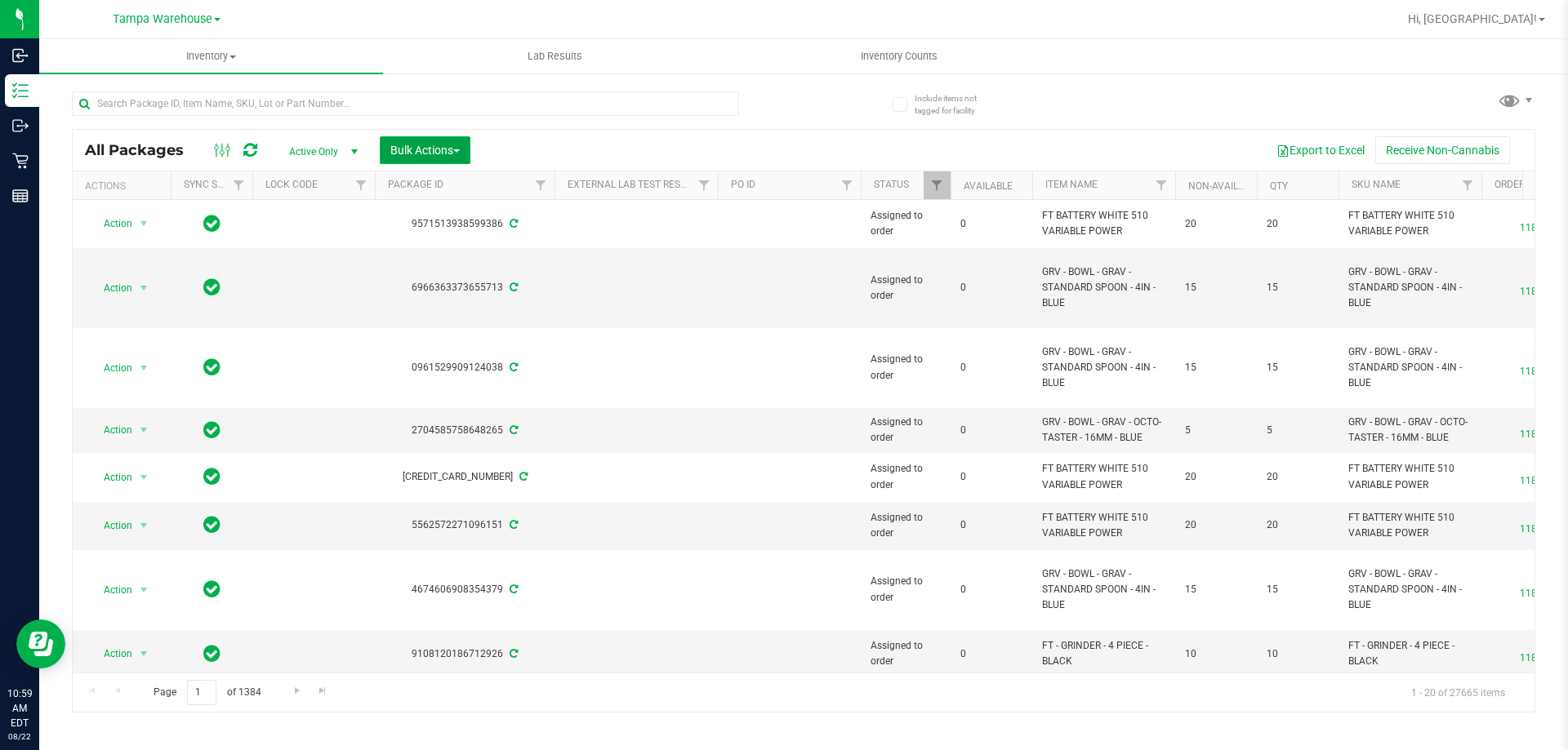
click at [411, 157] on button "Bulk Actions" at bounding box center [424, 151] width 90 height 28
click at [417, 185] on span "Add to outbound order" at bounding box center [445, 187] width 111 height 13
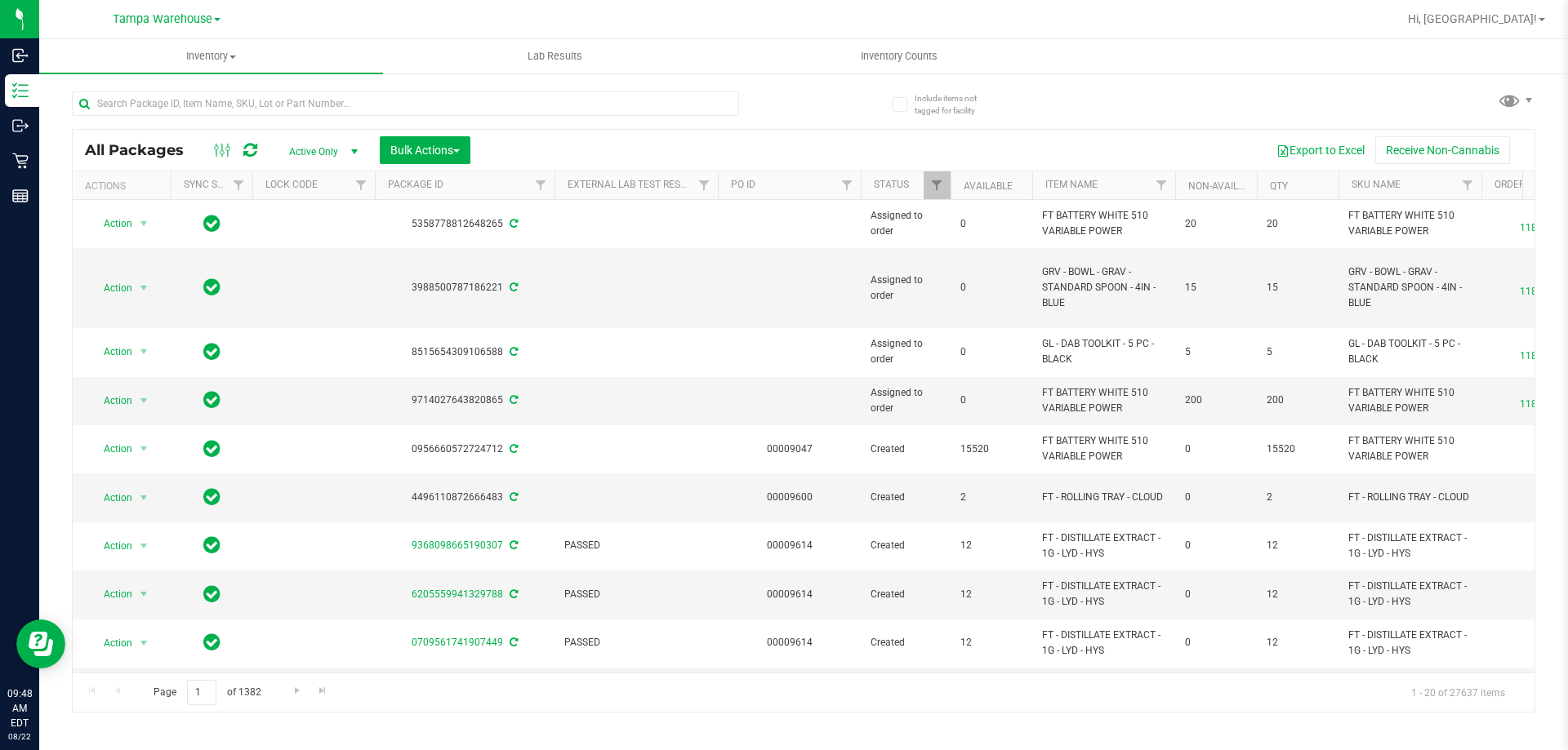
click at [454, 135] on div "All Packages Active Only Active Only Lab Samples Locked All External Internal B…" at bounding box center [803, 150] width 1462 height 40
click at [451, 158] on button "Bulk Actions" at bounding box center [424, 151] width 90 height 28
click at [469, 188] on span "Add to outbound order" at bounding box center [445, 187] width 111 height 13
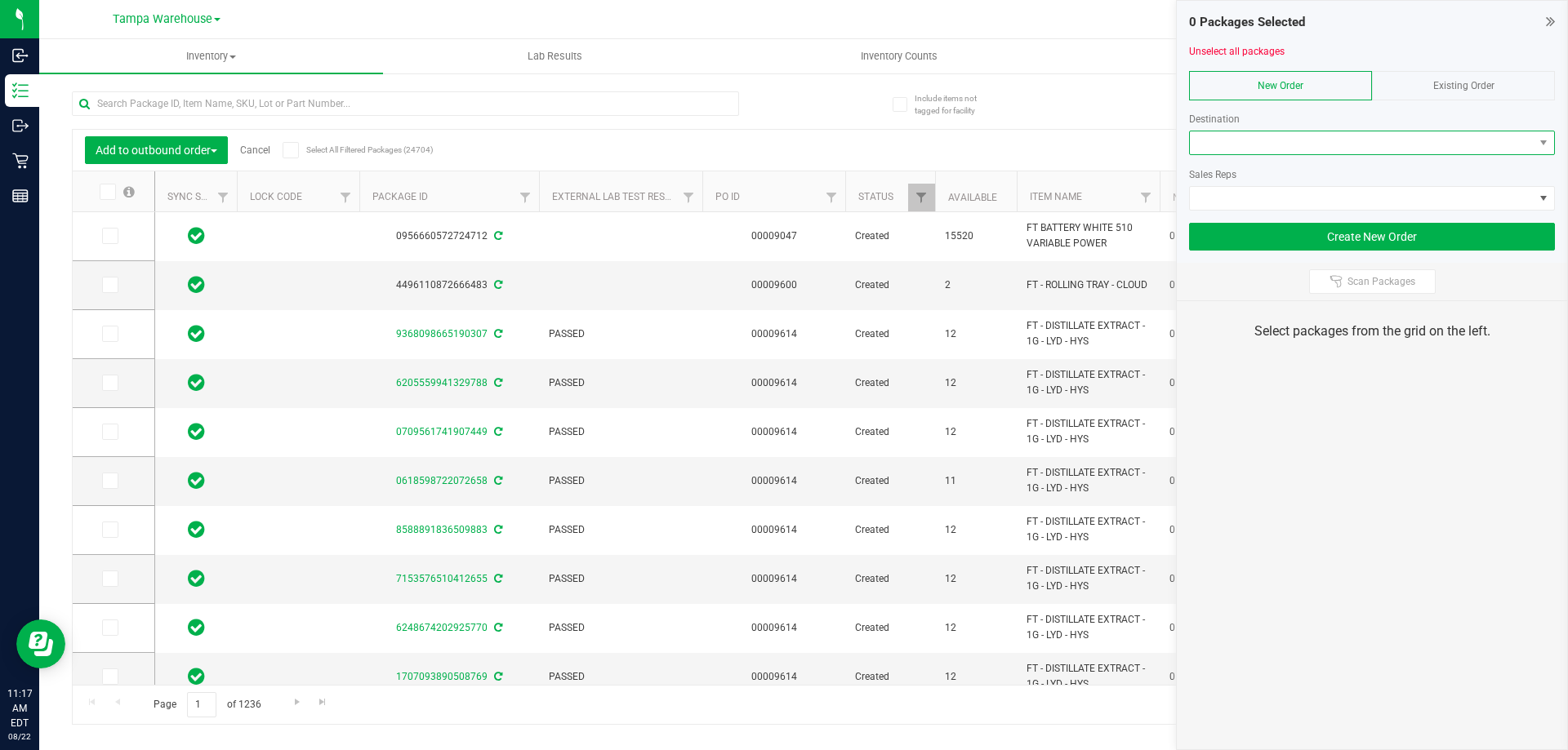
click at [1249, 142] on span at bounding box center [1362, 143] width 344 height 23
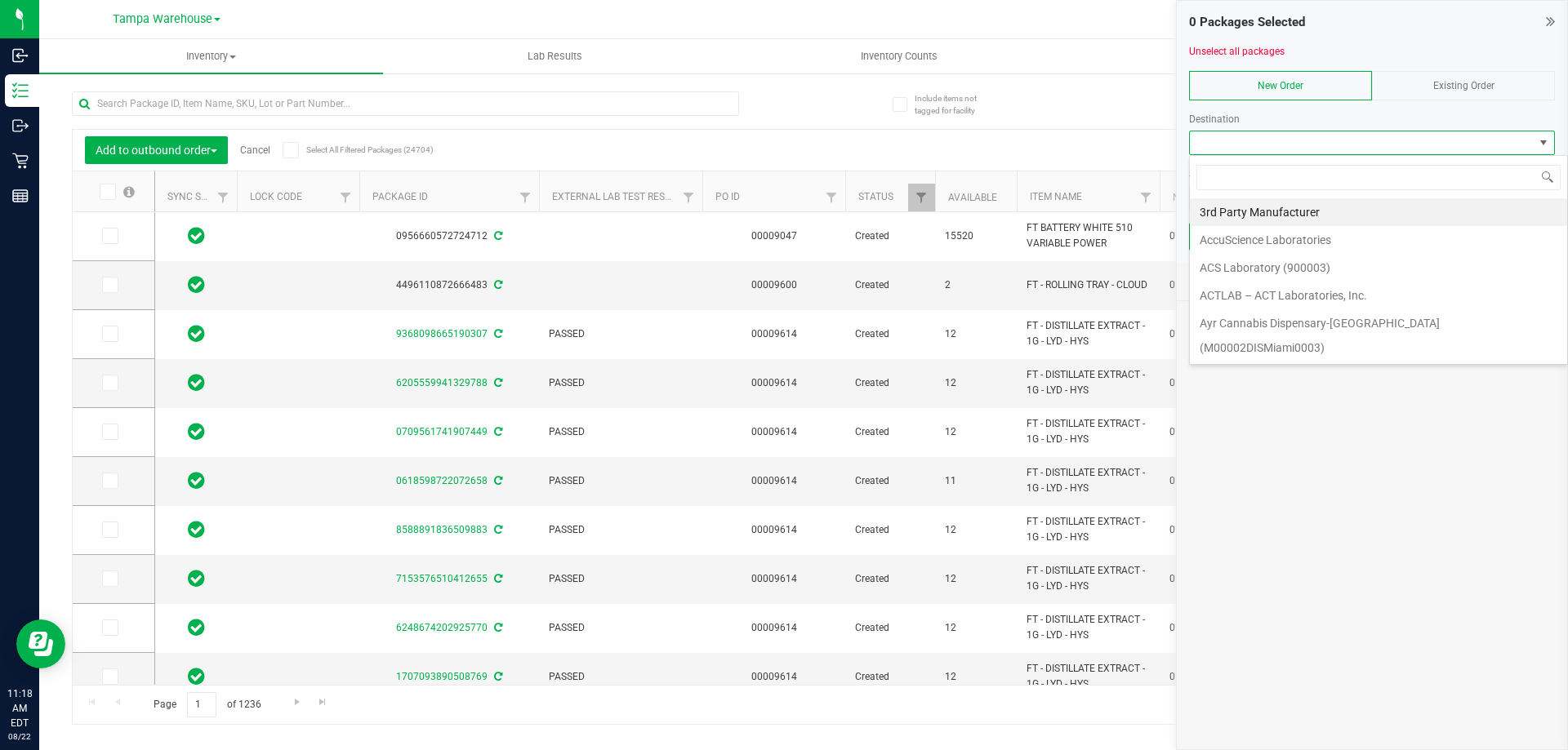
scroll to position [24, 366]
type input "col"
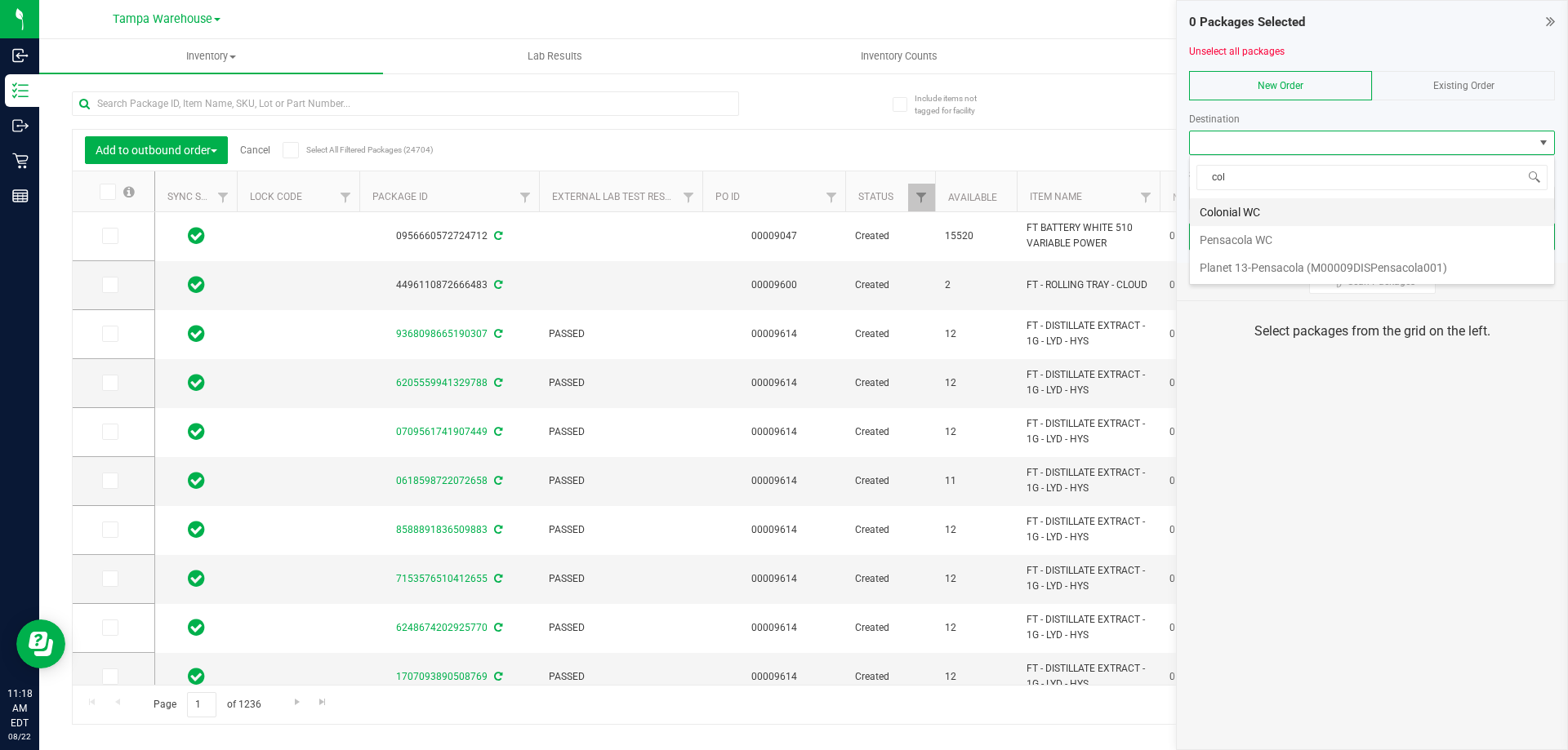
click at [1238, 218] on li "Colonial WC" at bounding box center [1372, 212] width 364 height 28
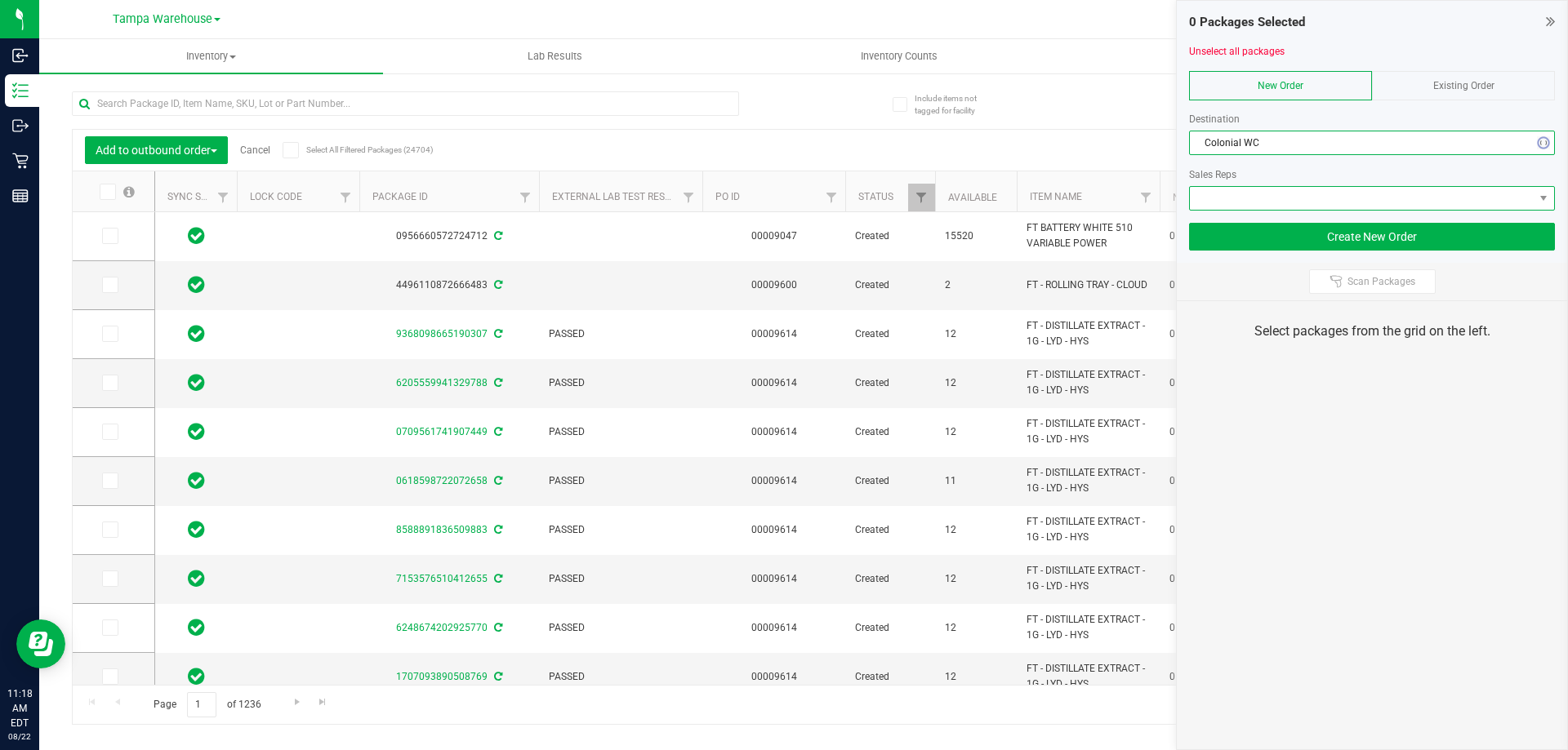
click at [1253, 188] on span at bounding box center [1362, 198] width 344 height 23
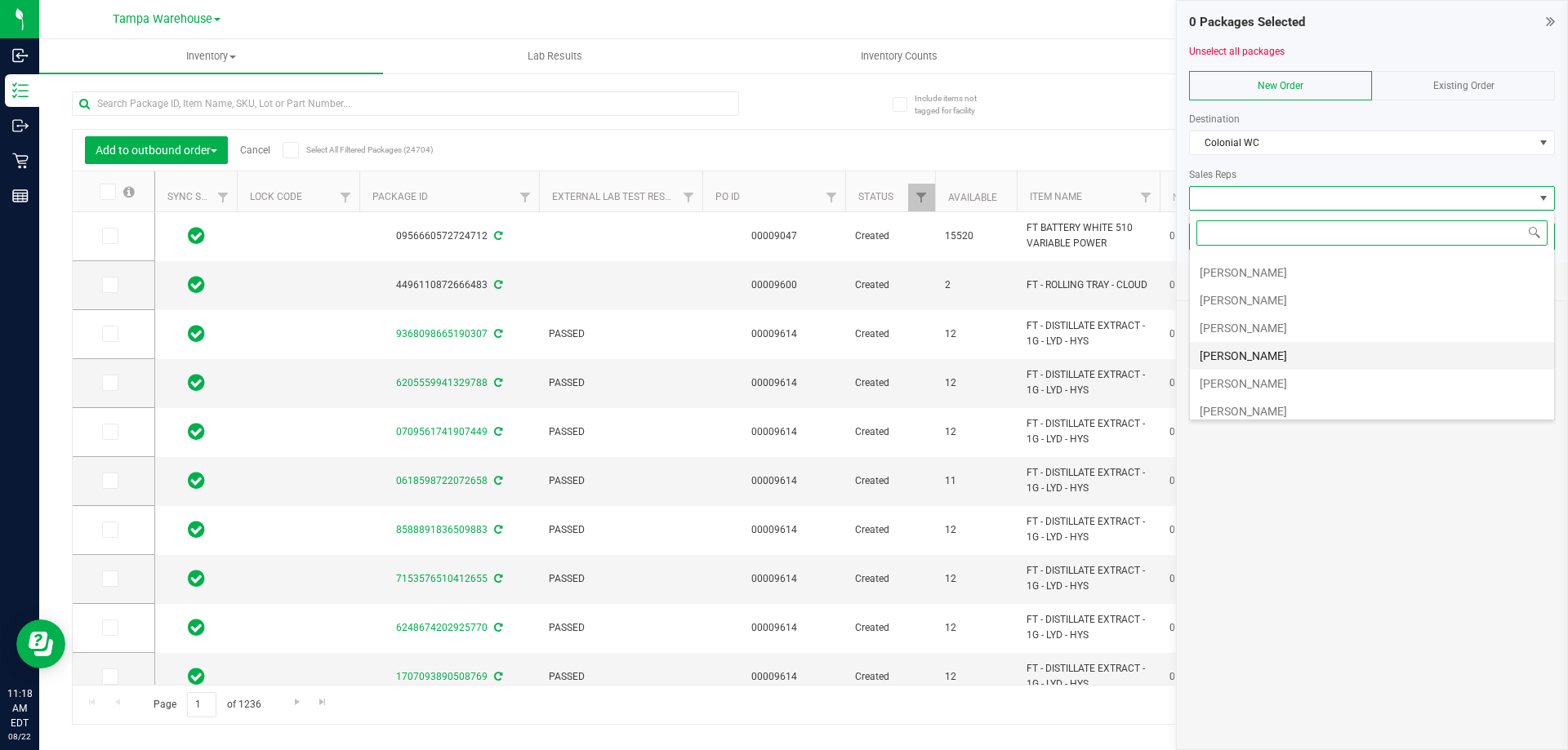
scroll to position [82, 0]
click at [1251, 352] on li "Sydney Maileoi" at bounding box center [1372, 353] width 364 height 28
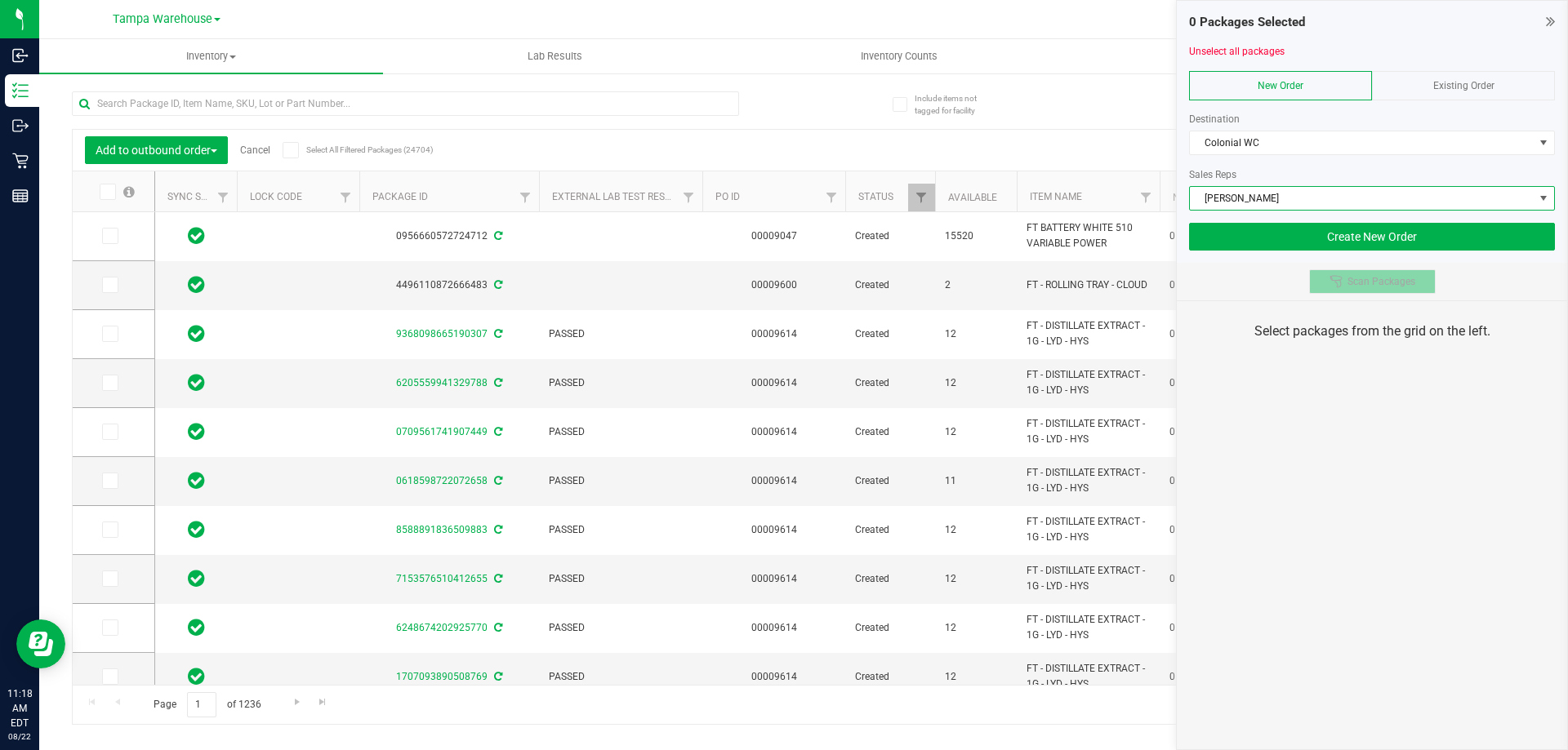
click at [1313, 279] on button "Scan Packages" at bounding box center [1373, 281] width 127 height 24
click at [1387, 447] on div "0 Packages Selected Unselect all packages New Order Existing Order Destination …" at bounding box center [1373, 375] width 392 height 750
click at [1375, 448] on div "0 Packages Selected Unselect all packages New Order Existing Order Destination …" at bounding box center [1373, 375] width 392 height 750
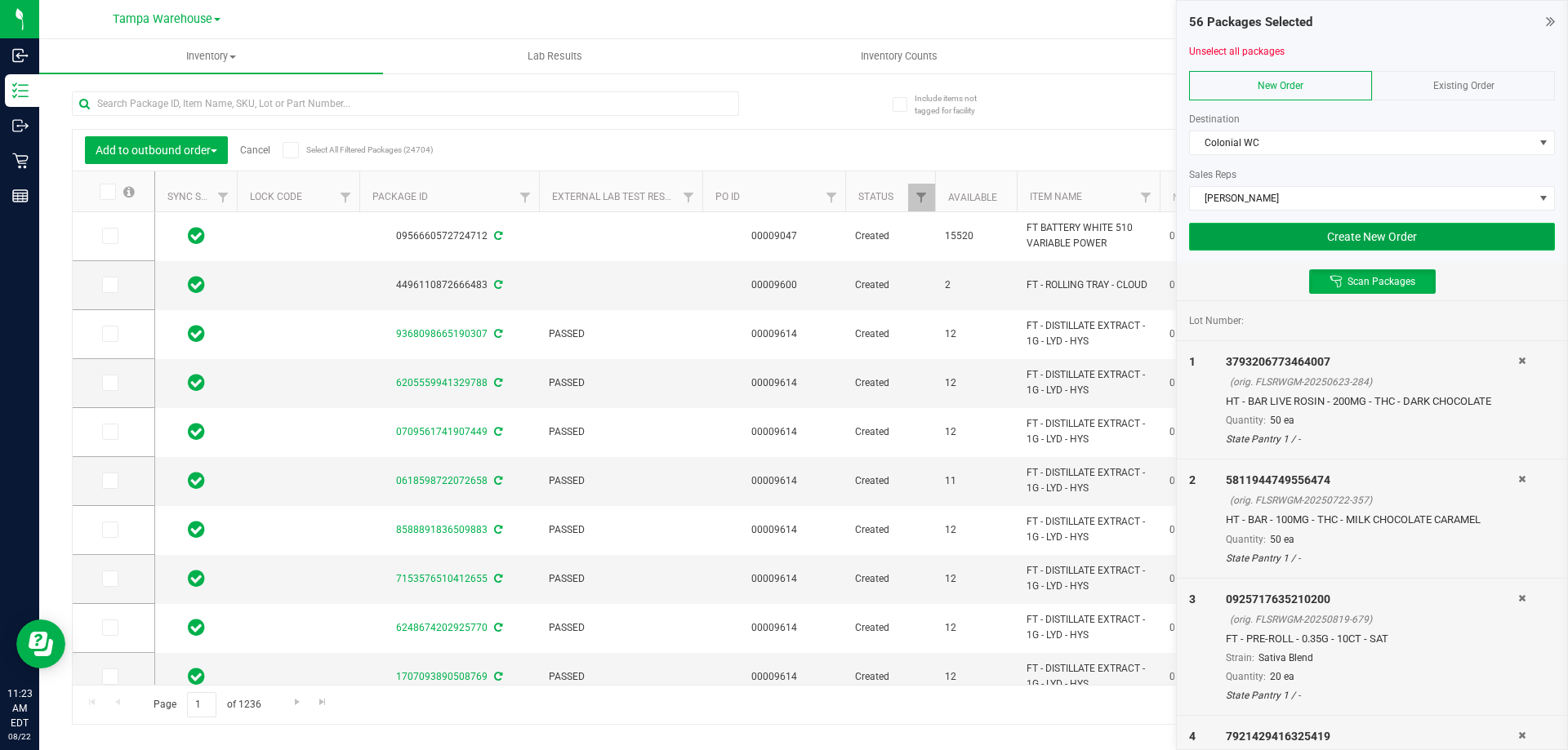
click at [1235, 237] on button "Create New Order" at bounding box center [1372, 237] width 366 height 28
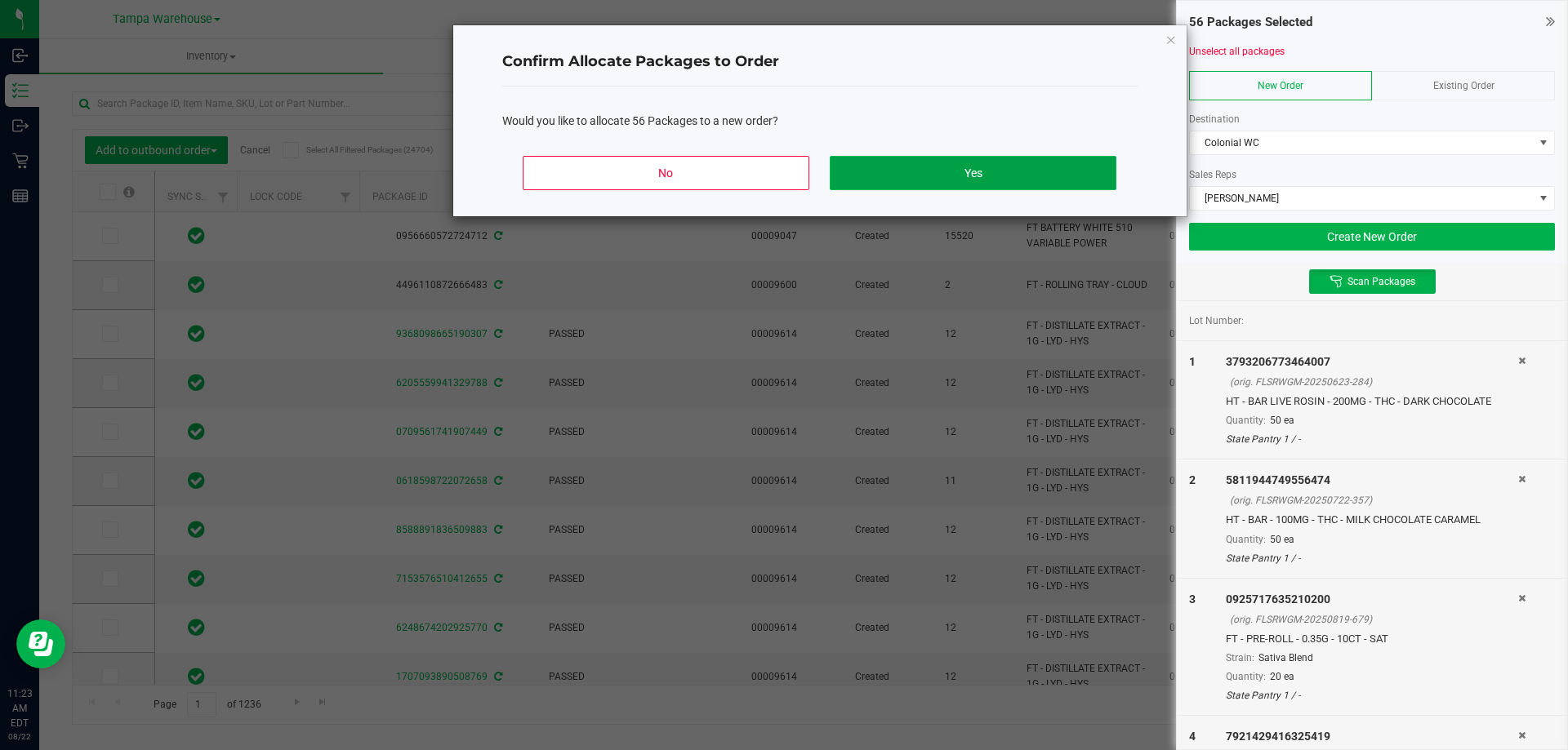
click at [1009, 178] on button "Yes" at bounding box center [972, 173] width 286 height 34
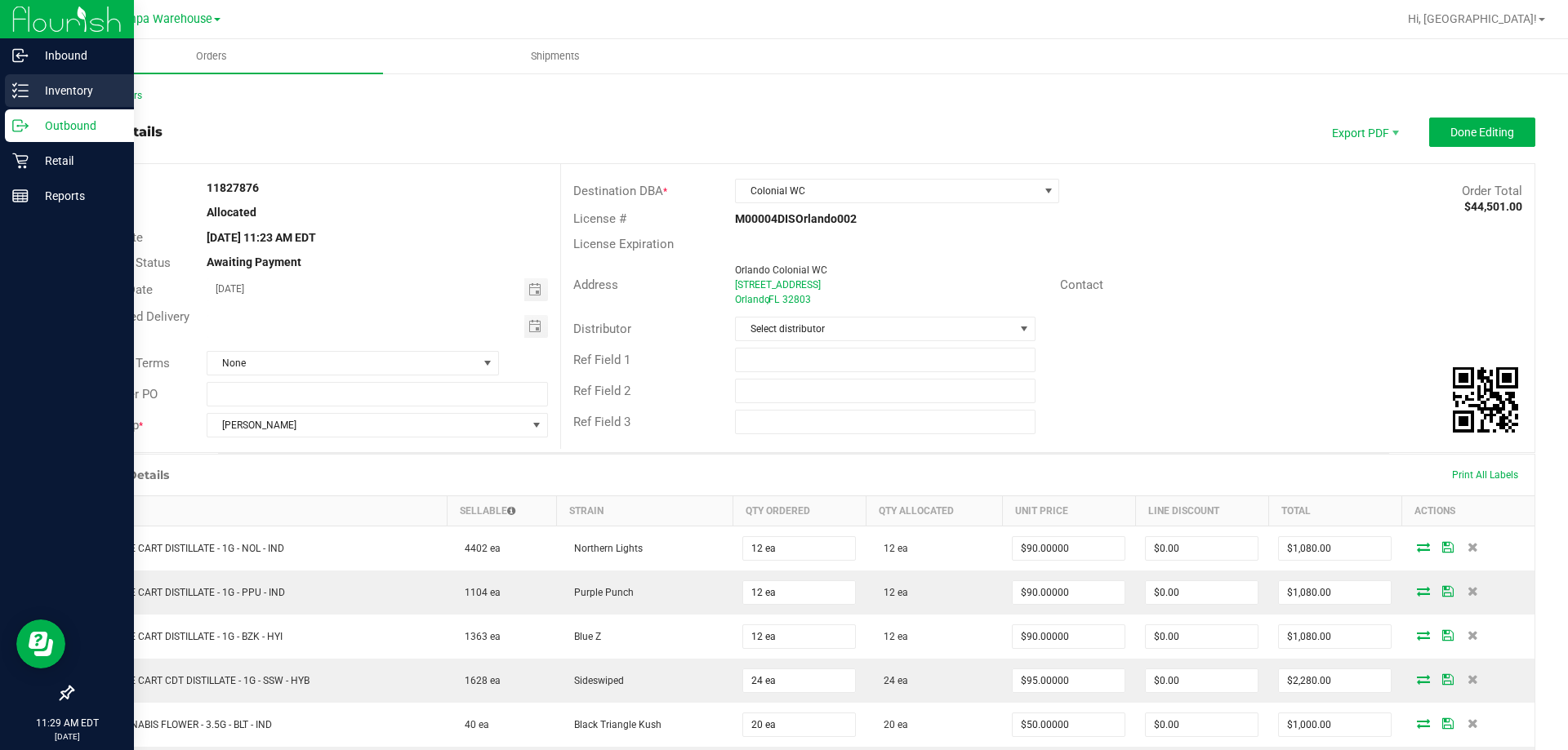
click at [27, 95] on icon at bounding box center [20, 90] width 16 height 16
